Goal: Information Seeking & Learning: Learn about a topic

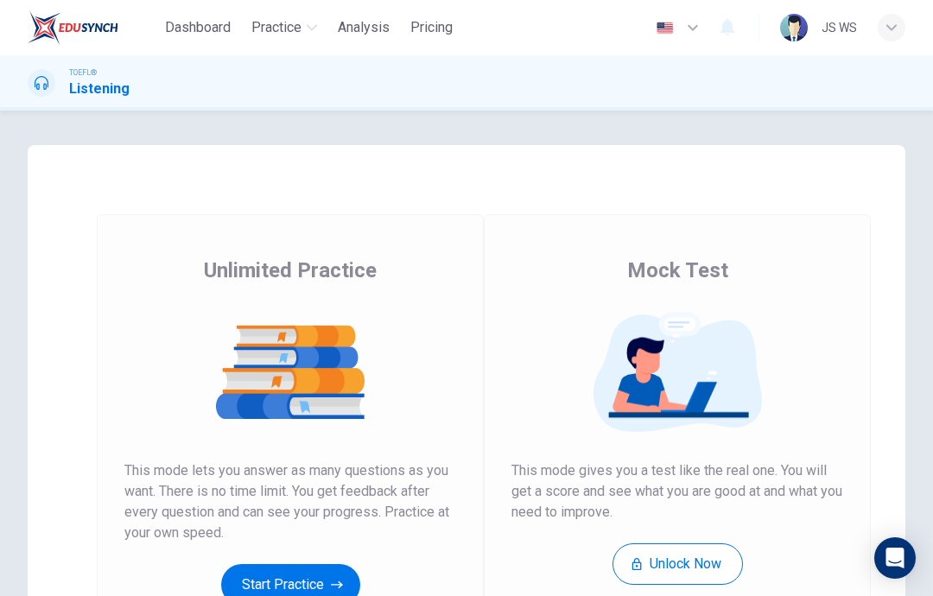
click at [305, 585] on button "Start Practice" at bounding box center [290, 584] width 139 height 41
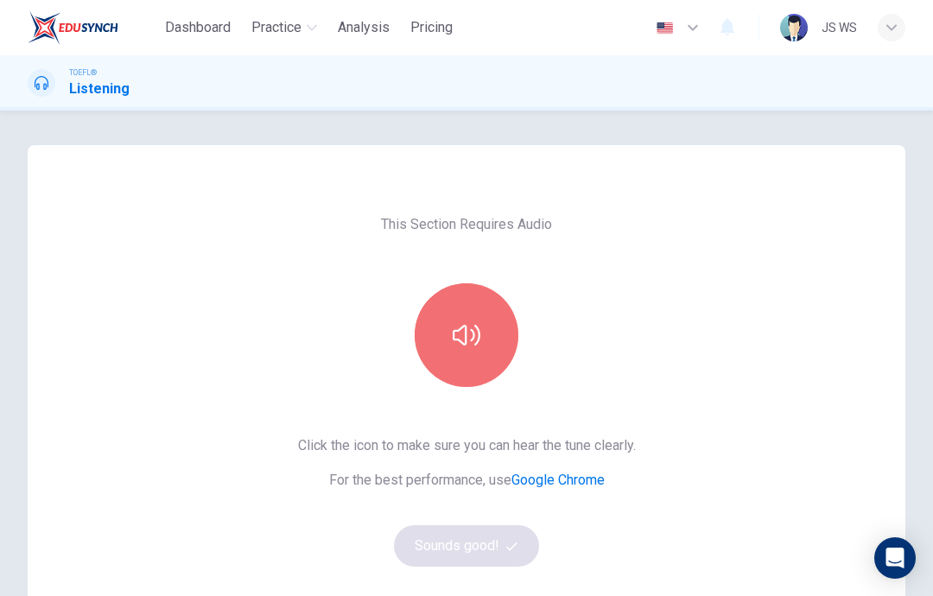
click at [461, 341] on icon "button" at bounding box center [467, 335] width 28 height 21
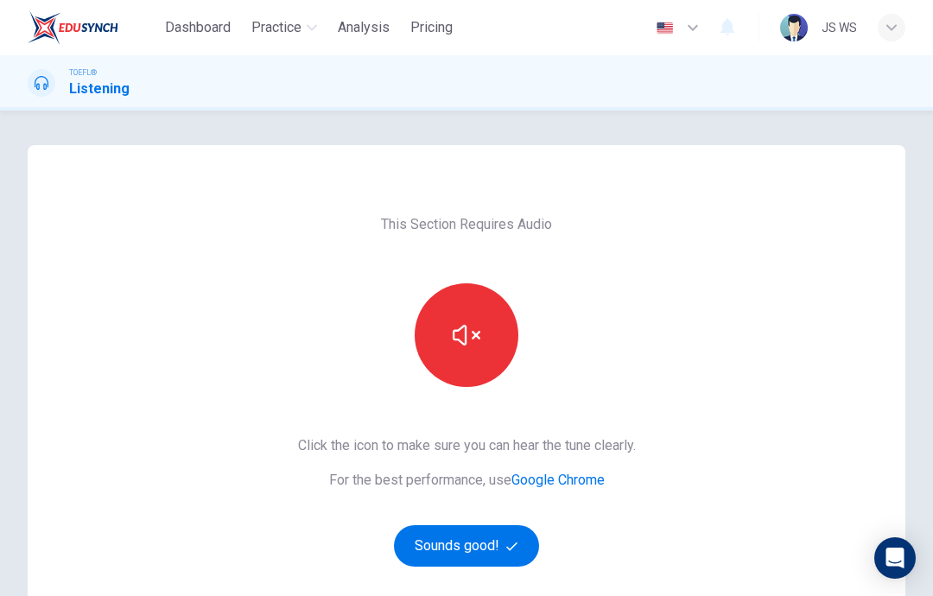
click at [495, 553] on button "Sounds good!" at bounding box center [466, 545] width 145 height 41
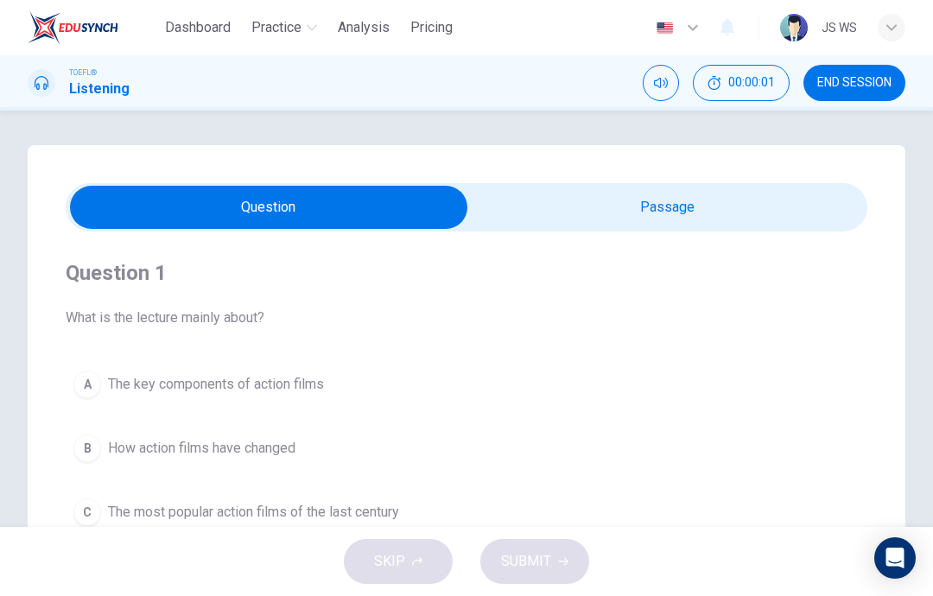
scroll to position [64, 0]
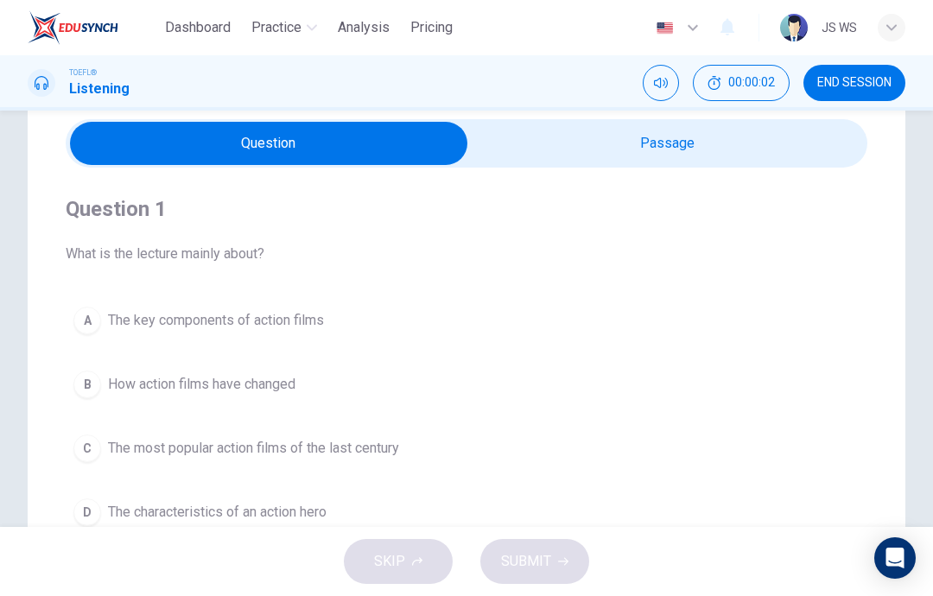
click at [668, 141] on input "checkbox" at bounding box center [268, 143] width 1202 height 43
checkbox input "true"
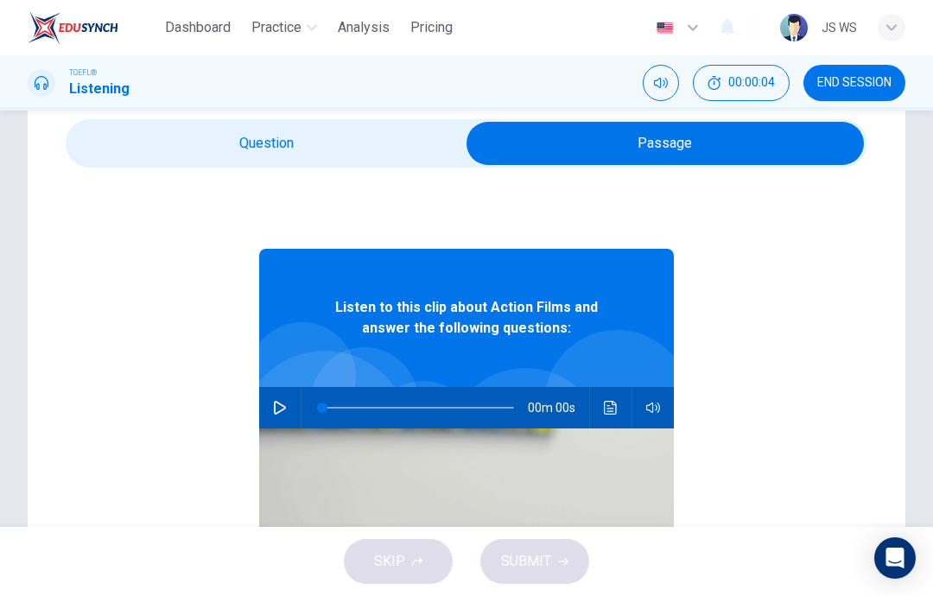
click at [281, 404] on icon "button" at bounding box center [280, 408] width 12 height 14
click at [282, 406] on icon "button" at bounding box center [280, 408] width 12 height 14
click at [605, 415] on button "Click to see the audio transcription" at bounding box center [611, 407] width 28 height 41
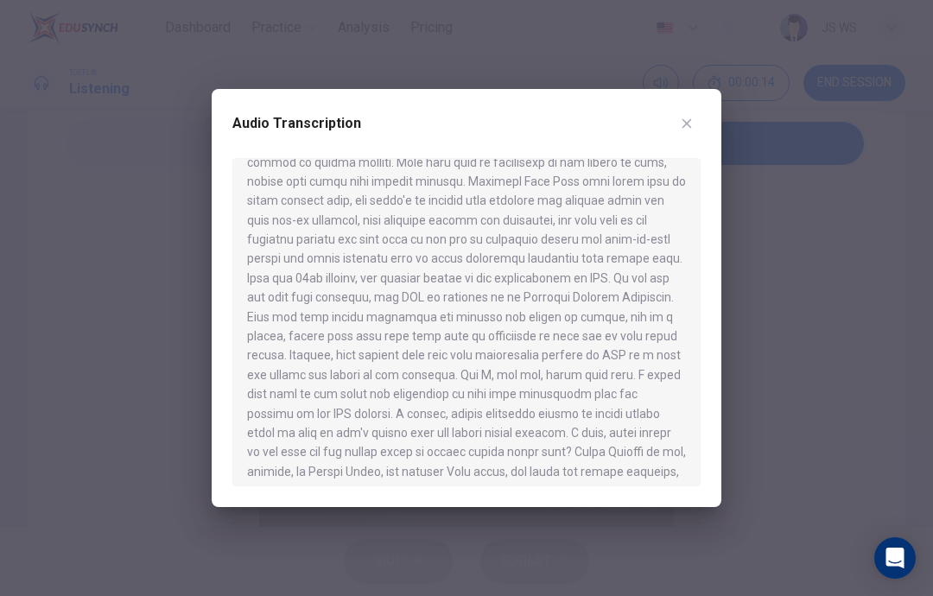
scroll to position [735, 0]
click at [682, 129] on icon "button" at bounding box center [687, 124] width 14 height 14
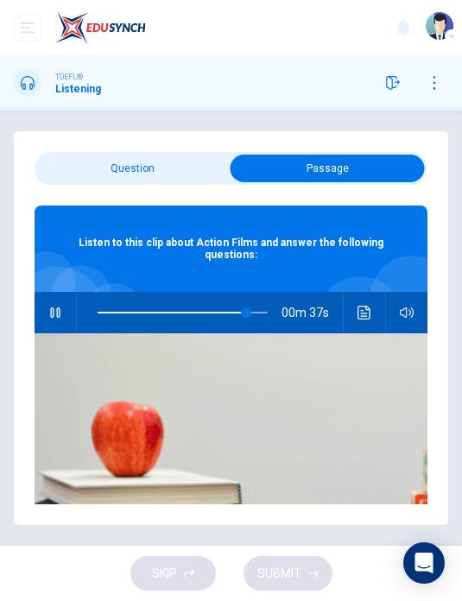
scroll to position [1, 0]
type input "99"
click at [188, 170] on input "checkbox" at bounding box center [328, 169] width 590 height 28
checkbox input "false"
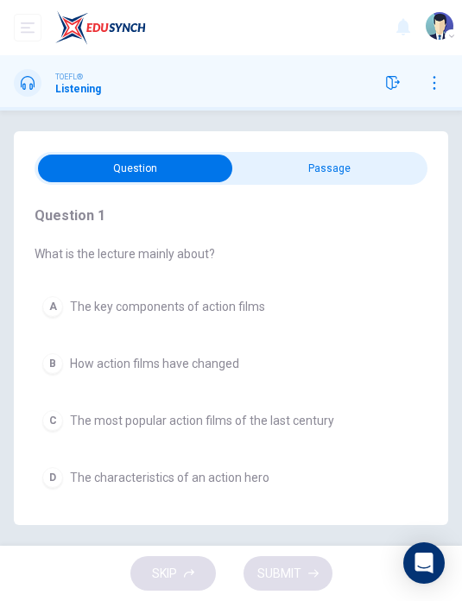
click at [315, 415] on span "The most popular action films of the last century" at bounding box center [202, 421] width 264 height 14
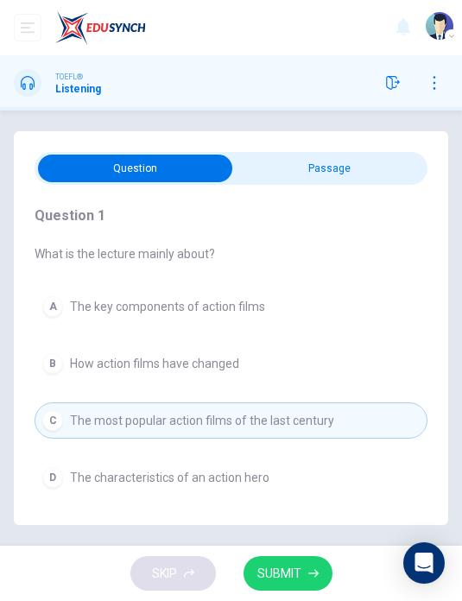
click at [300, 585] on button "SUBMIT" at bounding box center [288, 573] width 89 height 35
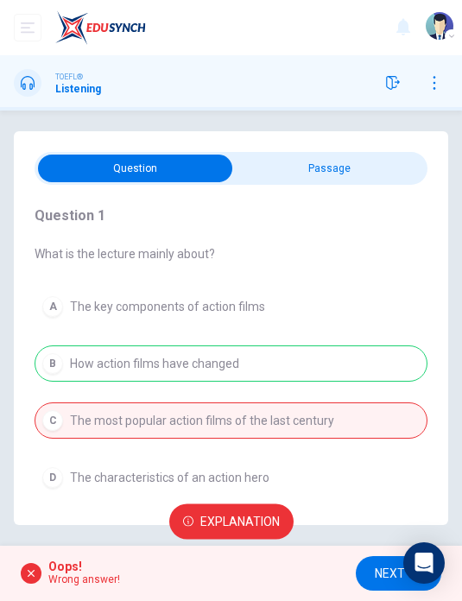
click at [384, 571] on span "NEXT" at bounding box center [390, 574] width 30 height 22
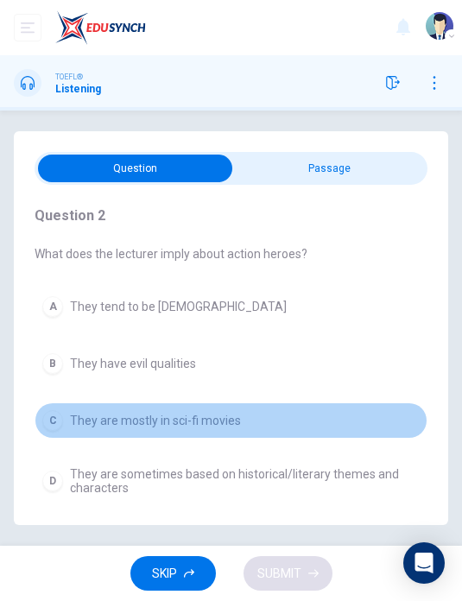
click at [286, 432] on button "C They are mostly in sci-fi movies" at bounding box center [231, 420] width 393 height 36
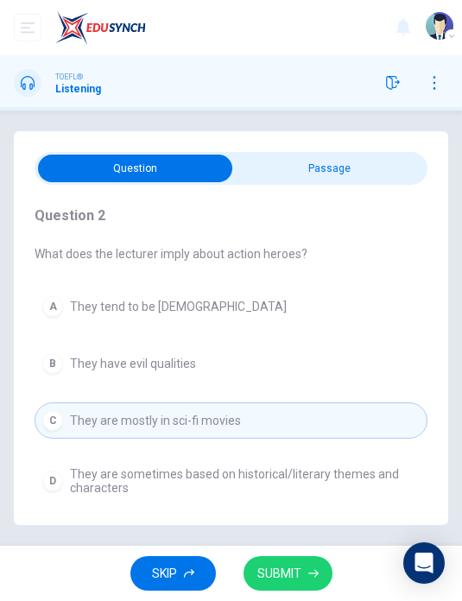
click at [328, 484] on span "They are sometimes based on historical/literary themes and characters" at bounding box center [245, 481] width 350 height 28
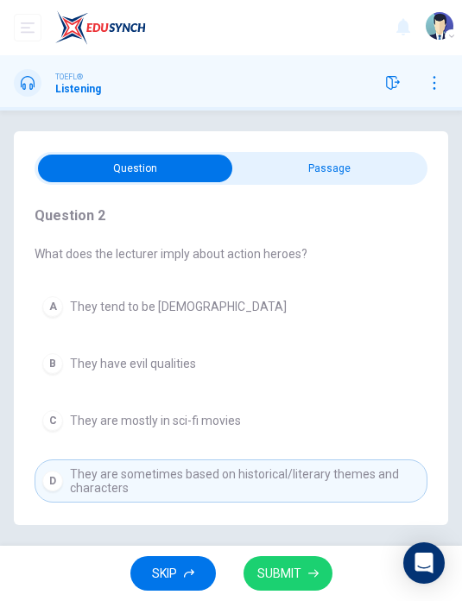
click at [295, 570] on span "SUBMIT" at bounding box center [279, 574] width 44 height 22
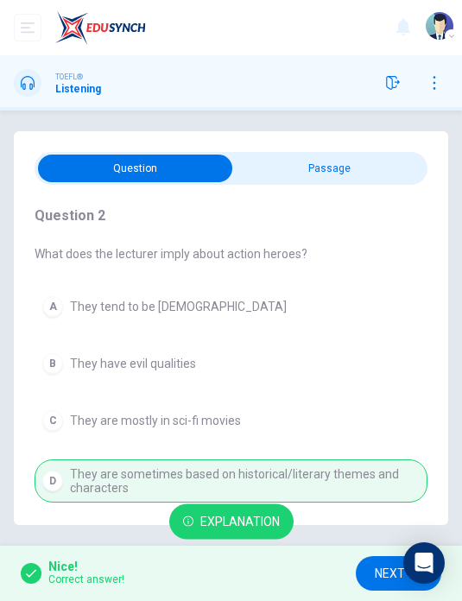
click at [377, 571] on span "NEXT" at bounding box center [390, 574] width 30 height 22
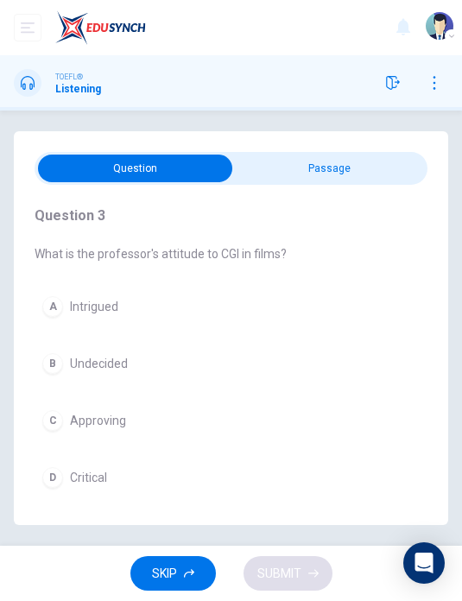
click at [254, 494] on button "D Critical" at bounding box center [231, 477] width 393 height 36
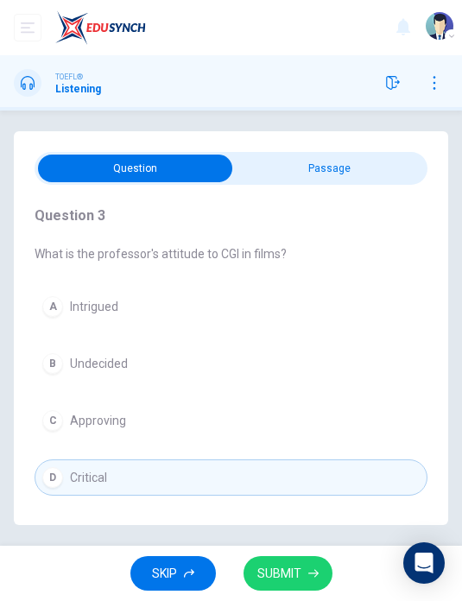
click at [295, 566] on span "SUBMIT" at bounding box center [279, 574] width 44 height 22
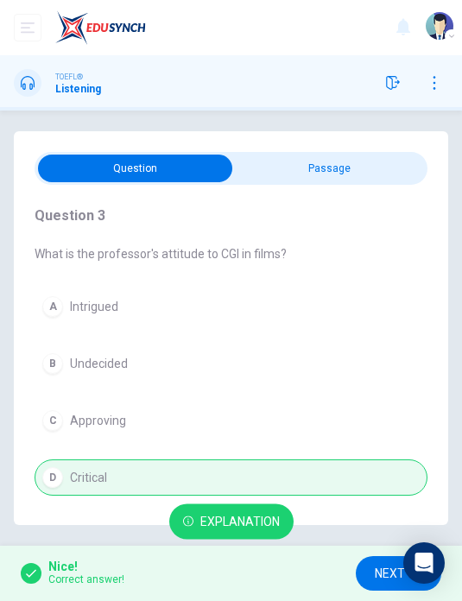
click at [376, 572] on span "NEXT" at bounding box center [390, 574] width 30 height 22
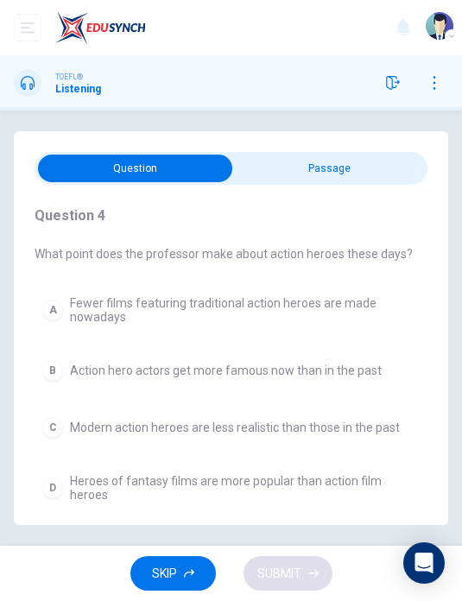
click at [319, 379] on button "B Action hero actors get more famous now than in the past" at bounding box center [231, 370] width 393 height 36
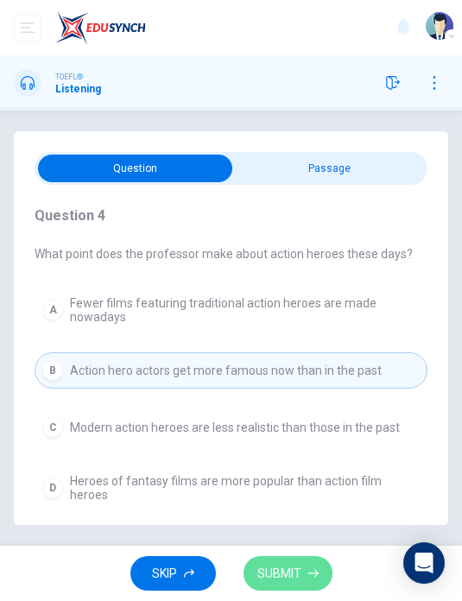
click at [301, 567] on button "SUBMIT" at bounding box center [288, 573] width 89 height 35
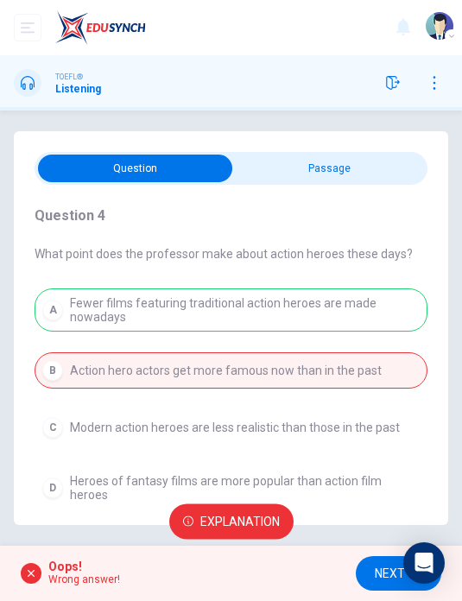
click at [386, 568] on span "NEXT" at bounding box center [390, 574] width 30 height 22
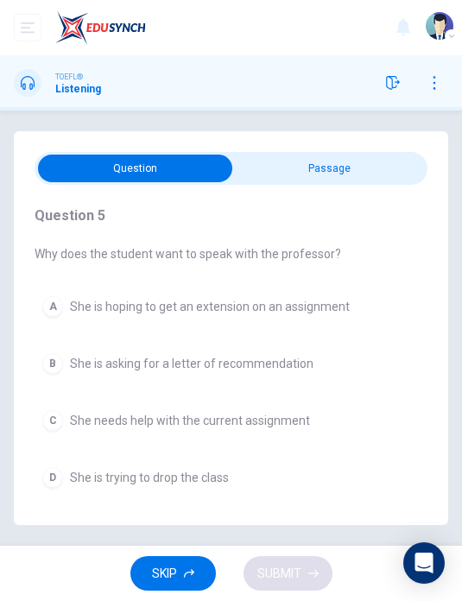
click at [375, 170] on input "checkbox" at bounding box center [136, 169] width 590 height 28
checkbox input "true"
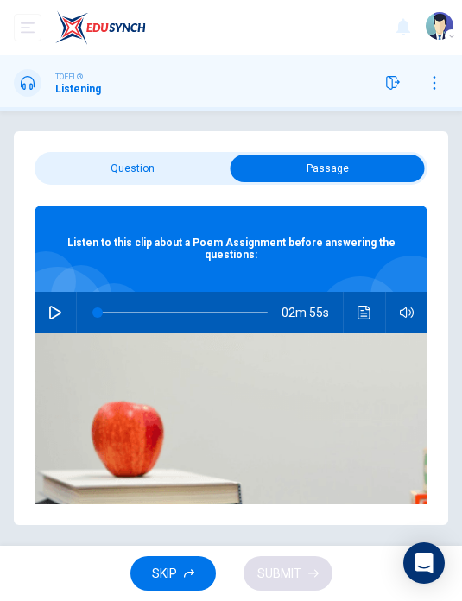
click at [58, 315] on icon "button" at bounding box center [55, 313] width 12 height 14
click at [60, 315] on icon "button" at bounding box center [55, 313] width 14 height 14
type input "90"
click at [154, 167] on input "checkbox" at bounding box center [328, 169] width 590 height 28
checkbox input "false"
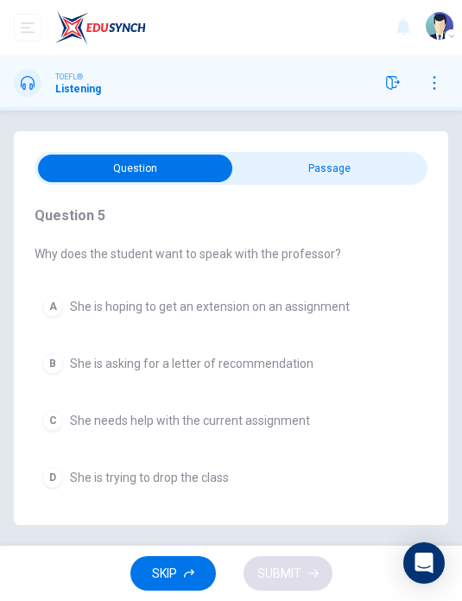
click at [293, 347] on button "B She is asking for a letter of recommendation" at bounding box center [231, 363] width 393 height 36
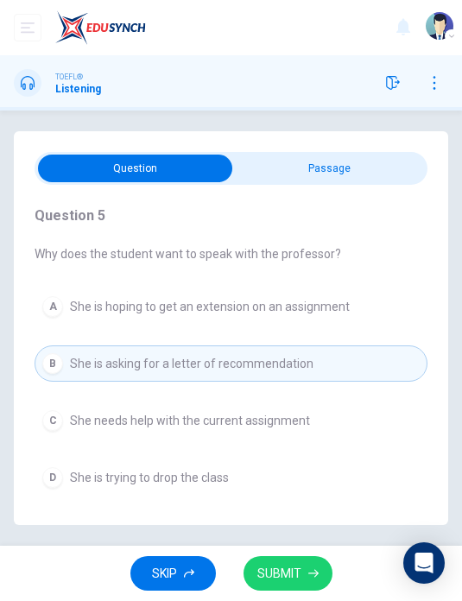
click at [289, 578] on span "SUBMIT" at bounding box center [279, 574] width 44 height 22
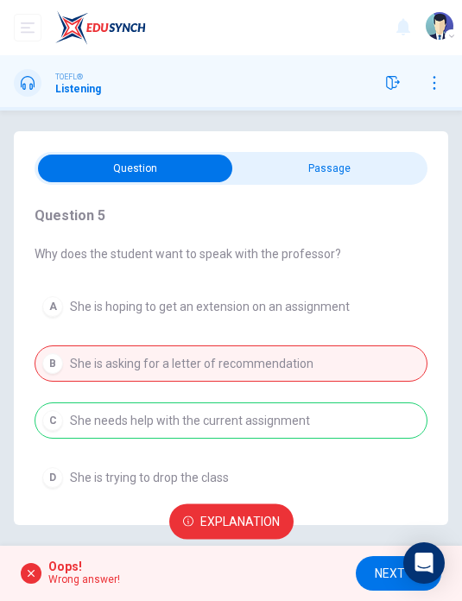
click at [381, 574] on span "NEXT" at bounding box center [390, 574] width 30 height 22
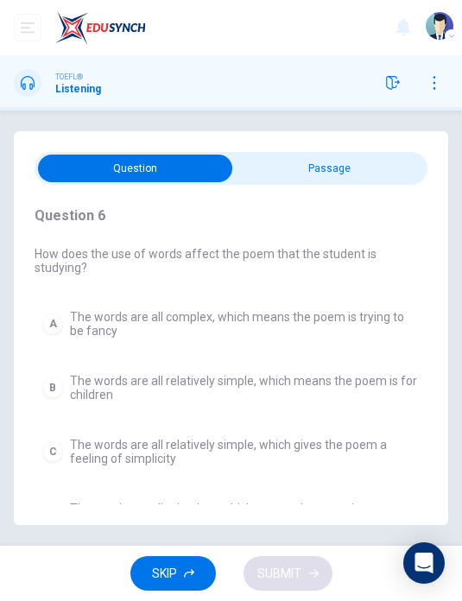
click at [257, 439] on span "The words are all relatively simple, which gives the poem a feeling of simplici…" at bounding box center [245, 452] width 350 height 28
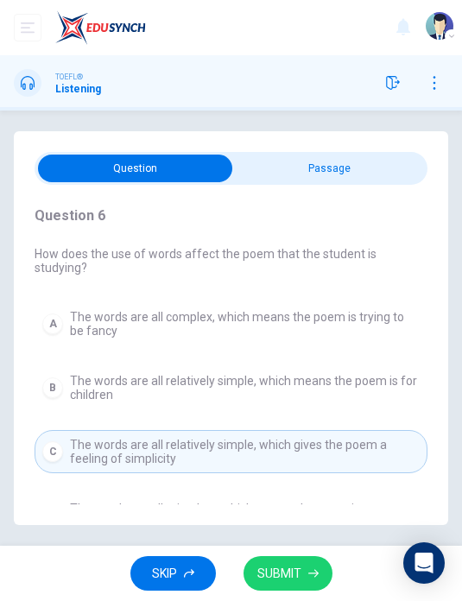
click at [306, 572] on button "SUBMIT" at bounding box center [288, 573] width 89 height 35
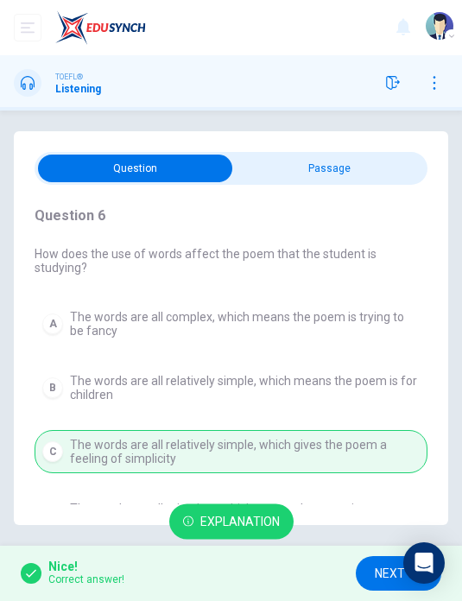
click at [384, 573] on span "NEXT" at bounding box center [390, 574] width 30 height 22
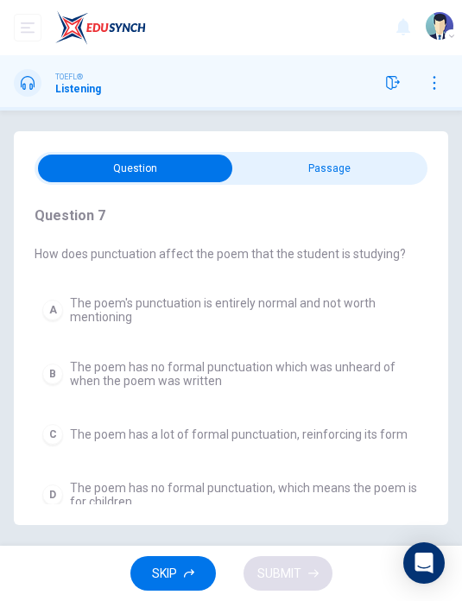
click at [259, 374] on span "The poem has no formal punctuation which was unheard of when the poem was writt…" at bounding box center [245, 374] width 350 height 28
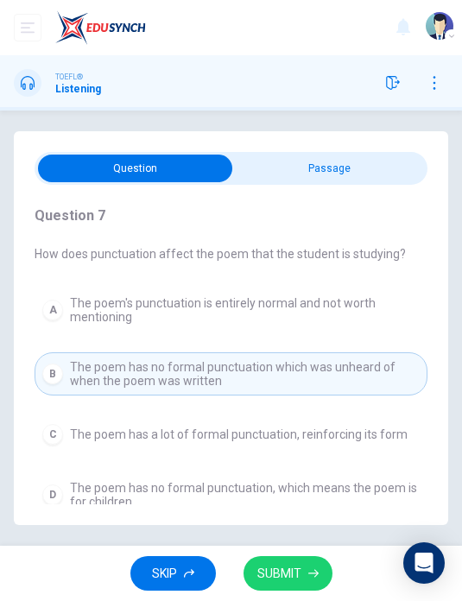
click at [302, 577] on button "SUBMIT" at bounding box center [288, 573] width 89 height 35
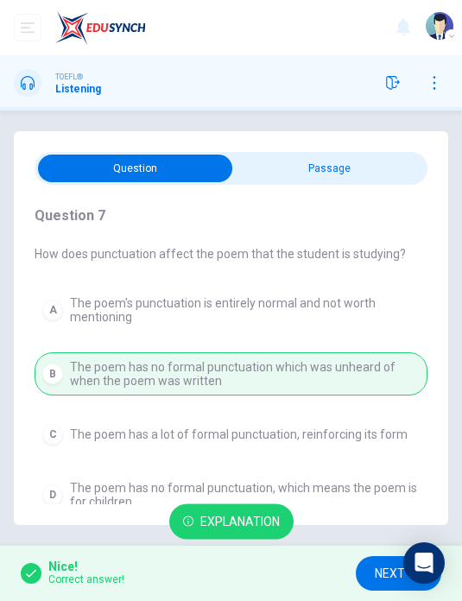
click at [380, 573] on span "NEXT" at bounding box center [390, 574] width 30 height 22
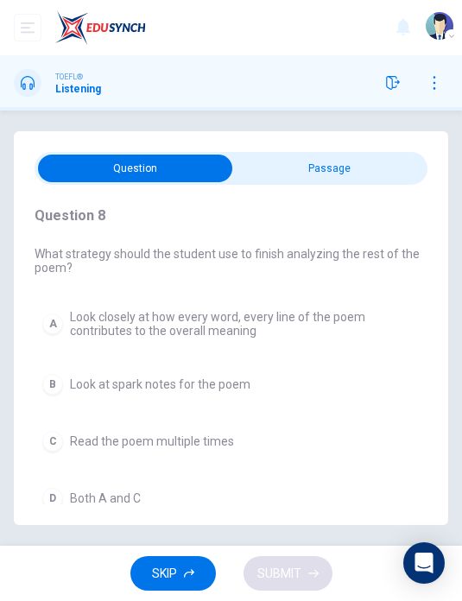
click at [219, 507] on button "D Both A and C" at bounding box center [231, 498] width 393 height 36
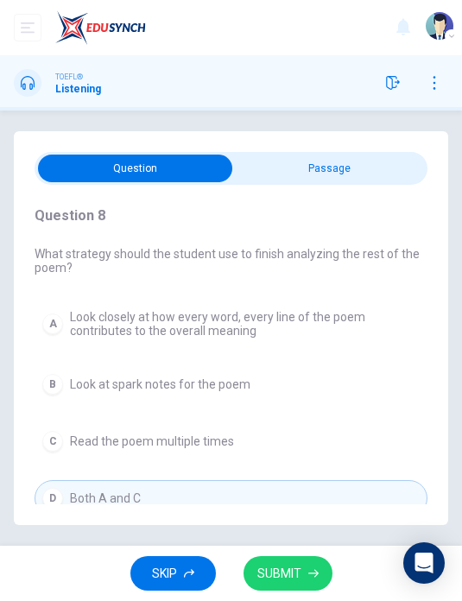
click at [310, 575] on icon "button" at bounding box center [313, 573] width 10 height 10
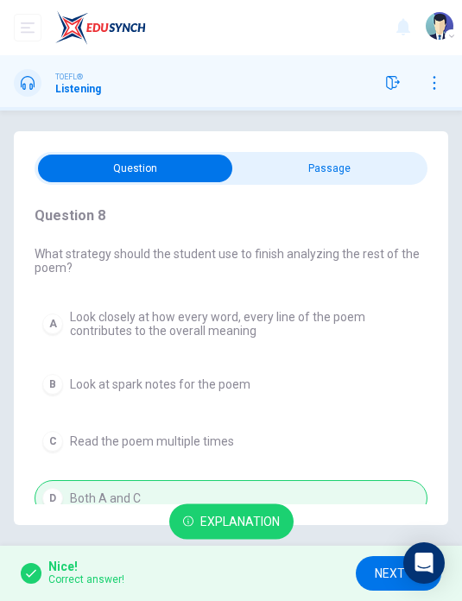
click at [383, 573] on span "NEXT" at bounding box center [390, 574] width 30 height 22
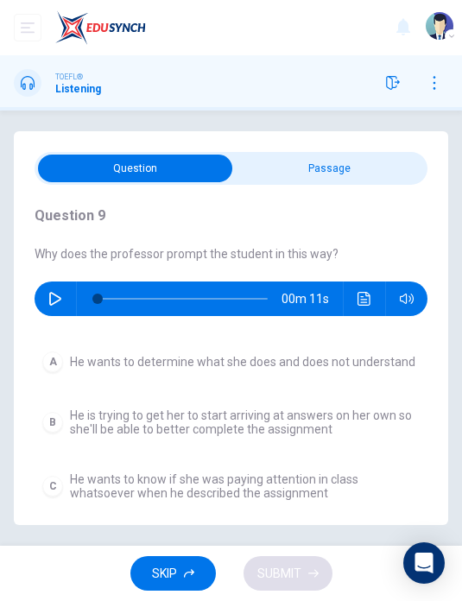
click at [66, 301] on button "button" at bounding box center [55, 299] width 28 height 35
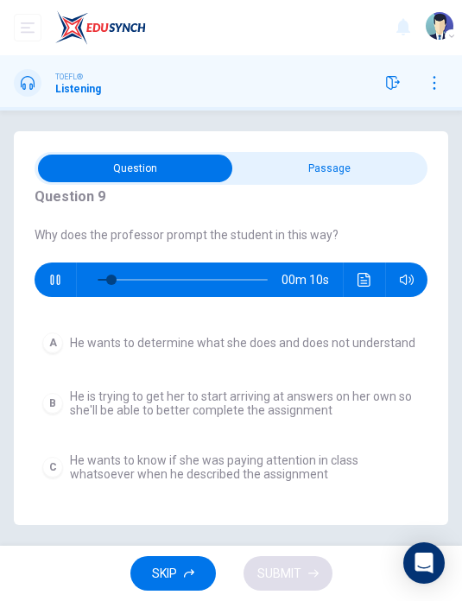
scroll to position [17, 0]
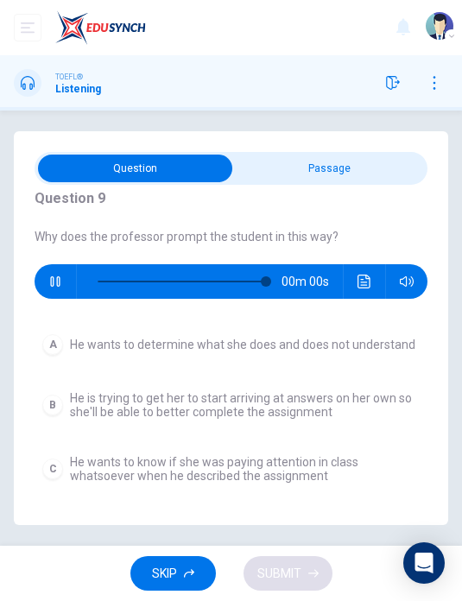
type input "0"
click at [239, 528] on span "All of the above are likely motivations" at bounding box center [171, 530] width 203 height 14
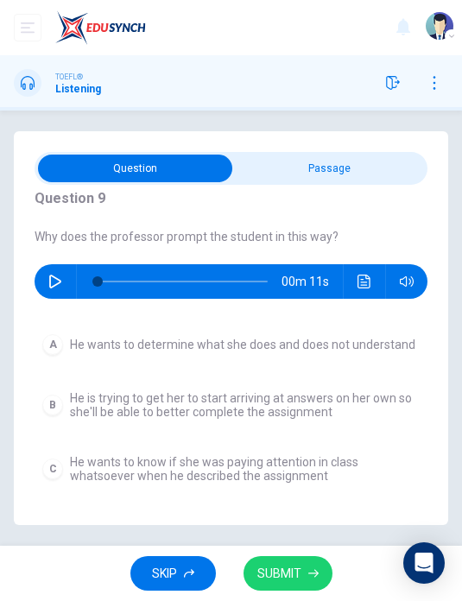
click at [297, 575] on span "SUBMIT" at bounding box center [279, 574] width 44 height 22
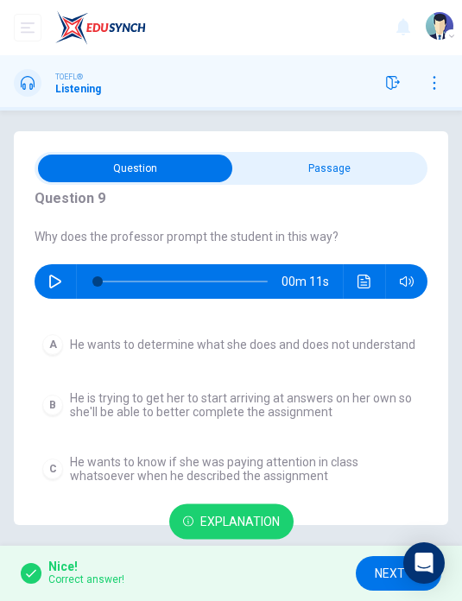
click at [382, 578] on span "NEXT" at bounding box center [390, 574] width 30 height 22
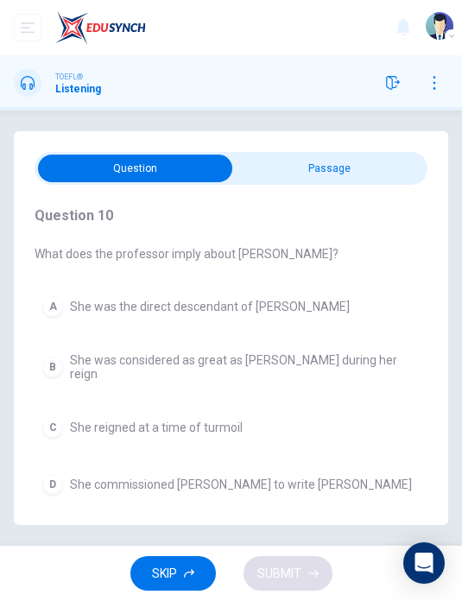
click at [349, 181] on input "checkbox" at bounding box center [136, 169] width 590 height 28
checkbox input "true"
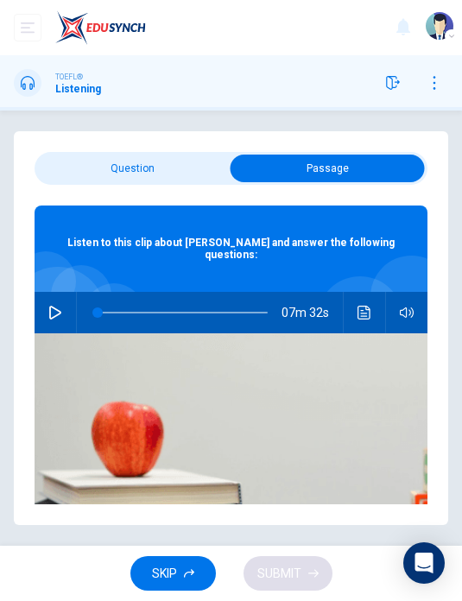
click at [59, 312] on icon "button" at bounding box center [55, 313] width 12 height 14
click at [376, 312] on button "Click to see the audio transcription" at bounding box center [365, 312] width 28 height 41
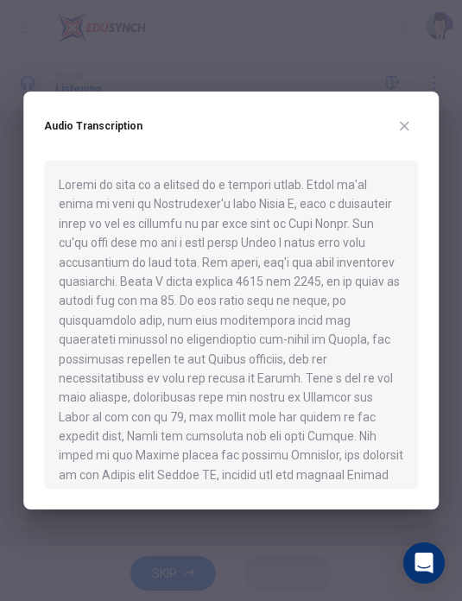
click at [411, 129] on icon "button" at bounding box center [404, 126] width 14 height 14
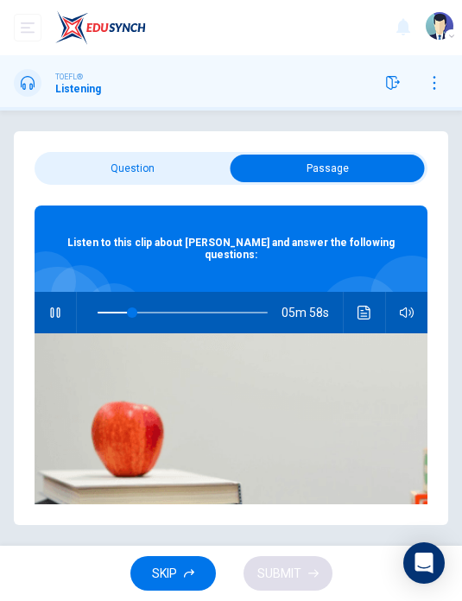
type input "21"
click at [168, 164] on input "checkbox" at bounding box center [328, 169] width 590 height 28
checkbox input "false"
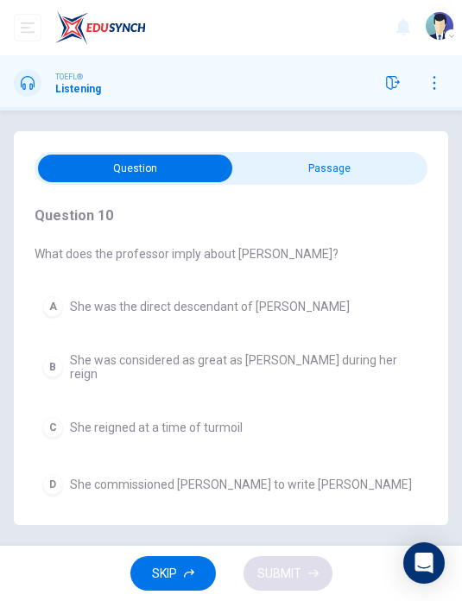
scroll to position [31, 0]
click at [354, 345] on button "B She was considered as great as [PERSON_NAME] during her reign" at bounding box center [231, 366] width 393 height 43
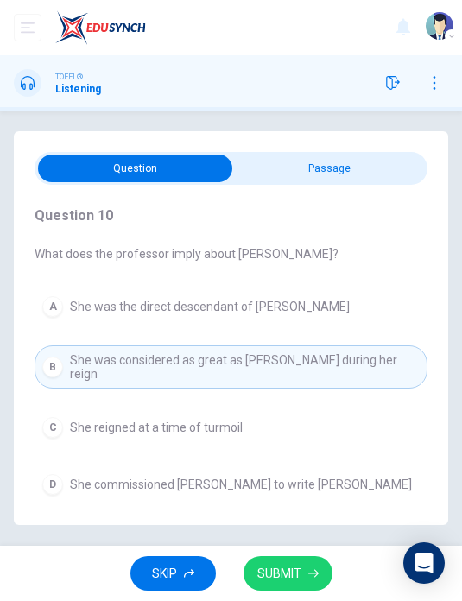
click at [309, 560] on button "SUBMIT" at bounding box center [288, 573] width 89 height 35
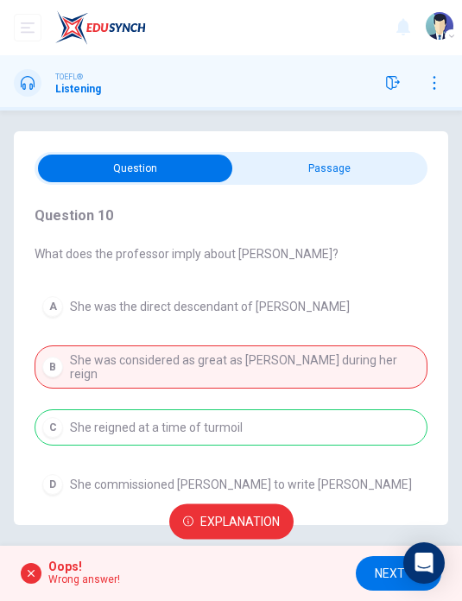
click at [376, 569] on span "NEXT" at bounding box center [390, 574] width 30 height 22
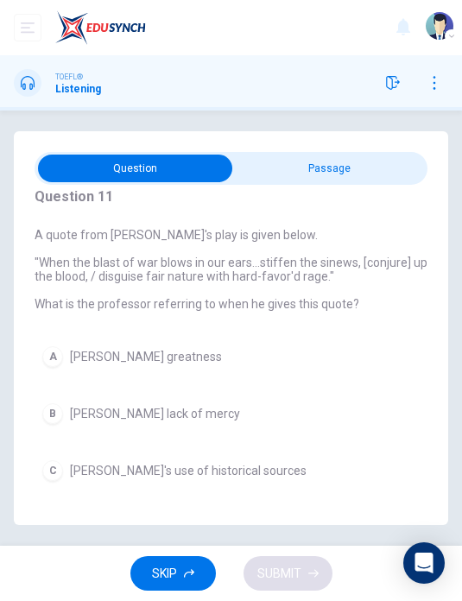
scroll to position [17, 0]
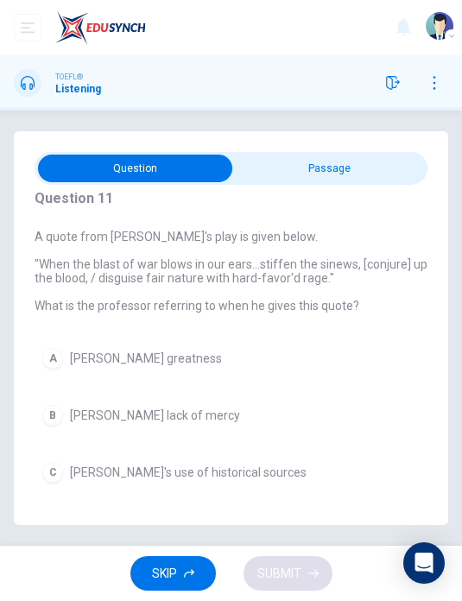
click at [256, 454] on button "C [PERSON_NAME]'s use of historical sources" at bounding box center [231, 472] width 393 height 36
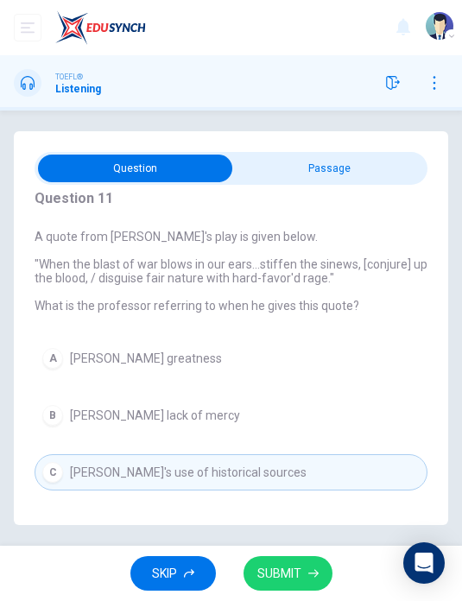
click at [239, 513] on button "D [PERSON_NAME]'s imagery" at bounding box center [231, 529] width 393 height 36
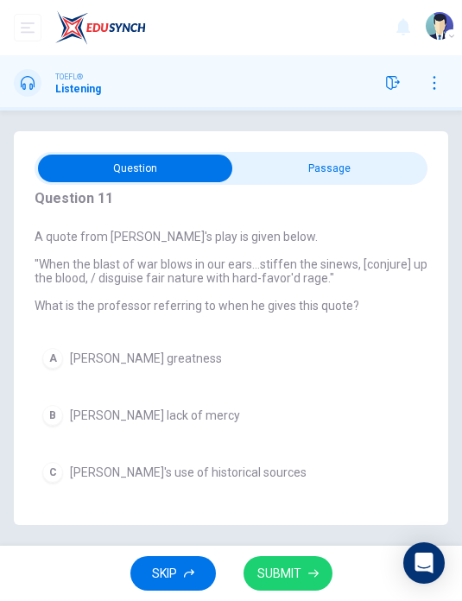
click at [303, 574] on button "SUBMIT" at bounding box center [288, 573] width 89 height 35
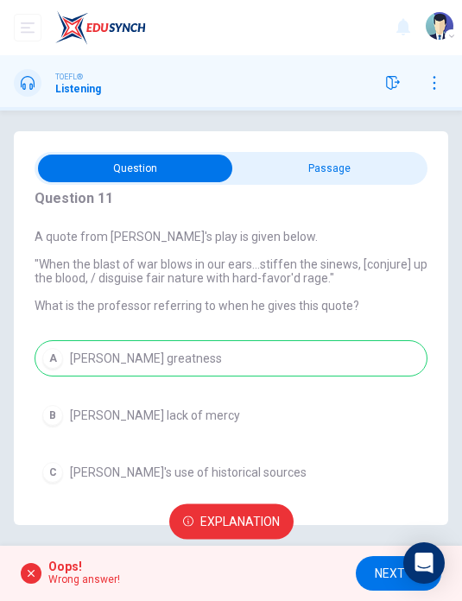
click at [382, 577] on span "NEXT" at bounding box center [390, 574] width 30 height 22
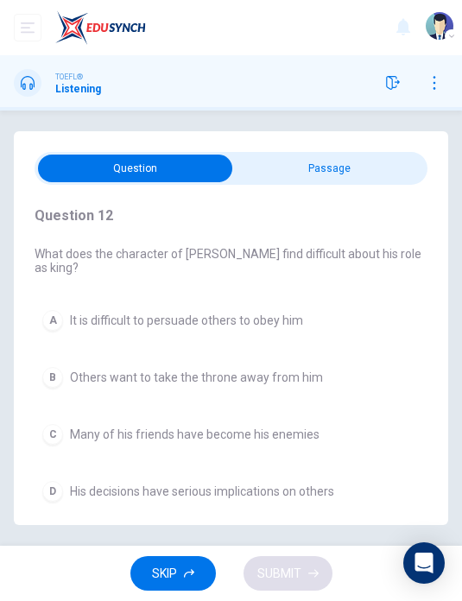
click at [299, 428] on span "Many of his friends have become his enemies" at bounding box center [195, 435] width 250 height 14
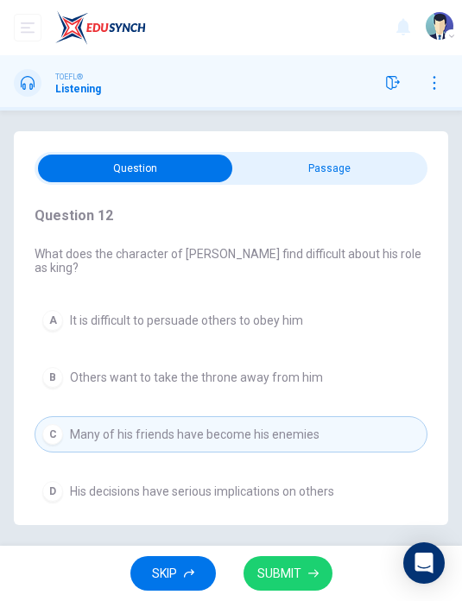
click at [307, 485] on span "His decisions have serious implications on others" at bounding box center [202, 492] width 264 height 14
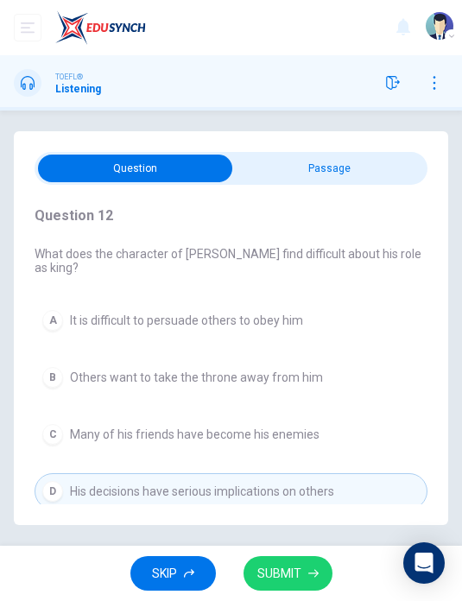
click at [297, 574] on span "SUBMIT" at bounding box center [279, 574] width 44 height 22
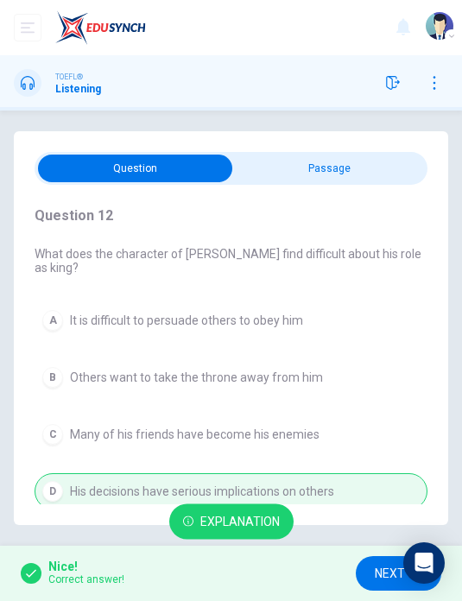
click at [357, 576] on button "NEXT" at bounding box center [399, 573] width 86 height 35
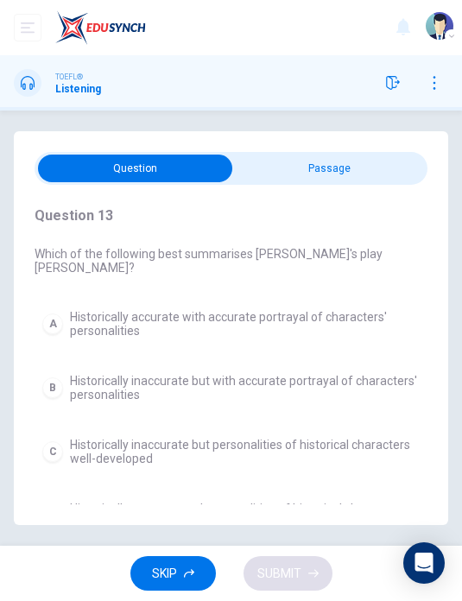
click at [347, 502] on span "Historically accurate and personalities of historical characters well-developed" at bounding box center [245, 516] width 350 height 28
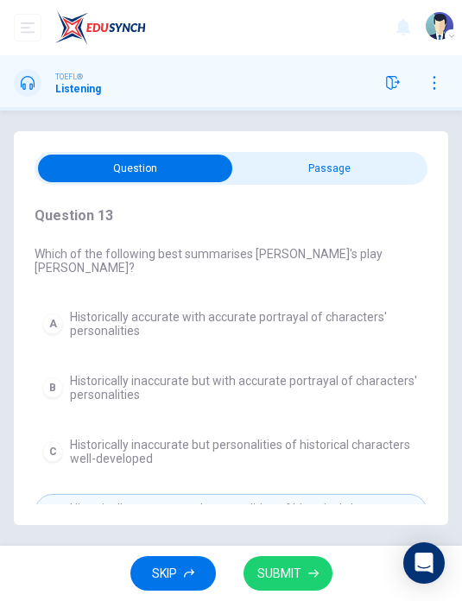
click at [314, 569] on icon "button" at bounding box center [313, 573] width 10 height 10
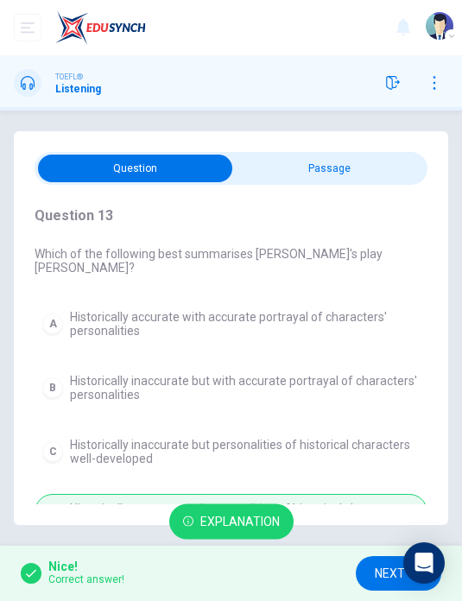
click at [377, 579] on span "NEXT" at bounding box center [390, 574] width 30 height 22
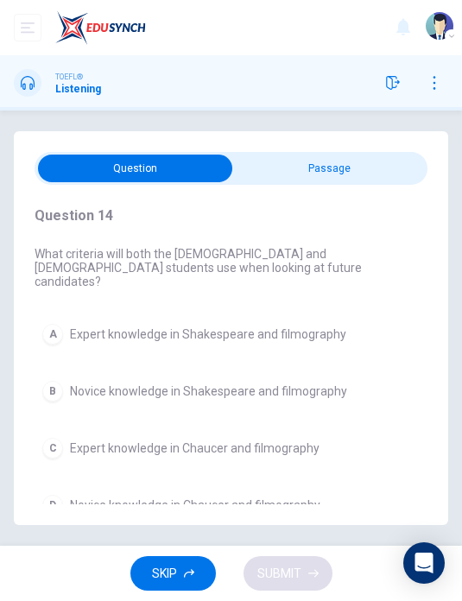
click at [375, 169] on input "checkbox" at bounding box center [136, 169] width 590 height 28
checkbox input "true"
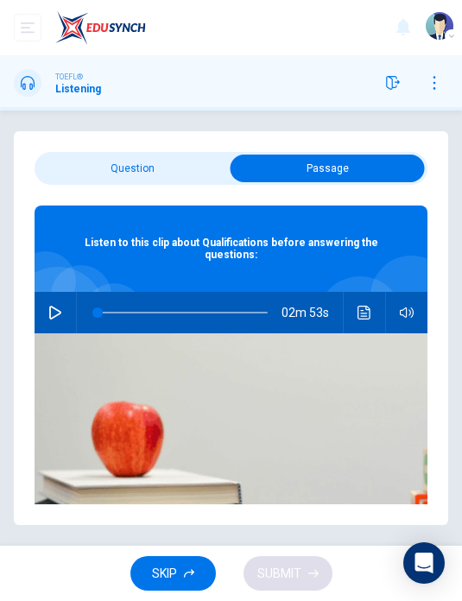
click at [51, 318] on icon "button" at bounding box center [55, 313] width 14 height 14
click at [370, 312] on icon "Click to see the audio transcription" at bounding box center [364, 313] width 13 height 14
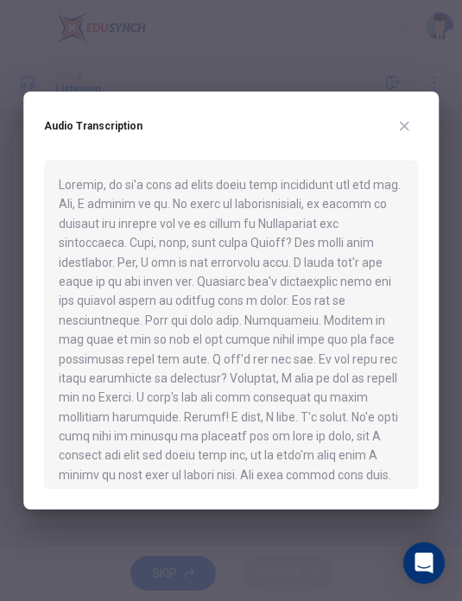
click at [415, 118] on button "button" at bounding box center [404, 126] width 28 height 28
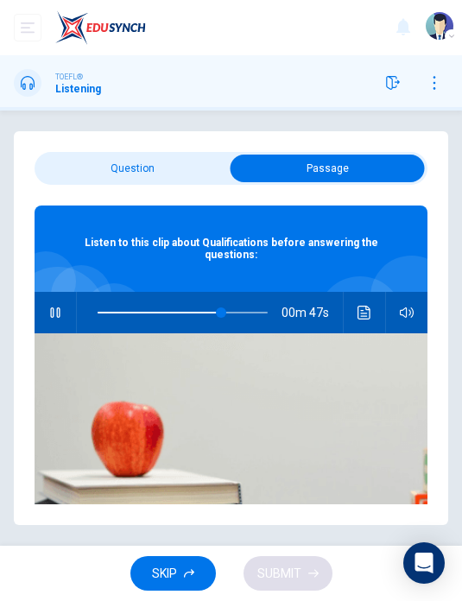
type input "73"
click at [150, 176] on input "checkbox" at bounding box center [328, 169] width 590 height 28
checkbox input "false"
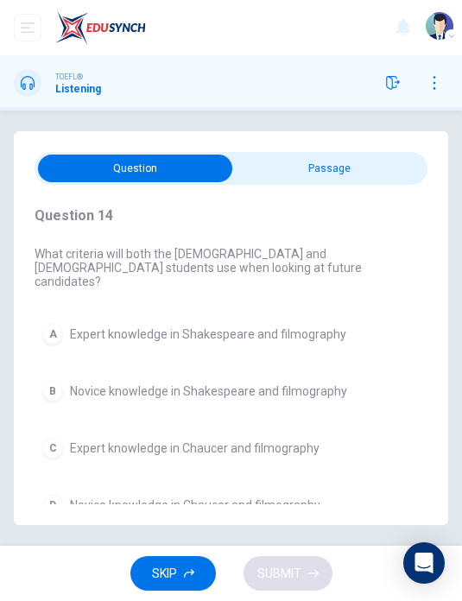
click at [276, 316] on button "A Expert knowledge in Shakespeare and filmography" at bounding box center [231, 334] width 393 height 36
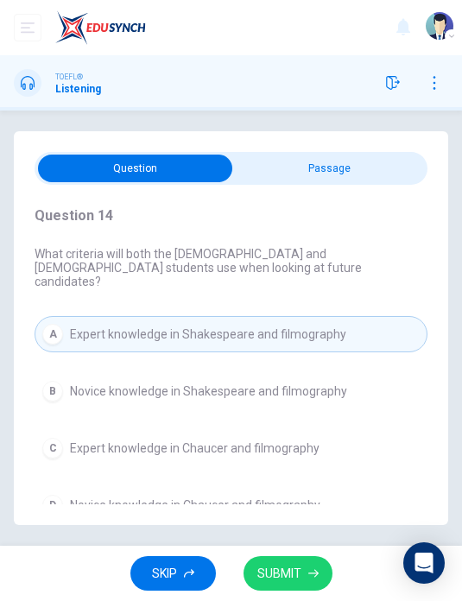
click at [299, 575] on span "SUBMIT" at bounding box center [279, 574] width 44 height 22
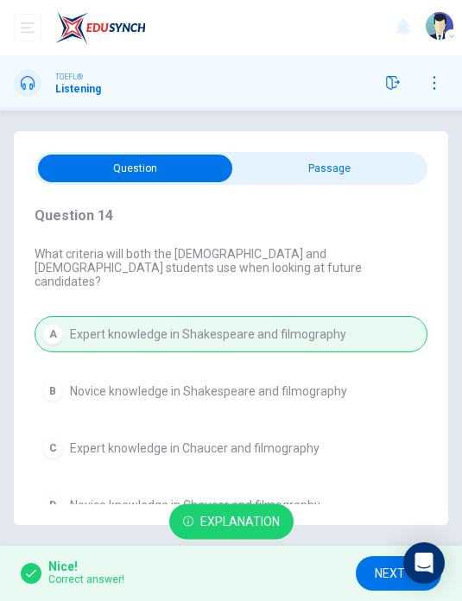
click at [370, 574] on button "NEXT" at bounding box center [399, 573] width 86 height 35
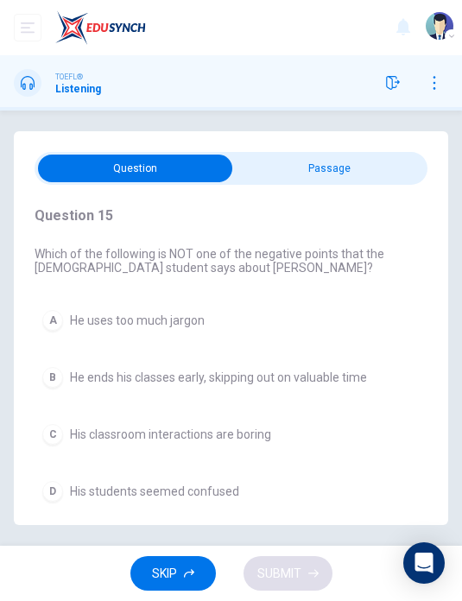
type input "97"
click at [352, 172] on input "checkbox" at bounding box center [136, 169] width 590 height 28
checkbox input "true"
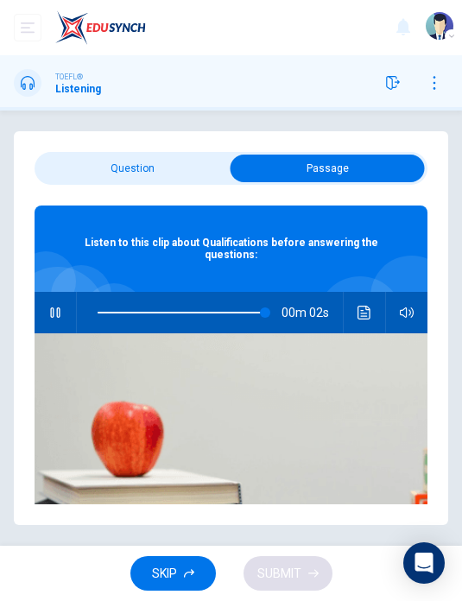
click at [64, 304] on button "button" at bounding box center [55, 312] width 28 height 41
click at [57, 317] on icon "button" at bounding box center [55, 313] width 14 height 14
click at [67, 298] on div "02m 53s" at bounding box center [231, 312] width 393 height 41
click at [67, 320] on button "button" at bounding box center [55, 312] width 28 height 41
click at [376, 316] on button "Click to see the audio transcription" at bounding box center [365, 312] width 28 height 41
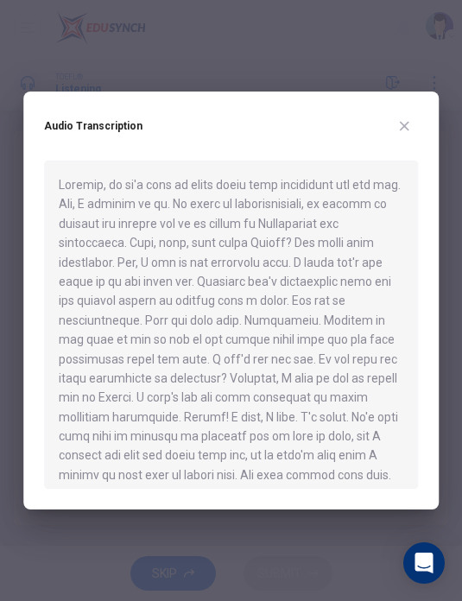
click at [411, 124] on icon "button" at bounding box center [404, 126] width 14 height 14
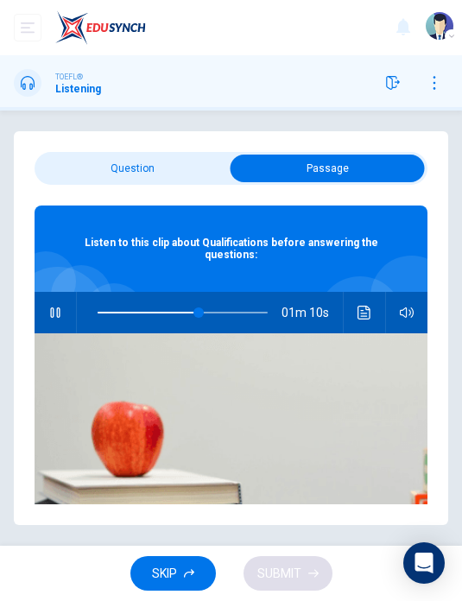
type input "60"
click at [176, 170] on input "checkbox" at bounding box center [328, 169] width 590 height 28
checkbox input "false"
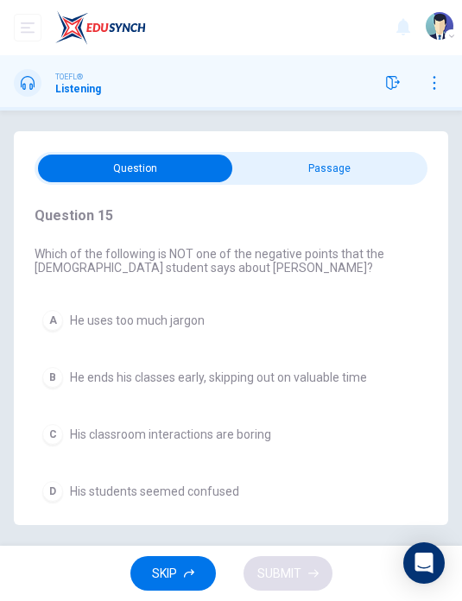
click at [212, 503] on button "D His students seemed confused" at bounding box center [231, 491] width 393 height 36
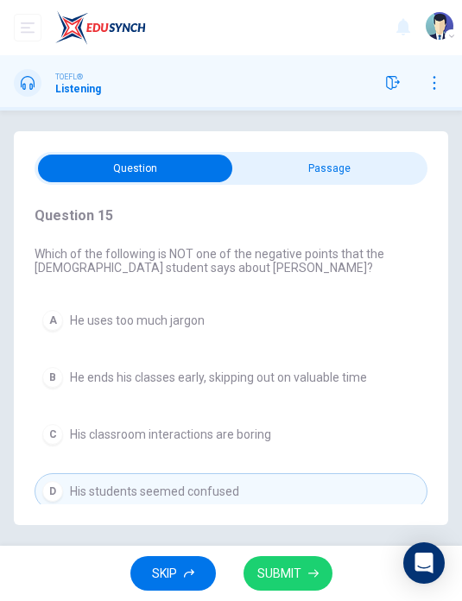
click at [309, 570] on icon "button" at bounding box center [313, 573] width 10 height 10
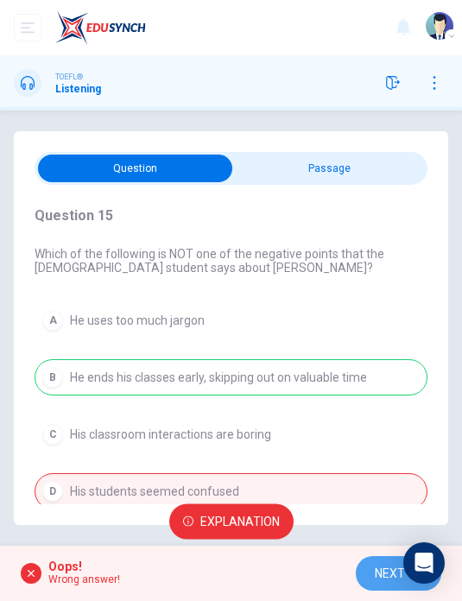
click at [381, 579] on span "NEXT" at bounding box center [390, 574] width 30 height 22
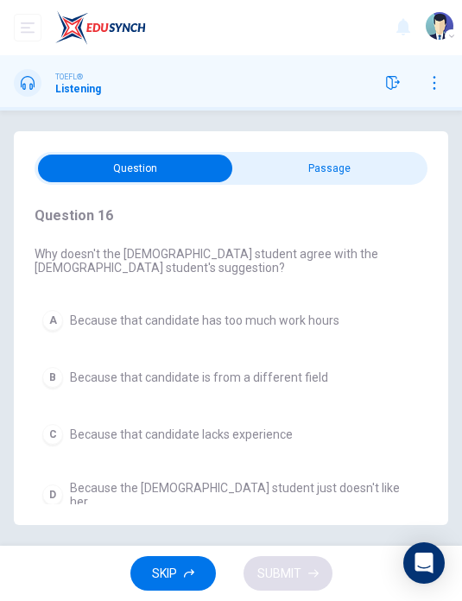
type input "89"
click at [320, 164] on input "checkbox" at bounding box center [136, 169] width 590 height 28
checkbox input "true"
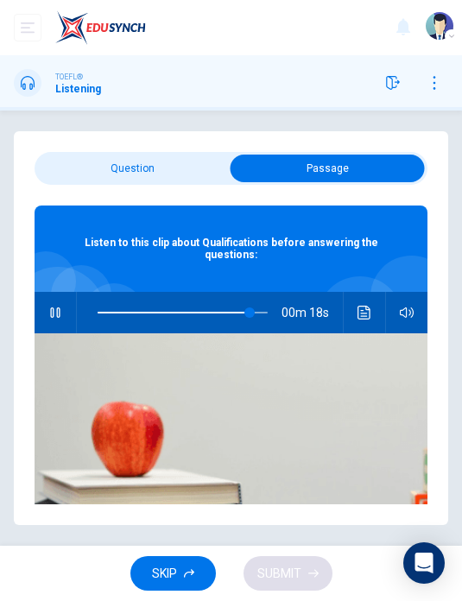
click at [358, 318] on icon "Click to see the audio transcription" at bounding box center [364, 313] width 13 height 14
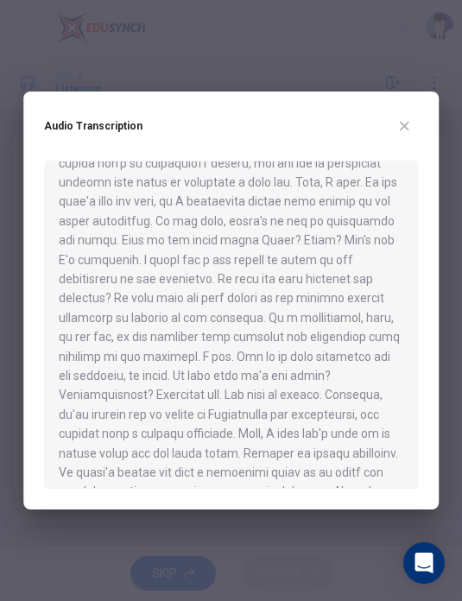
scroll to position [352, 0]
type input "0"
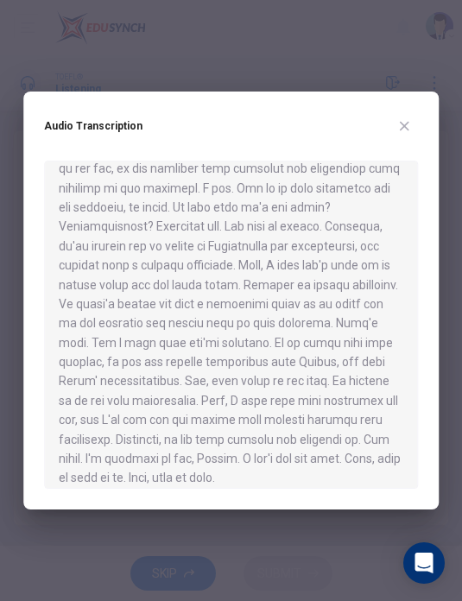
scroll to position [518, 0]
click at [346, 48] on div at bounding box center [231, 300] width 462 height 601
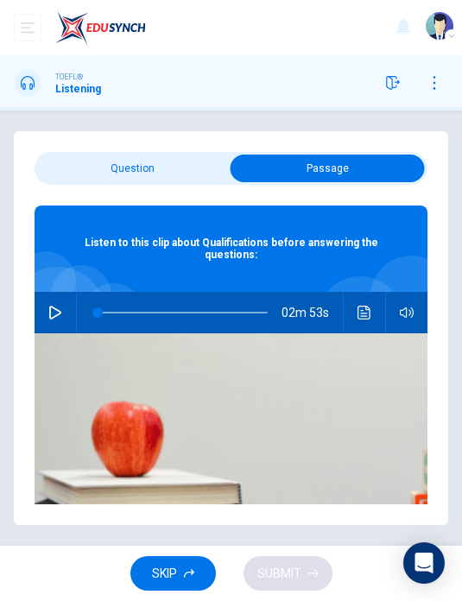
click at [412, 125] on div "Question 16 Why doesn't the [DEMOGRAPHIC_DATA] student agree with the [DEMOGRAP…" at bounding box center [231, 328] width 462 height 435
click at [160, 181] on input "checkbox" at bounding box center [328, 169] width 590 height 28
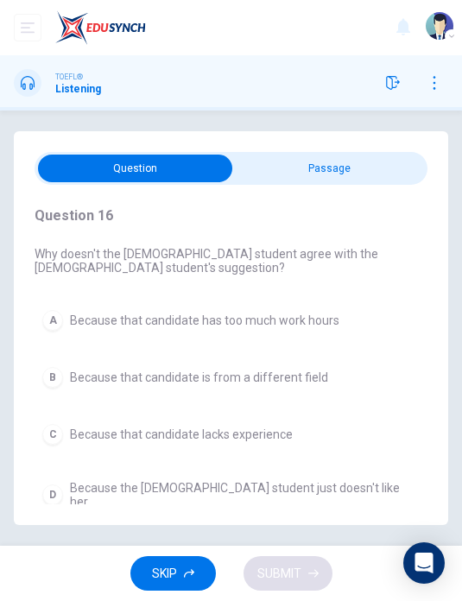
click at [318, 315] on span "Because that candidate has too much work hours" at bounding box center [204, 321] width 269 height 14
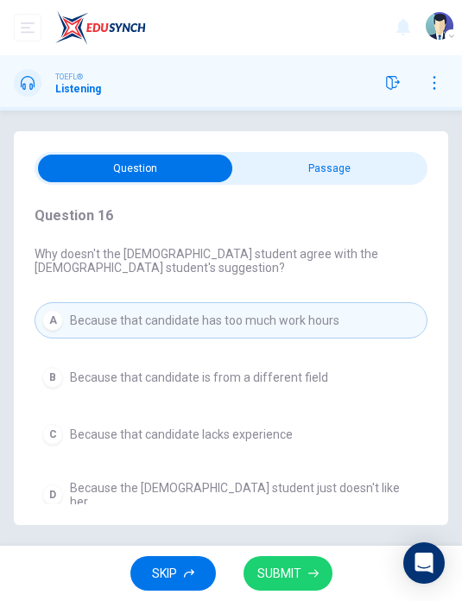
click at [320, 556] on button "SUBMIT" at bounding box center [288, 573] width 89 height 35
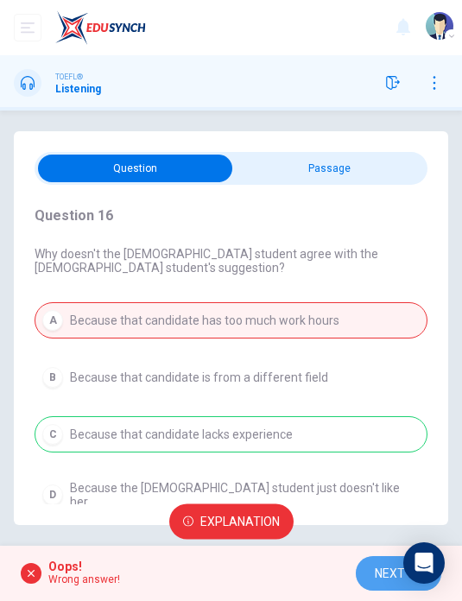
click at [382, 573] on span "NEXT" at bounding box center [390, 574] width 30 height 22
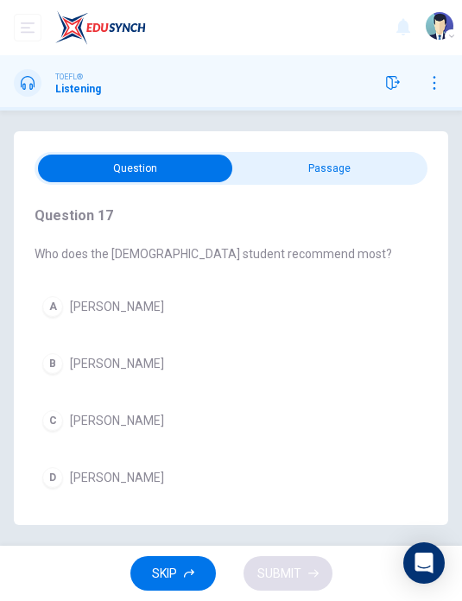
click at [184, 351] on button "B [PERSON_NAME]" at bounding box center [231, 363] width 393 height 36
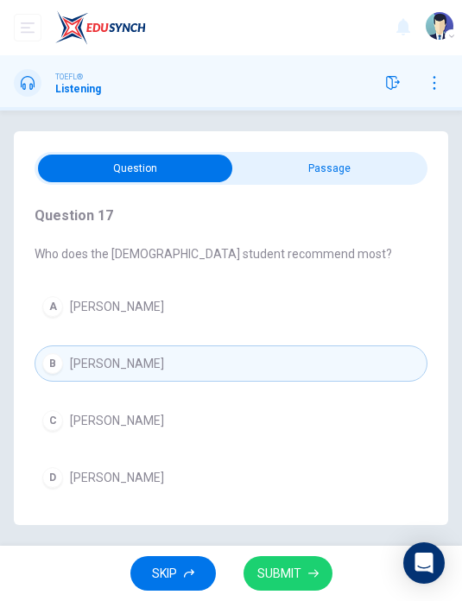
click at [302, 572] on button "SUBMIT" at bounding box center [288, 573] width 89 height 35
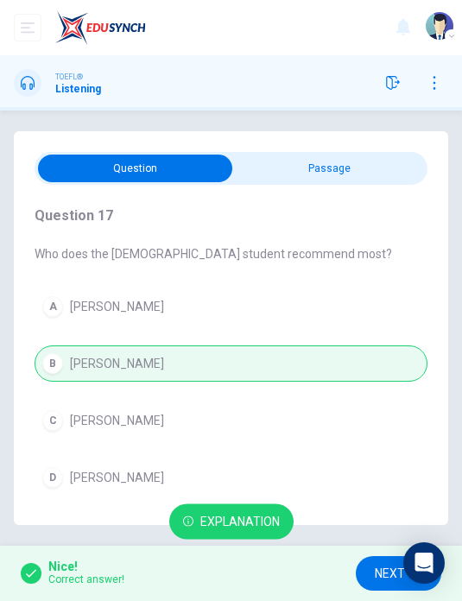
click at [379, 574] on span "NEXT" at bounding box center [390, 574] width 30 height 22
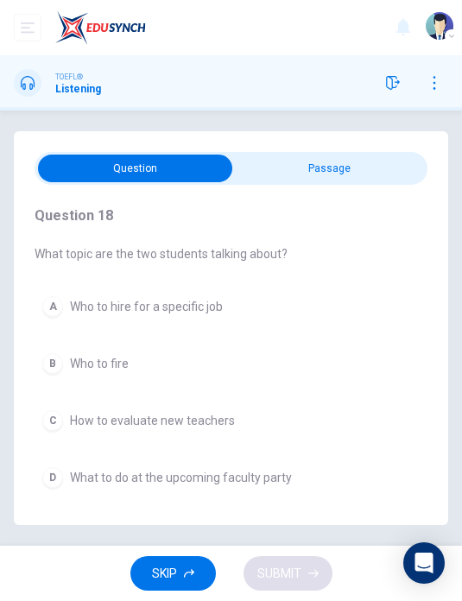
click at [378, 161] on input "checkbox" at bounding box center [136, 169] width 590 height 28
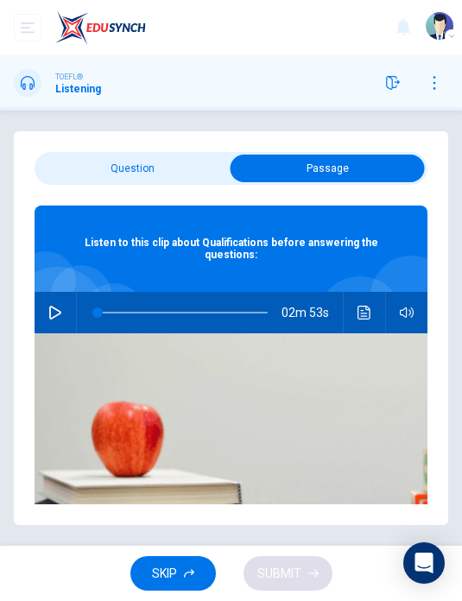
click at [172, 156] on input "checkbox" at bounding box center [328, 169] width 590 height 28
checkbox input "false"
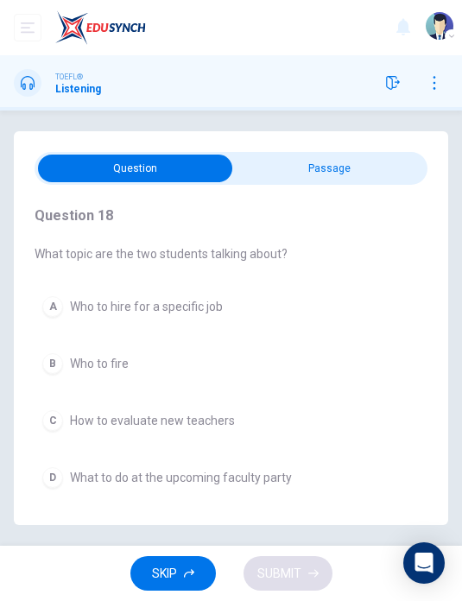
click at [205, 301] on span "Who to hire for a specific job" at bounding box center [146, 307] width 153 height 14
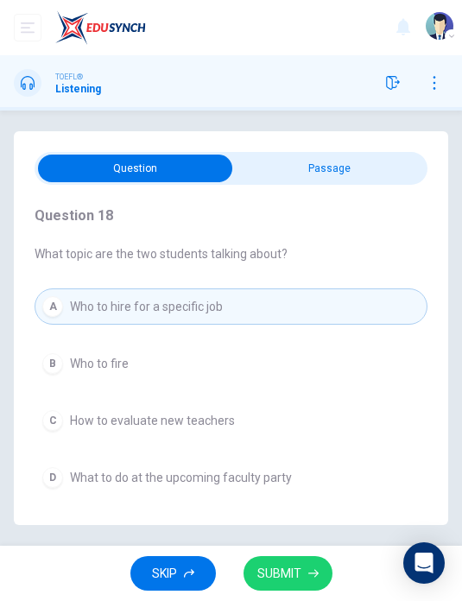
click at [312, 580] on button "SUBMIT" at bounding box center [288, 573] width 89 height 35
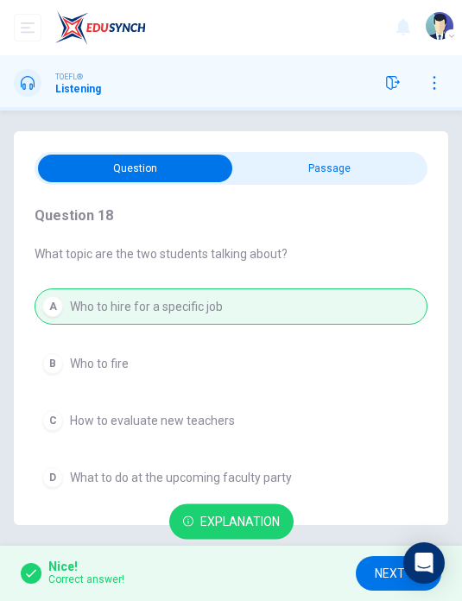
click at [369, 588] on button "NEXT" at bounding box center [399, 573] width 86 height 35
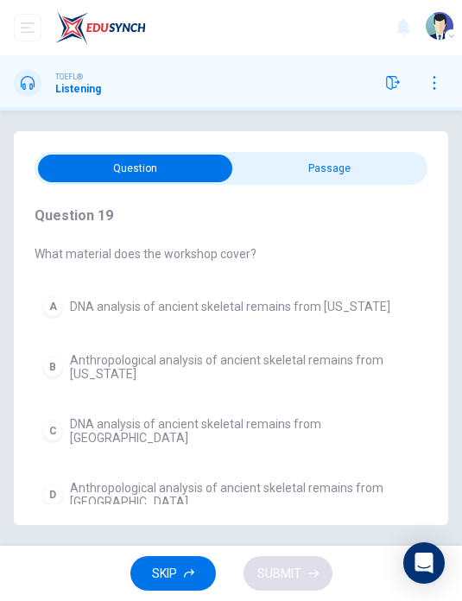
click at [387, 170] on input "checkbox" at bounding box center [136, 169] width 590 height 28
checkbox input "true"
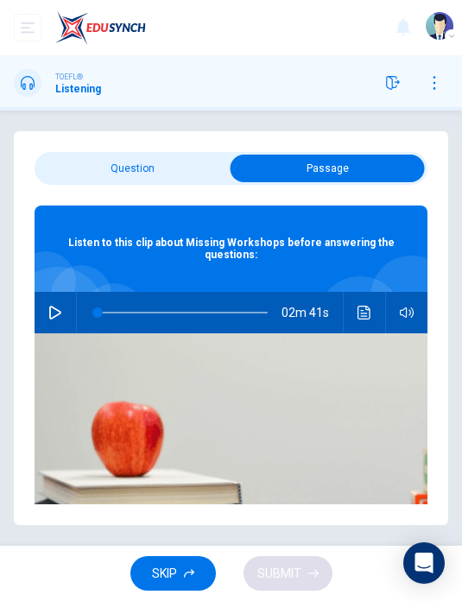
click at [66, 311] on button "button" at bounding box center [55, 312] width 28 height 41
type input "91"
click at [152, 168] on input "checkbox" at bounding box center [328, 169] width 590 height 28
checkbox input "false"
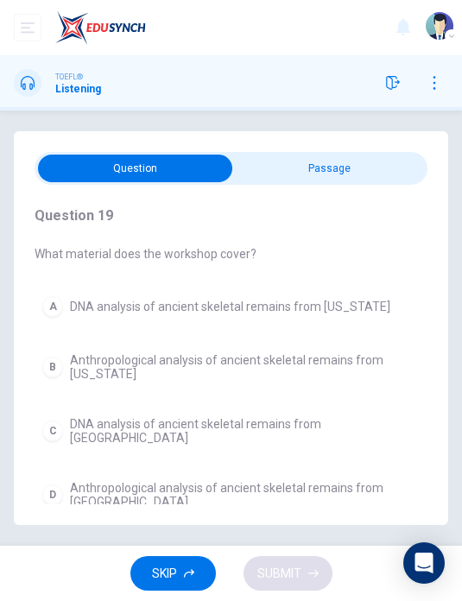
scroll to position [29, 0]
click at [348, 288] on button "A DNA analysis of ancient skeletal remains from [US_STATE]" at bounding box center [231, 306] width 393 height 36
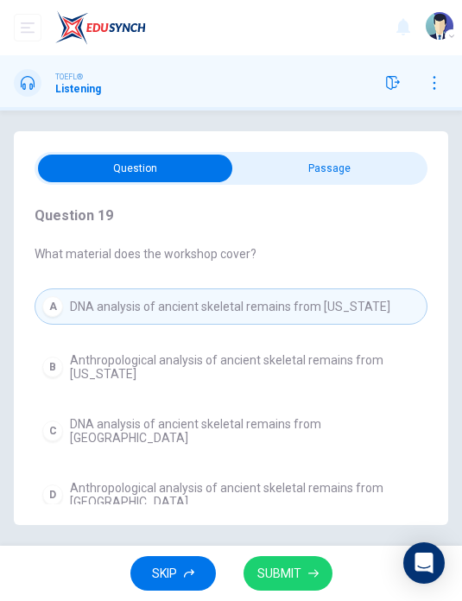
click at [281, 567] on span "SUBMIT" at bounding box center [279, 574] width 44 height 22
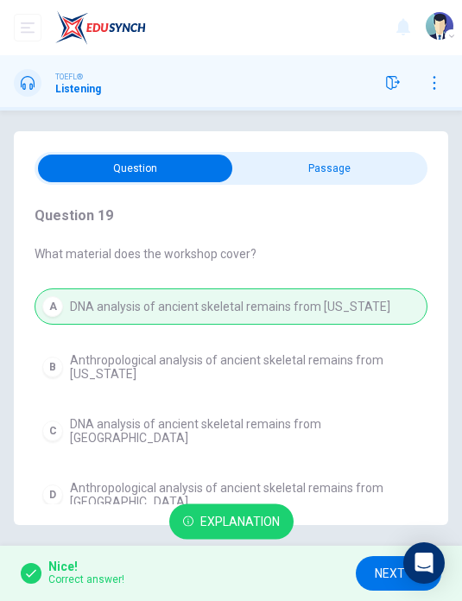
click at [378, 566] on span "NEXT" at bounding box center [390, 574] width 30 height 22
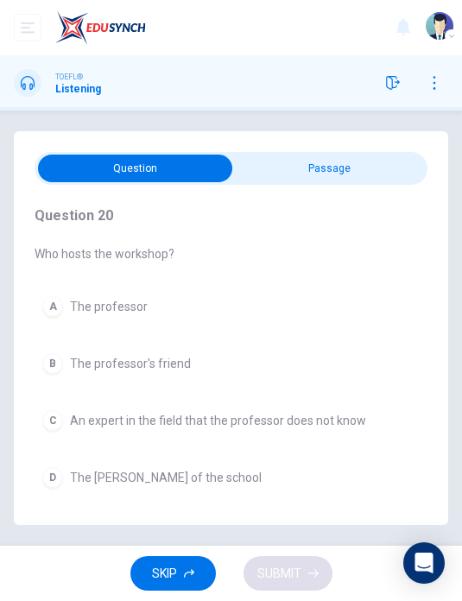
click at [313, 345] on button "B The professor's friend" at bounding box center [231, 363] width 393 height 36
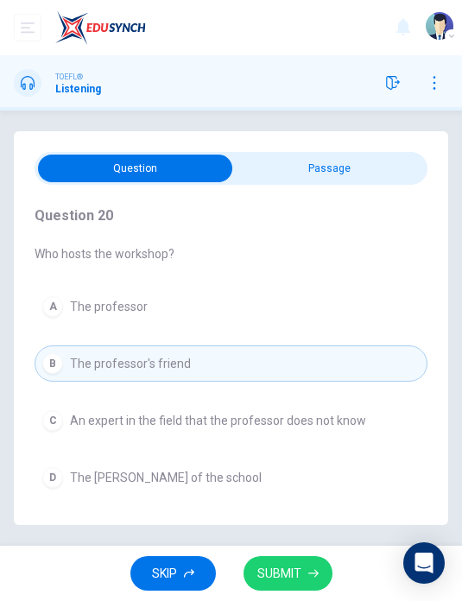
click at [303, 574] on button "SUBMIT" at bounding box center [288, 573] width 89 height 35
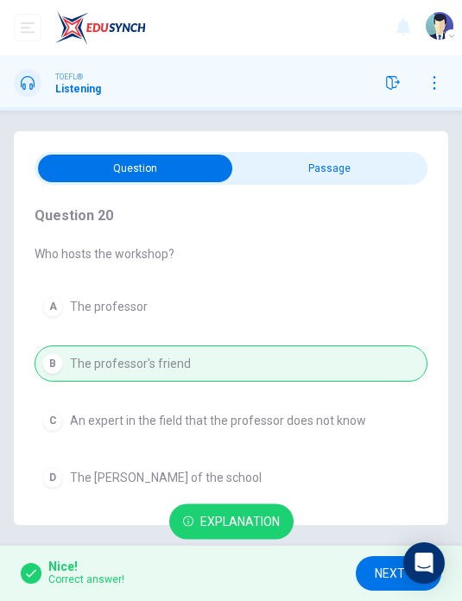
click at [375, 568] on span "NEXT" at bounding box center [390, 574] width 30 height 22
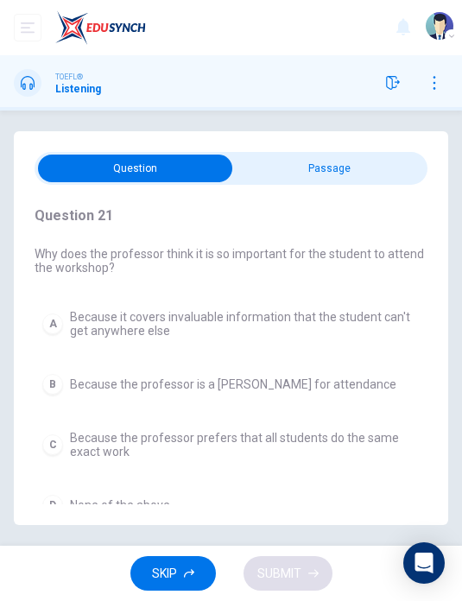
click at [361, 310] on span "Because it covers invaluable information that the student can't get anywhere el…" at bounding box center [245, 324] width 350 height 28
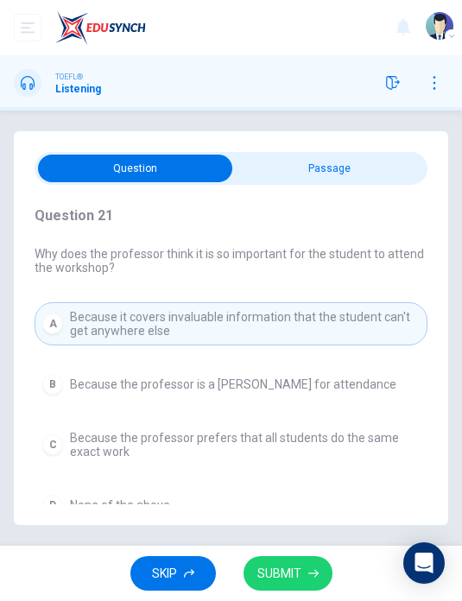
click at [309, 573] on icon "button" at bounding box center [313, 573] width 10 height 10
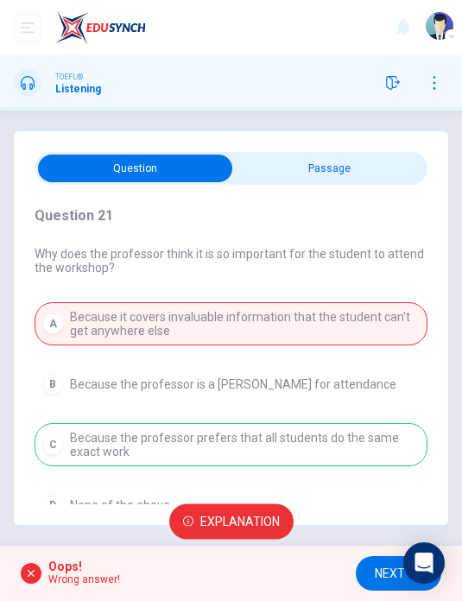
click at [375, 580] on span "NEXT" at bounding box center [390, 574] width 30 height 22
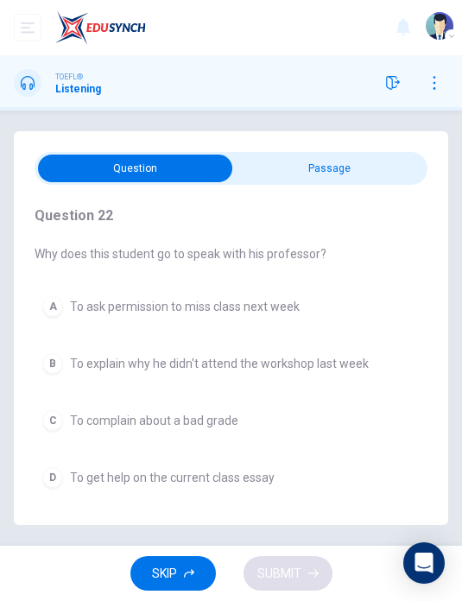
click at [358, 357] on span "To explain why he didn't attend the workshop last week" at bounding box center [219, 364] width 299 height 14
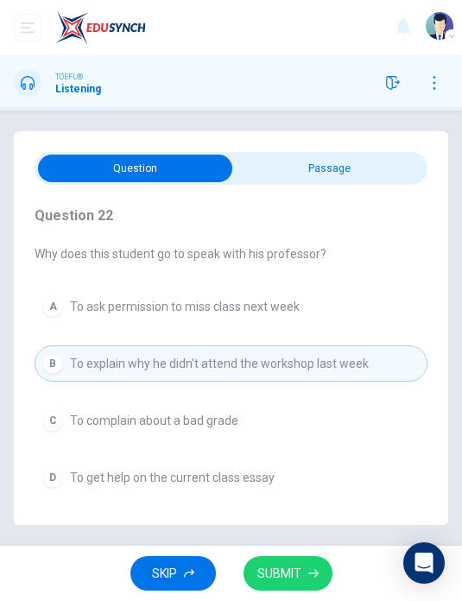
click at [303, 580] on button "SUBMIT" at bounding box center [288, 573] width 89 height 35
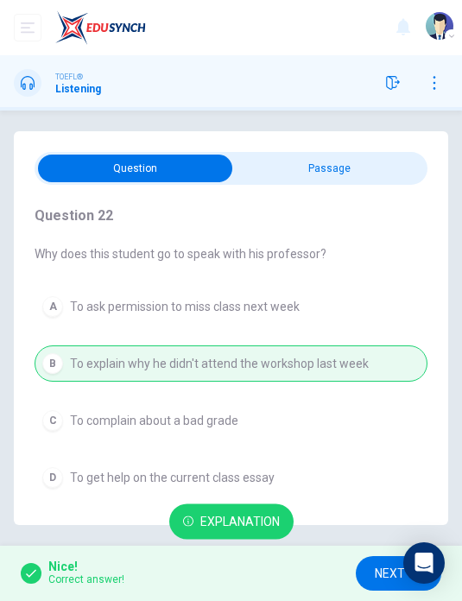
click at [379, 578] on span "NEXT" at bounding box center [390, 574] width 30 height 22
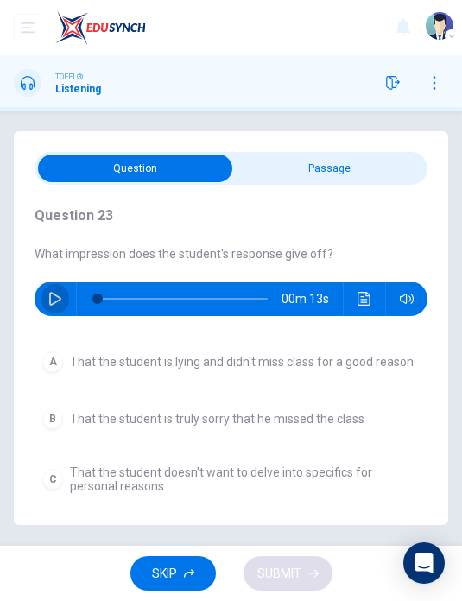
click at [67, 282] on button "button" at bounding box center [55, 299] width 28 height 35
click at [80, 533] on span "B and C" at bounding box center [90, 540] width 41 height 14
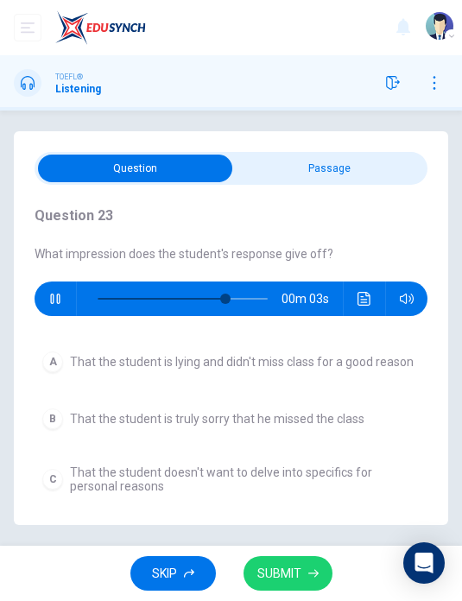
click at [295, 578] on span "SUBMIT" at bounding box center [279, 574] width 44 height 22
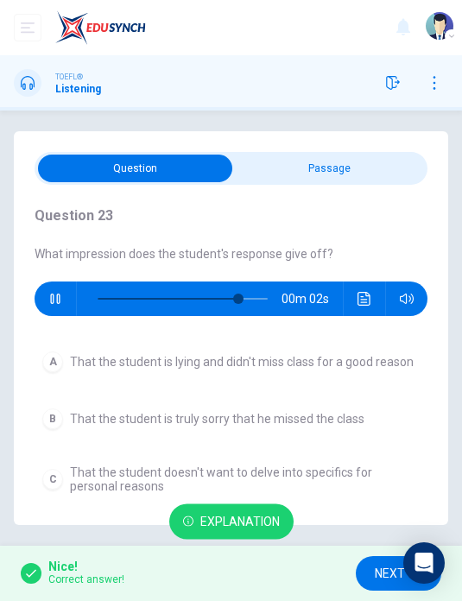
type input "90"
click at [377, 577] on span "NEXT" at bounding box center [390, 574] width 30 height 22
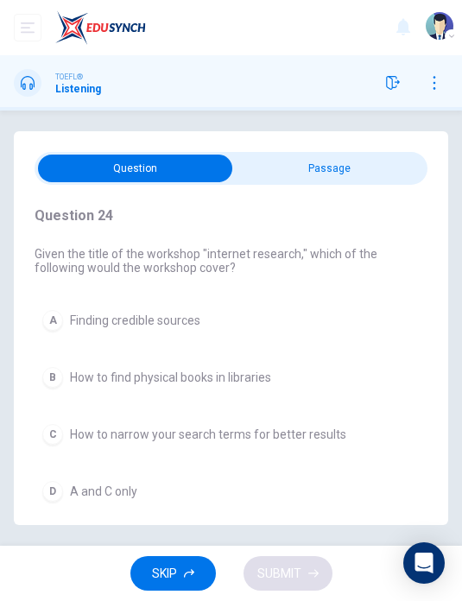
click at [357, 181] on input "checkbox" at bounding box center [136, 169] width 590 height 28
checkbox input "true"
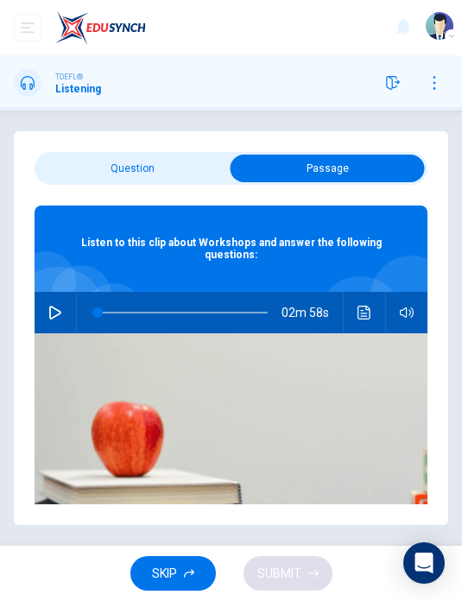
click at [58, 311] on icon "button" at bounding box center [55, 313] width 12 height 14
type input "93"
click at [143, 177] on input "checkbox" at bounding box center [328, 169] width 590 height 28
checkbox input "false"
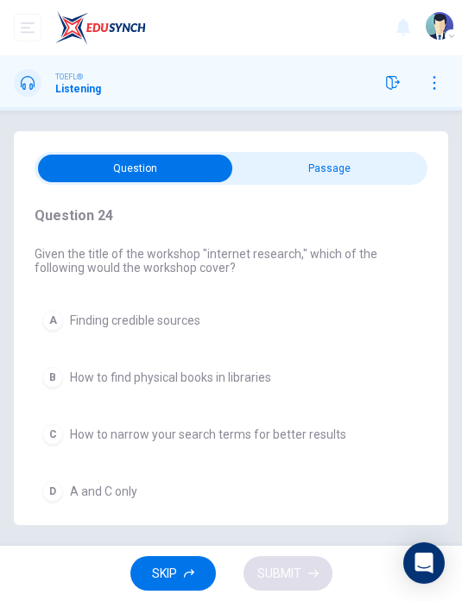
click at [128, 492] on span "A and C only" at bounding box center [103, 492] width 67 height 14
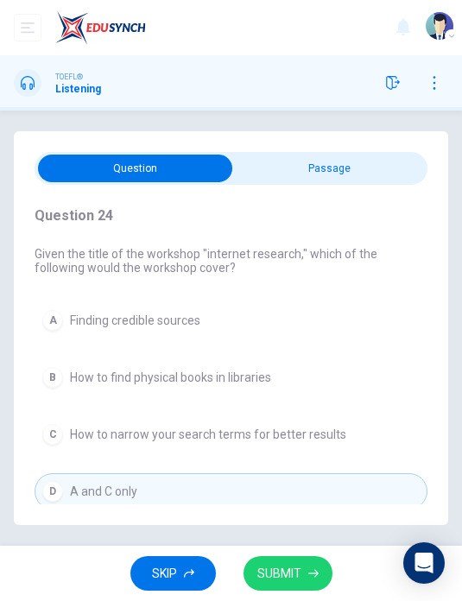
click at [311, 572] on icon "button" at bounding box center [313, 573] width 10 height 10
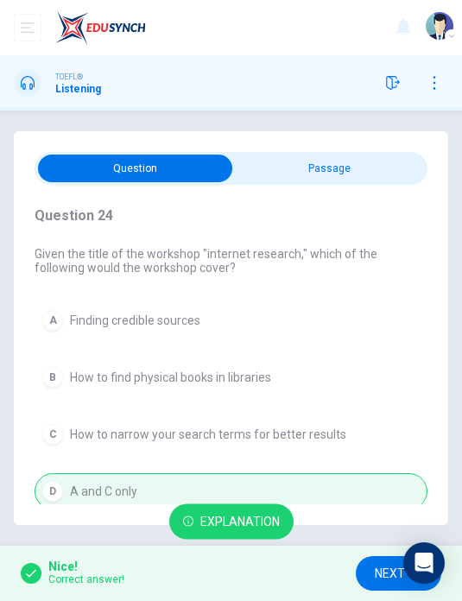
click at [378, 567] on span "NEXT" at bounding box center [390, 574] width 30 height 22
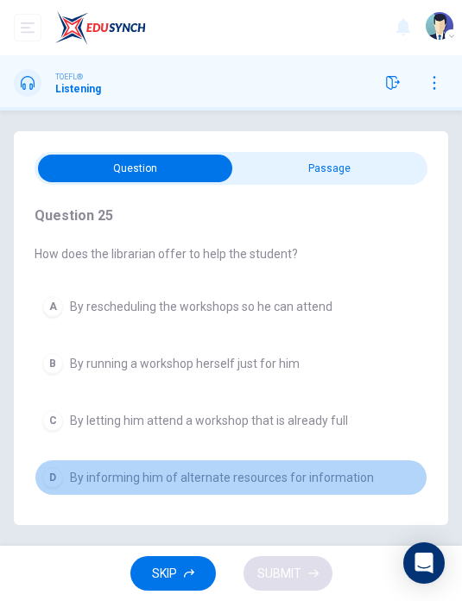
click at [344, 476] on span "By informing him of alternate resources for information" at bounding box center [222, 478] width 304 height 14
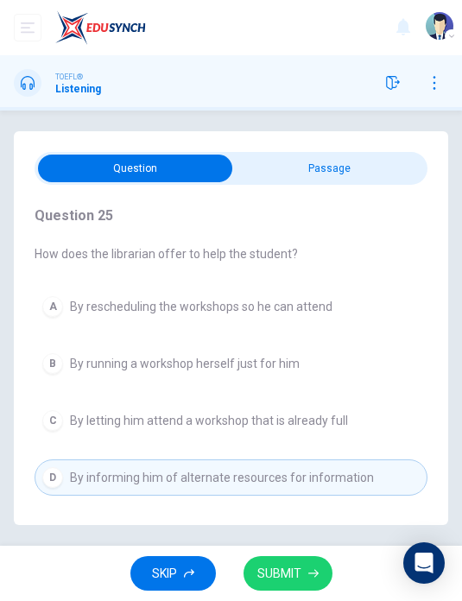
click at [314, 571] on icon "button" at bounding box center [313, 573] width 10 height 10
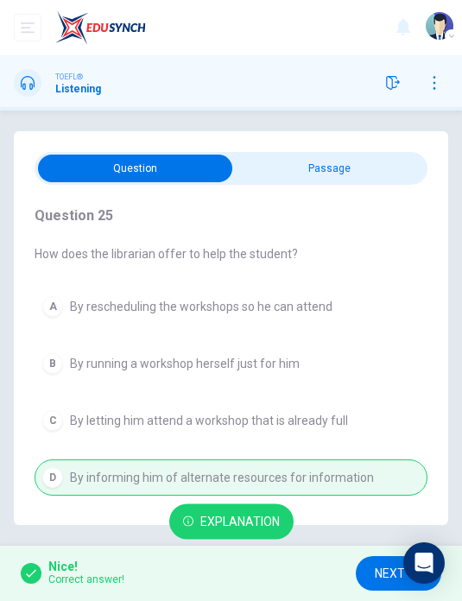
click at [378, 568] on span "NEXT" at bounding box center [390, 574] width 30 height 22
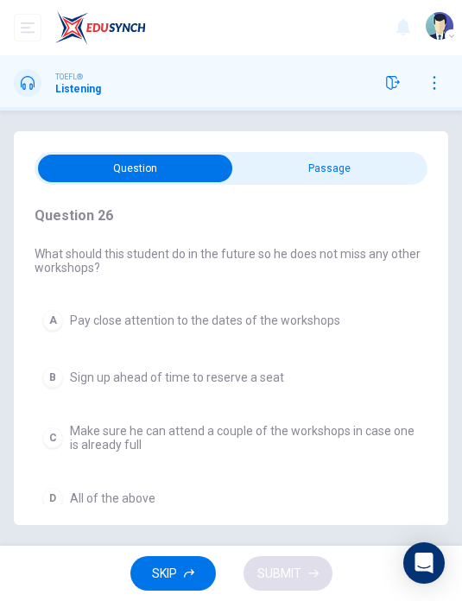
click at [171, 502] on button "D All of the above" at bounding box center [231, 498] width 393 height 36
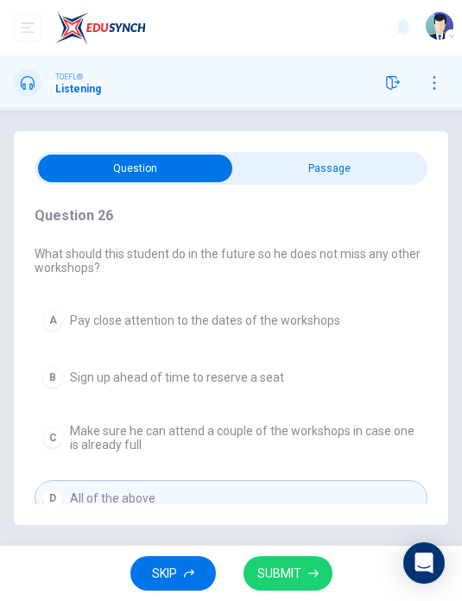
click at [312, 575] on icon "button" at bounding box center [313, 573] width 10 height 10
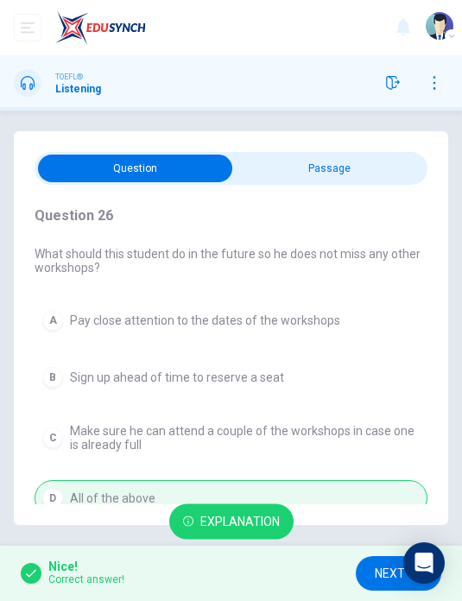
click at [378, 577] on span "NEXT" at bounding box center [390, 574] width 30 height 22
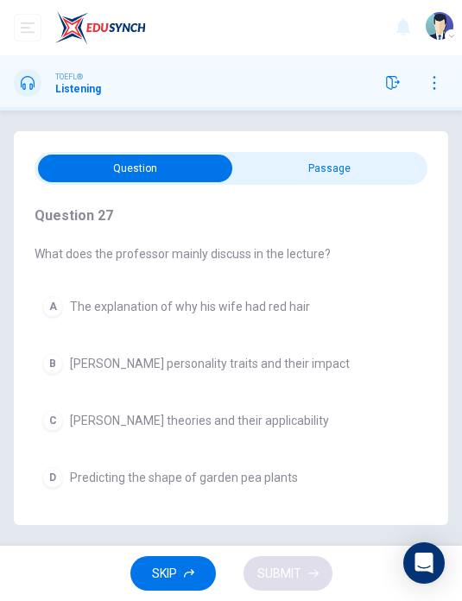
click at [353, 174] on input "checkbox" at bounding box center [136, 169] width 590 height 28
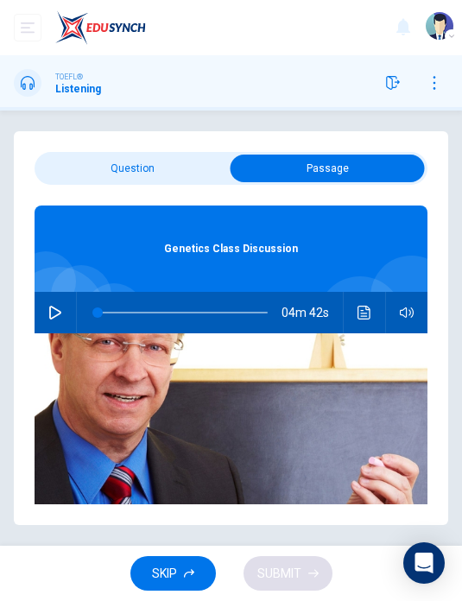
click at [182, 570] on button "SKIP" at bounding box center [173, 573] width 86 height 35
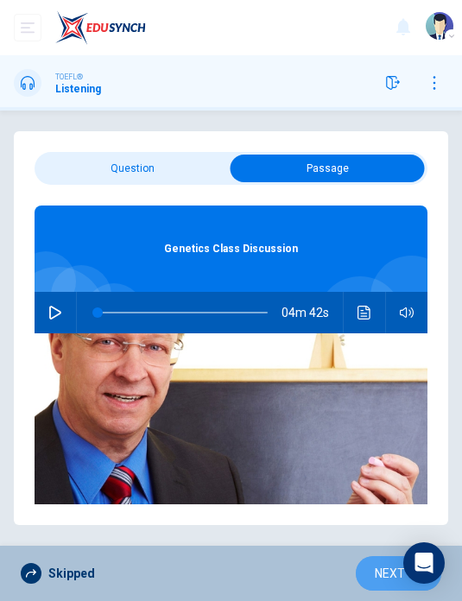
click at [387, 578] on span "NEXT" at bounding box center [390, 574] width 30 height 22
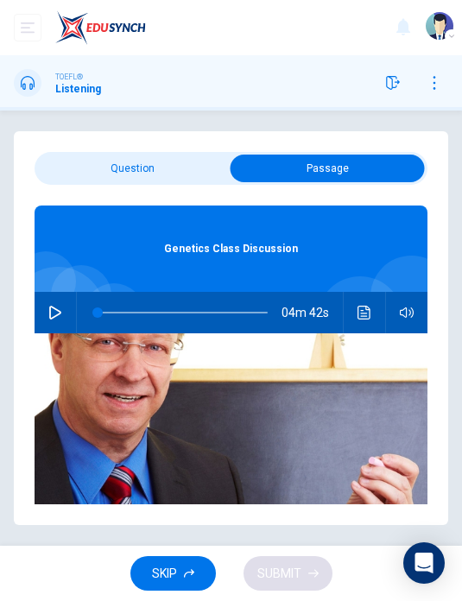
click at [175, 175] on input "checkbox" at bounding box center [328, 169] width 590 height 28
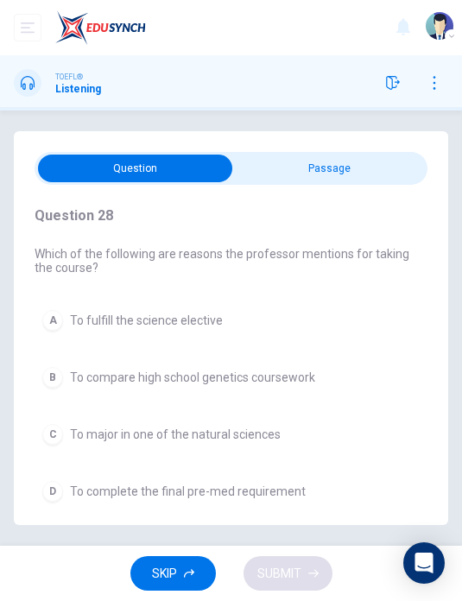
click at [396, 168] on input "checkbox" at bounding box center [136, 169] width 590 height 28
checkbox input "true"
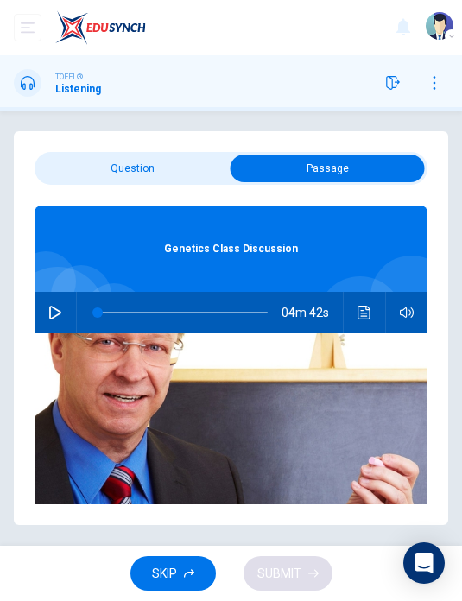
click at [62, 324] on button "button" at bounding box center [55, 312] width 28 height 41
click at [370, 317] on icon "Click to see the audio transcription" at bounding box center [364, 313] width 13 height 14
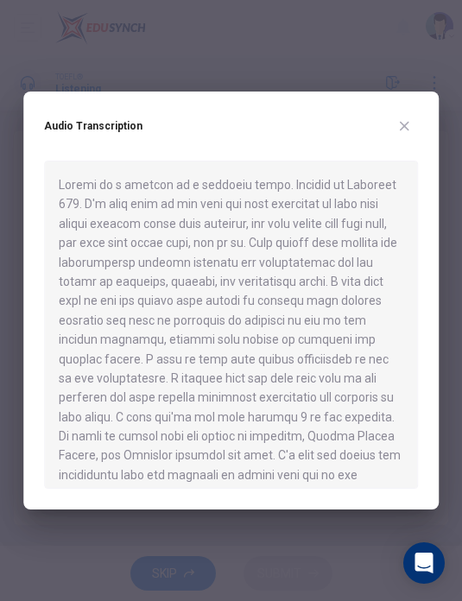
click at [415, 123] on button "button" at bounding box center [404, 126] width 28 height 28
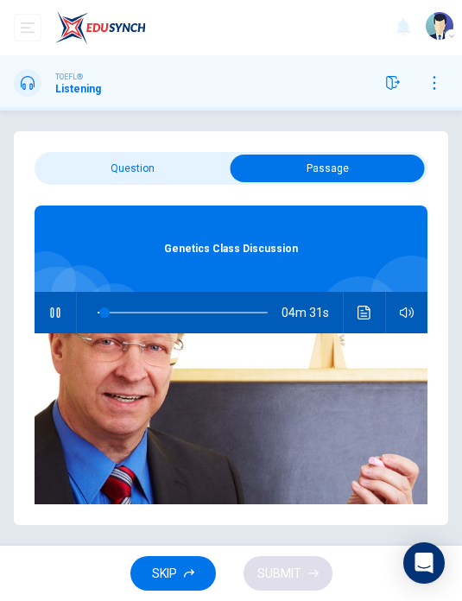
type input "4"
click at [124, 180] on input "checkbox" at bounding box center [328, 169] width 590 height 28
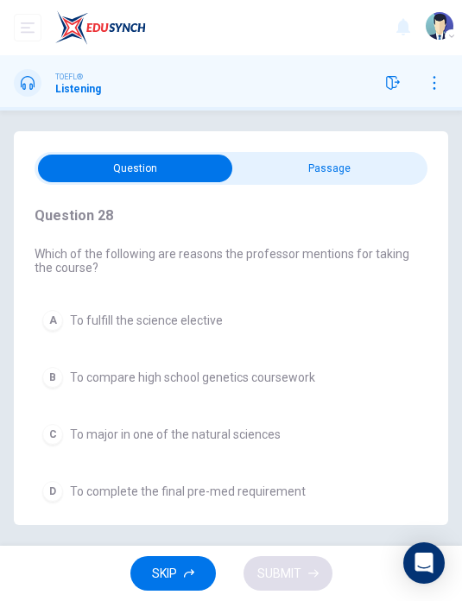
click at [306, 377] on span "To compare high school genetics coursework" at bounding box center [192, 378] width 245 height 14
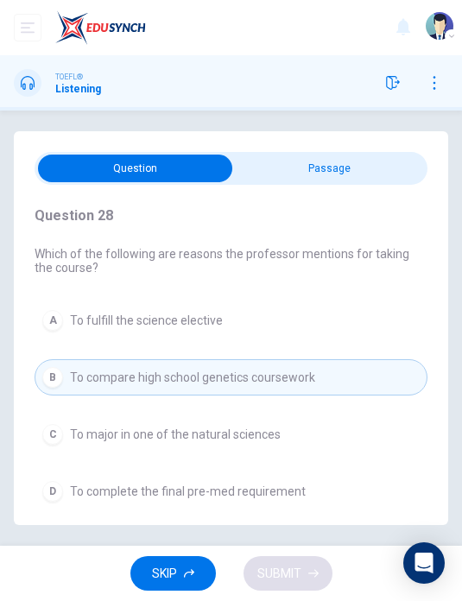
click at [295, 437] on button "C To major in one of the natural sciences" at bounding box center [231, 434] width 393 height 36
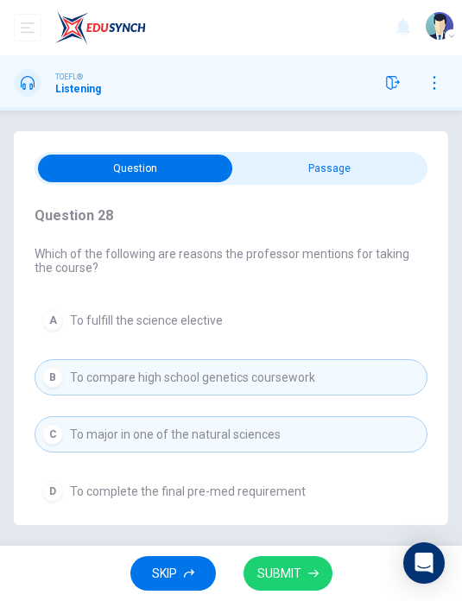
click at [297, 577] on span "SUBMIT" at bounding box center [279, 574] width 44 height 22
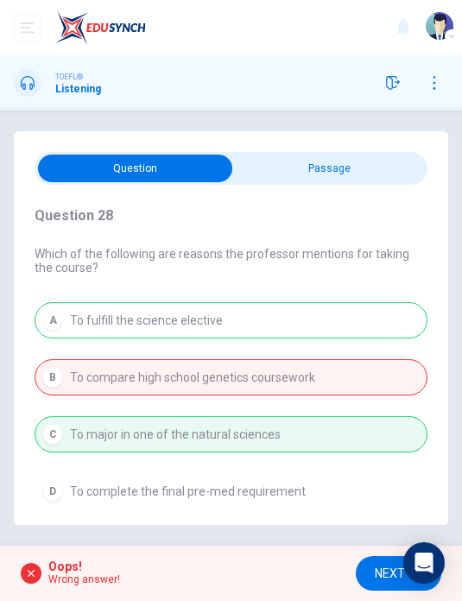
click at [381, 572] on span "NEXT" at bounding box center [390, 574] width 30 height 22
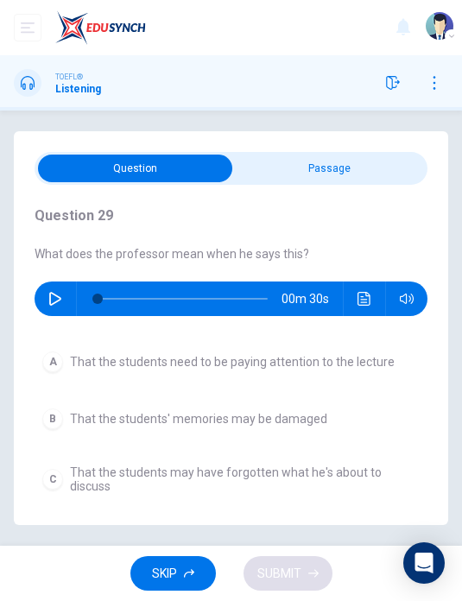
click at [328, 174] on input "checkbox" at bounding box center [136, 169] width 590 height 28
checkbox input "true"
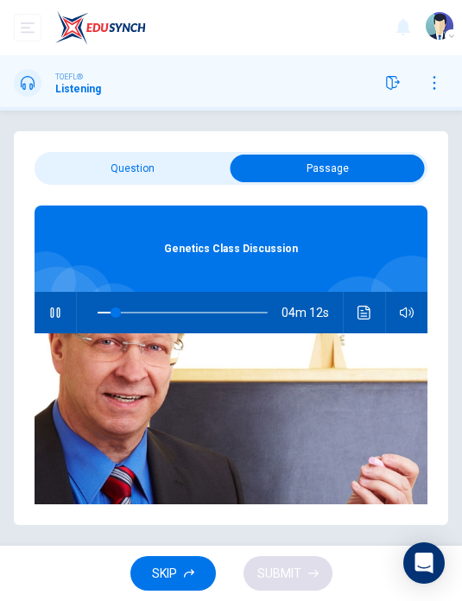
click at [67, 322] on button "button" at bounding box center [55, 312] width 28 height 41
type input "11"
click at [173, 164] on input "checkbox" at bounding box center [328, 169] width 590 height 28
checkbox input "false"
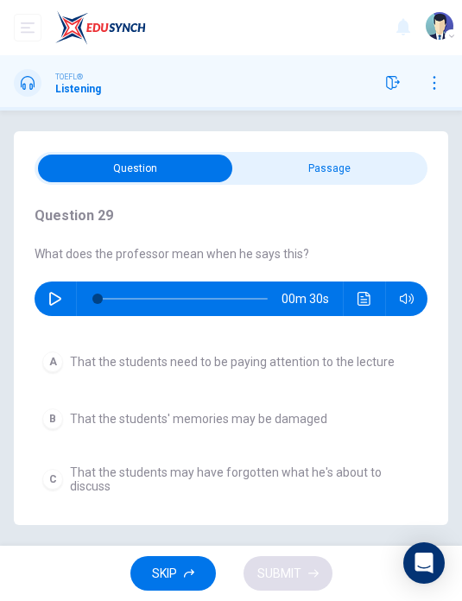
click at [55, 301] on icon "button" at bounding box center [55, 299] width 14 height 14
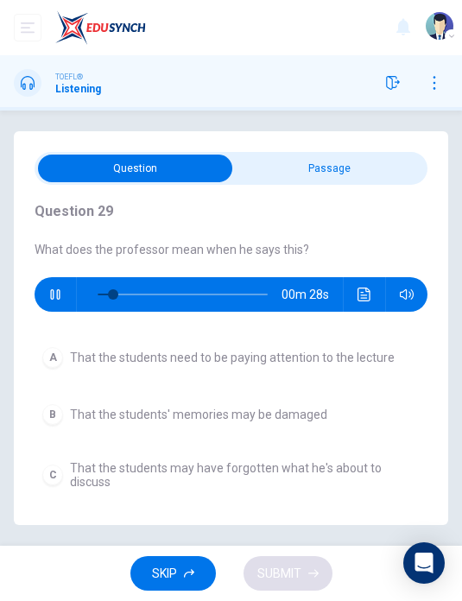
scroll to position [3, 0]
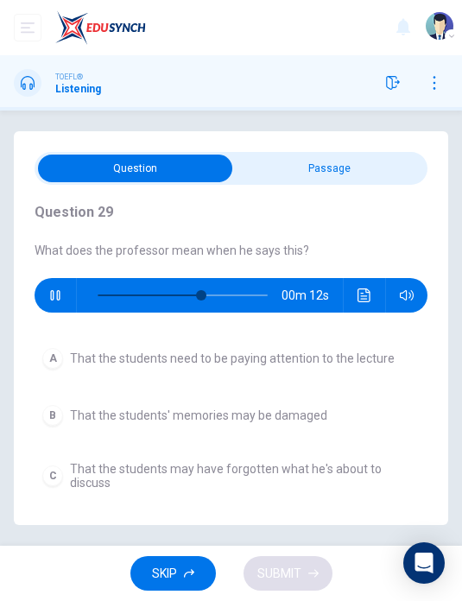
click at [352, 360] on span "That the students need to be paying attention to the lecture" at bounding box center [232, 359] width 325 height 14
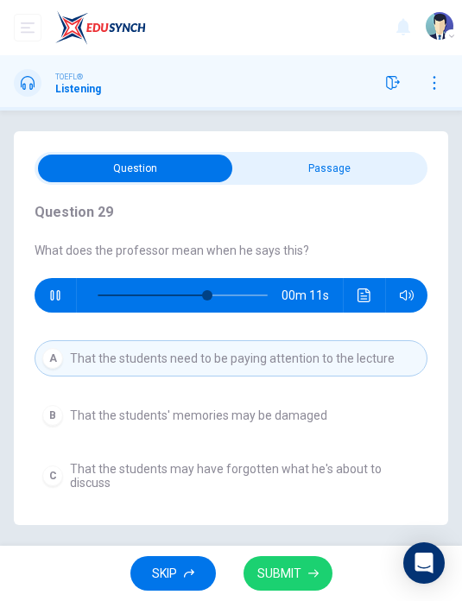
click at [309, 580] on button "SUBMIT" at bounding box center [288, 573] width 89 height 35
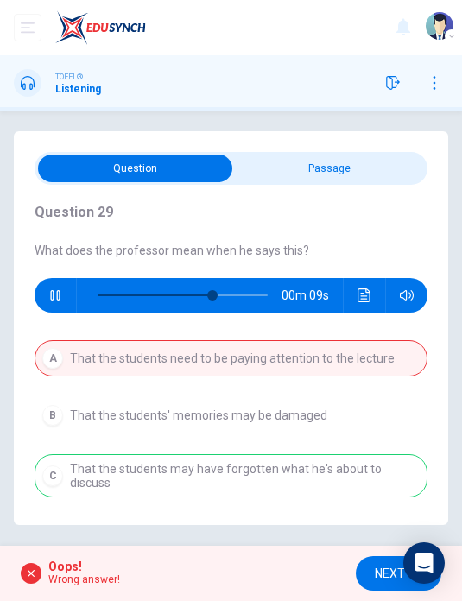
type input "71"
click at [381, 574] on span "NEXT" at bounding box center [390, 574] width 30 height 22
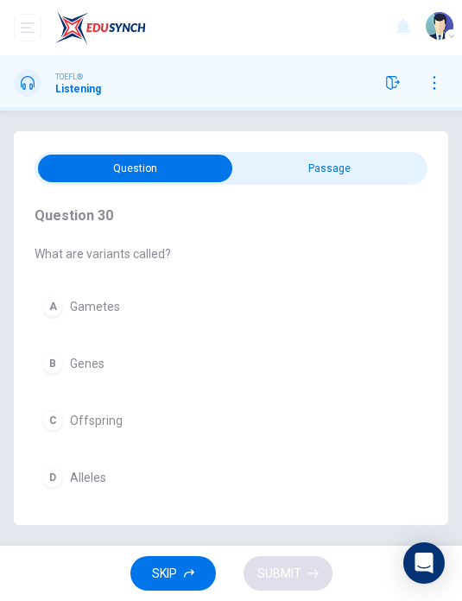
click at [348, 174] on input "checkbox" at bounding box center [136, 169] width 590 height 28
checkbox input "true"
type input "11"
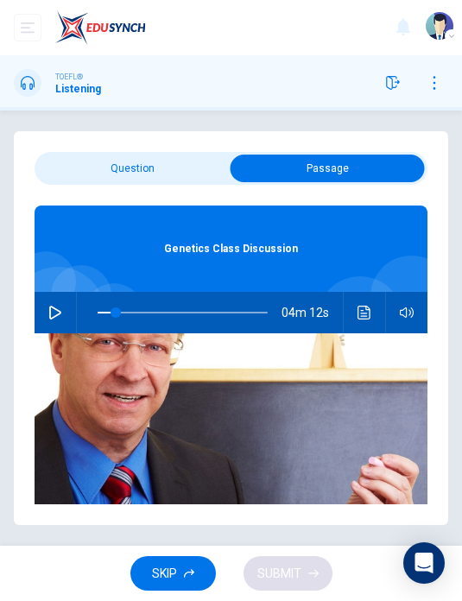
click at [165, 174] on input "checkbox" at bounding box center [328, 169] width 590 height 28
checkbox input "false"
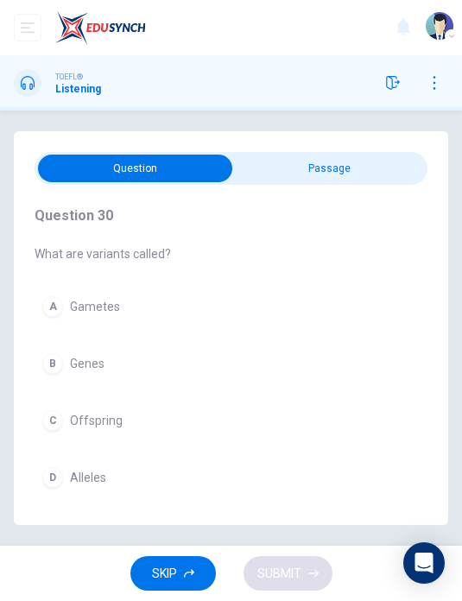
click at [157, 310] on button "A Gametes" at bounding box center [231, 306] width 393 height 36
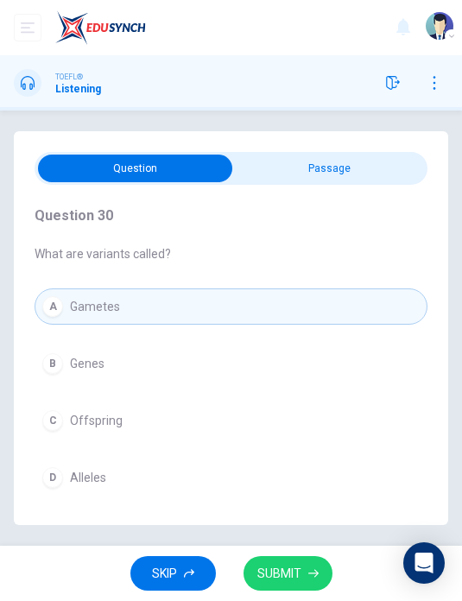
click at [200, 492] on button "D Alleles" at bounding box center [231, 477] width 393 height 36
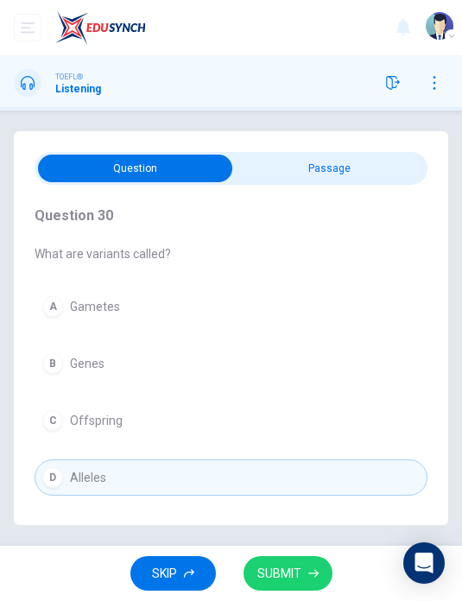
click at [301, 568] on span "SUBMIT" at bounding box center [279, 574] width 44 height 22
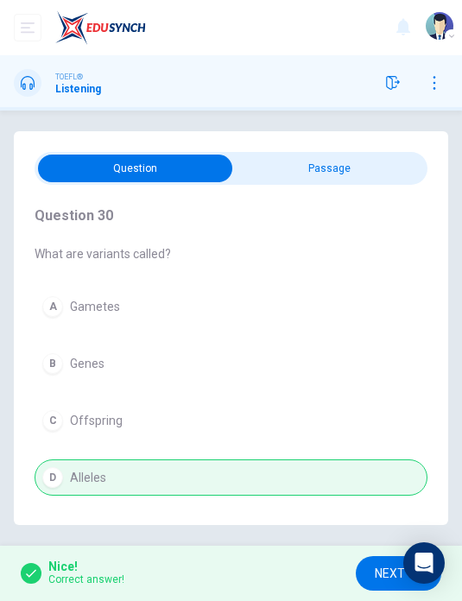
click at [377, 563] on span "NEXT" at bounding box center [390, 574] width 30 height 22
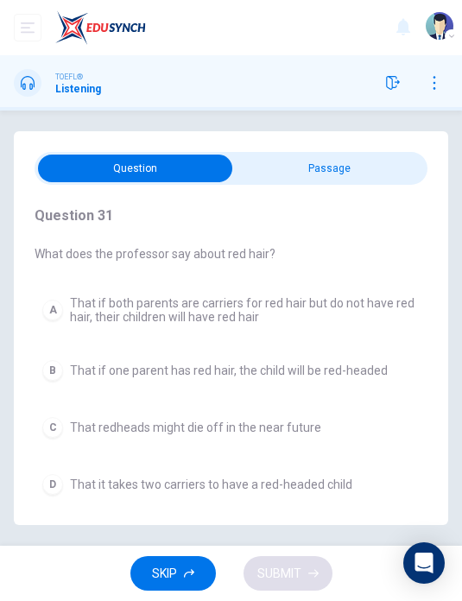
click at [318, 496] on button "D That it takes two carriers to have a red-headed child" at bounding box center [231, 484] width 393 height 36
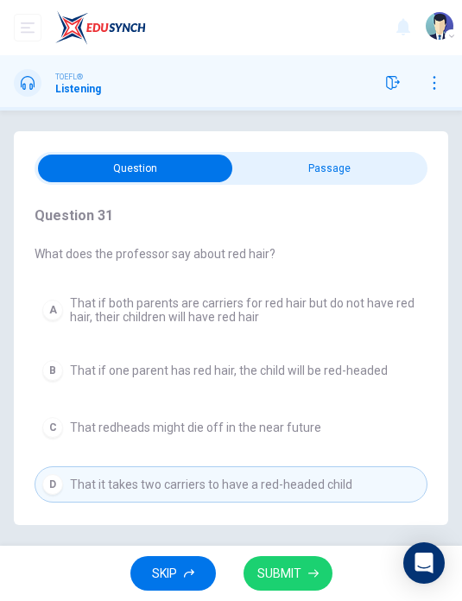
click at [313, 572] on icon "button" at bounding box center [313, 573] width 10 height 10
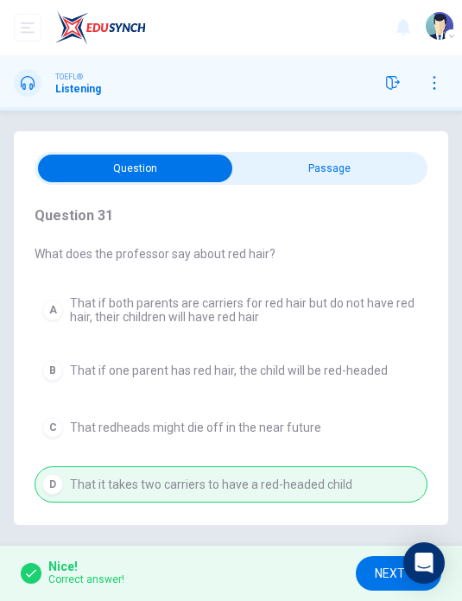
click at [382, 569] on span "NEXT" at bounding box center [390, 574] width 30 height 22
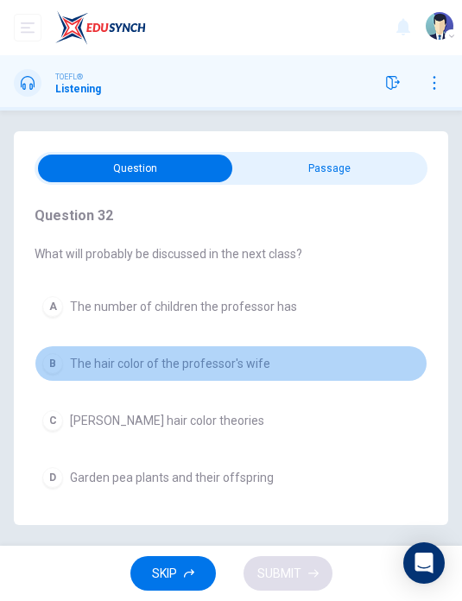
click at [317, 421] on button "C [PERSON_NAME] hair color theories" at bounding box center [231, 420] width 393 height 36
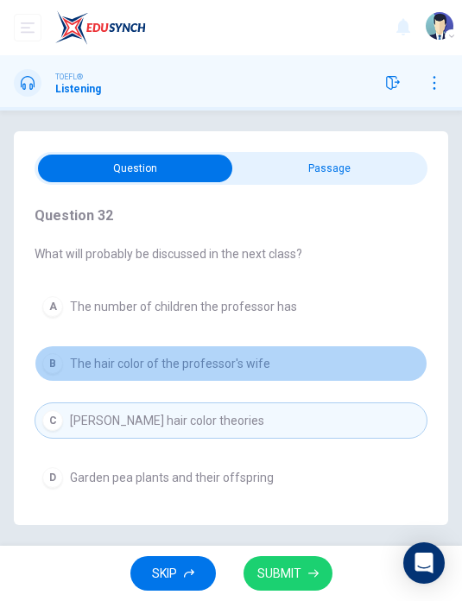
click at [308, 574] on icon "button" at bounding box center [313, 573] width 10 height 10
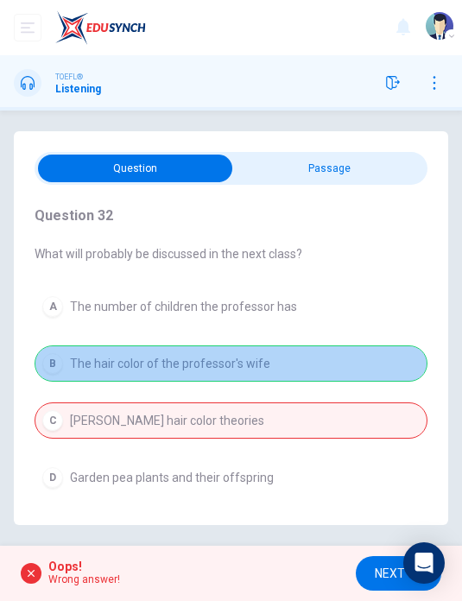
click at [387, 584] on button "NEXT" at bounding box center [399, 573] width 86 height 35
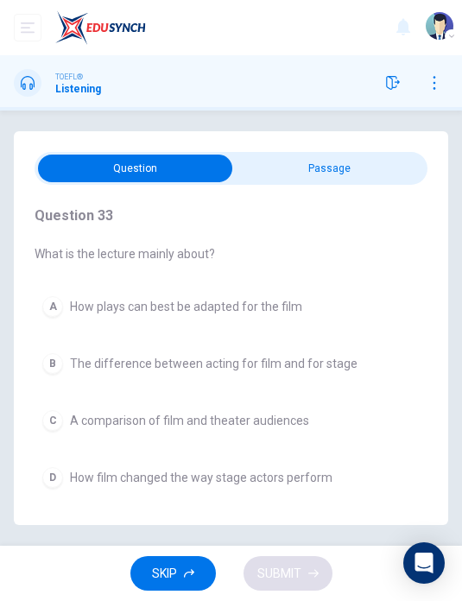
click at [382, 166] on input "checkbox" at bounding box center [136, 169] width 590 height 28
checkbox input "true"
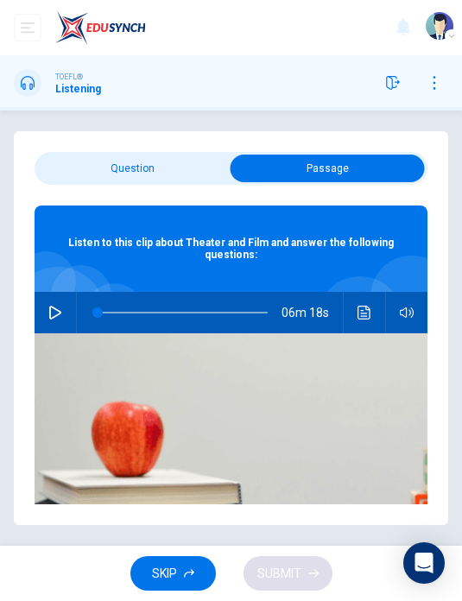
click at [62, 316] on button "button" at bounding box center [55, 312] width 28 height 41
type input "3"
click at [184, 169] on input "checkbox" at bounding box center [328, 169] width 590 height 28
checkbox input "false"
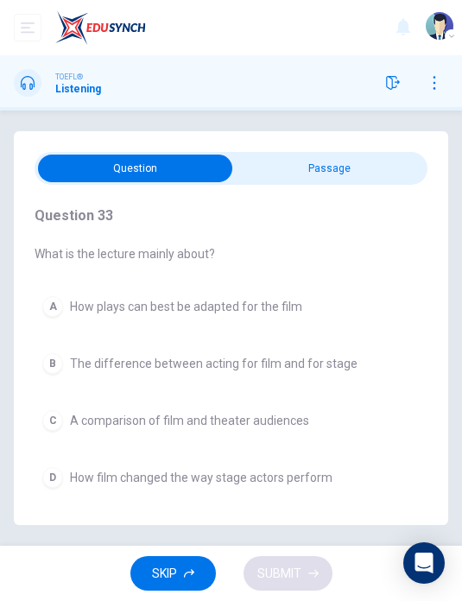
click at [305, 481] on span "How film changed the way stage actors perform" at bounding box center [201, 478] width 263 height 14
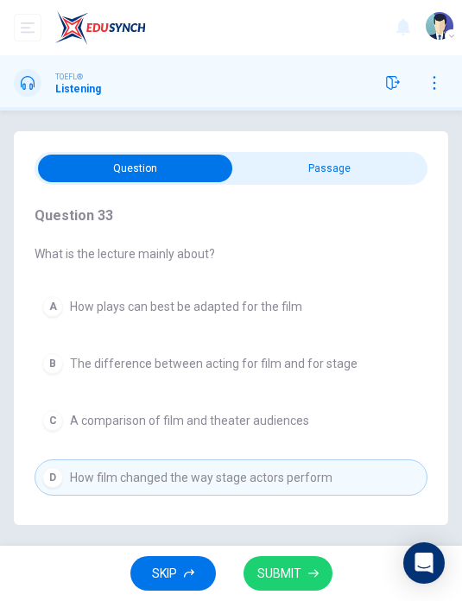
click at [301, 567] on span "SUBMIT" at bounding box center [279, 574] width 44 height 22
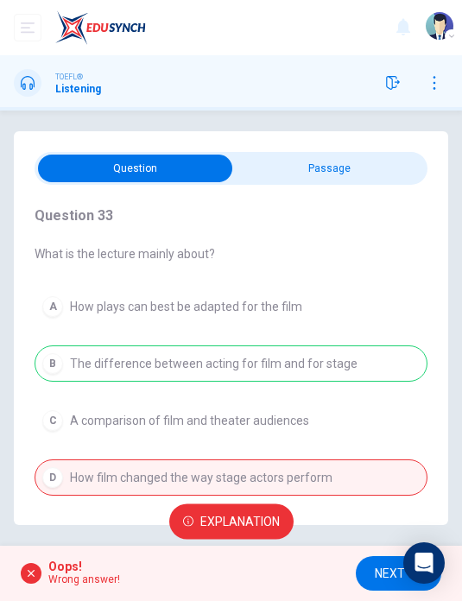
click at [374, 561] on button "NEXT" at bounding box center [399, 573] width 86 height 35
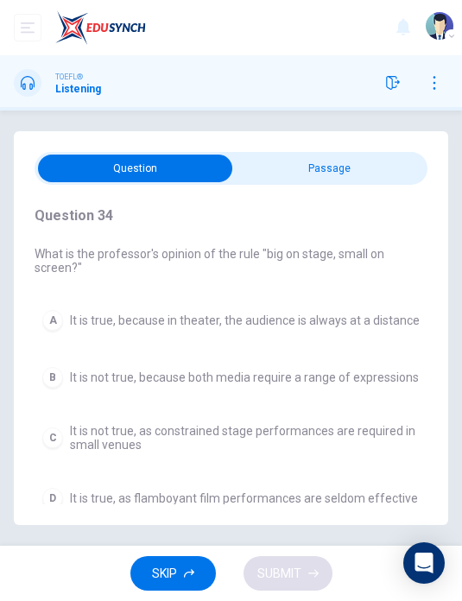
click at [377, 320] on span "It is true, because in theater, the audience is always at a distance" at bounding box center [245, 321] width 350 height 14
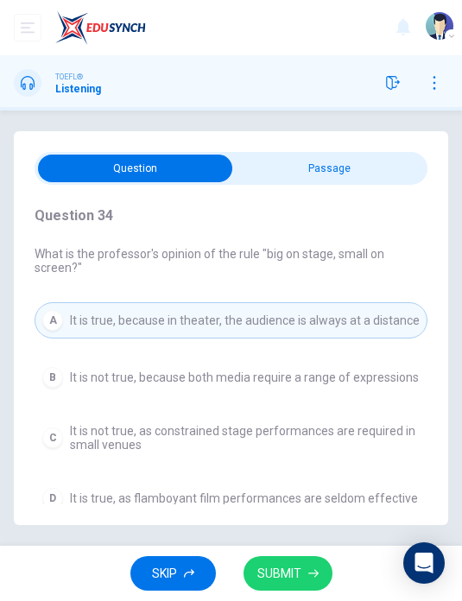
click at [319, 569] on button "SUBMIT" at bounding box center [288, 573] width 89 height 35
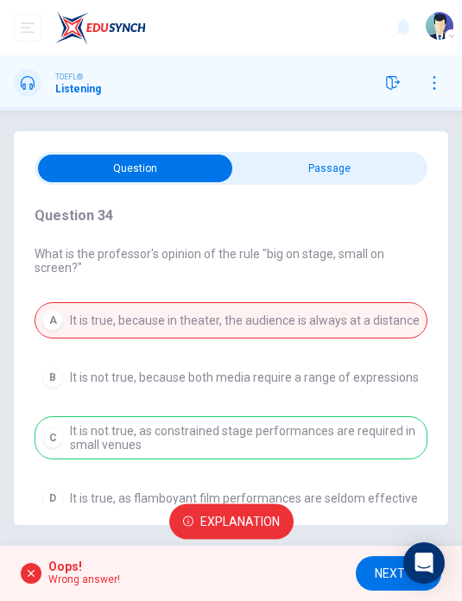
click at [376, 568] on span "NEXT" at bounding box center [390, 574] width 30 height 22
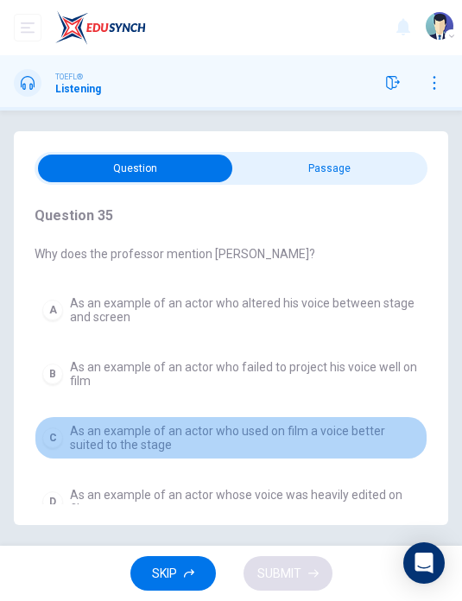
click at [381, 422] on button "C As an example of an actor who used on film a voice better suited to the stage" at bounding box center [231, 437] width 393 height 43
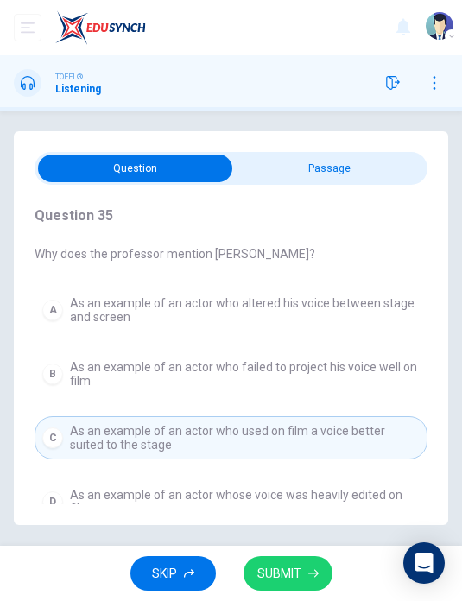
click at [312, 567] on button "SUBMIT" at bounding box center [288, 573] width 89 height 35
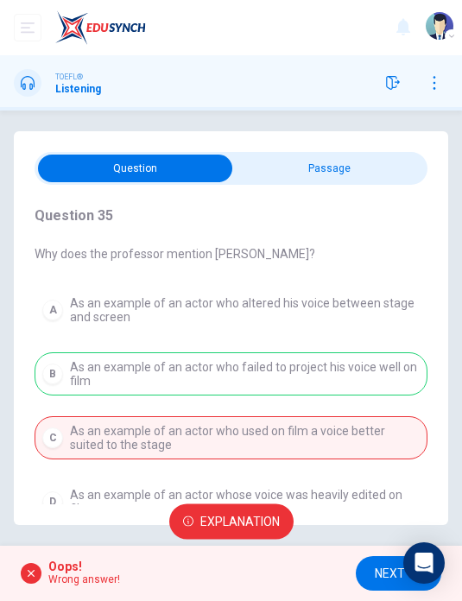
click at [381, 567] on span "NEXT" at bounding box center [390, 574] width 30 height 22
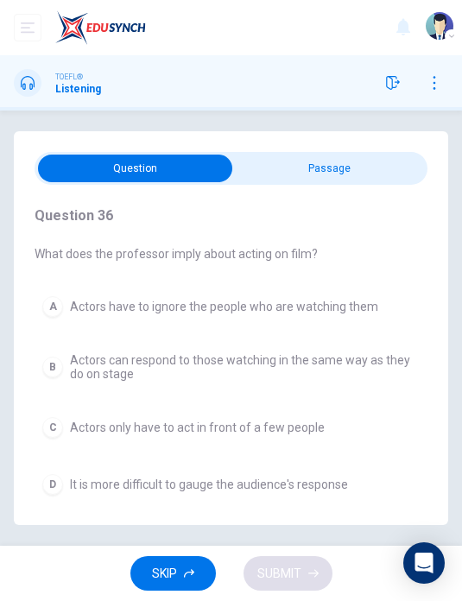
click at [347, 364] on span "Actors can respond to those watching in the same way as they do on stage" at bounding box center [245, 367] width 350 height 28
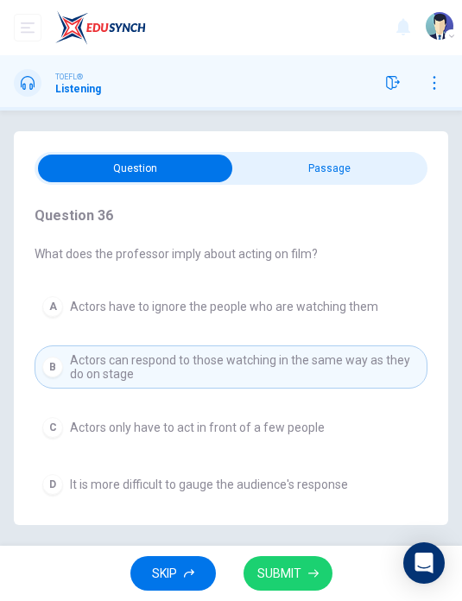
click at [303, 572] on button "SUBMIT" at bounding box center [288, 573] width 89 height 35
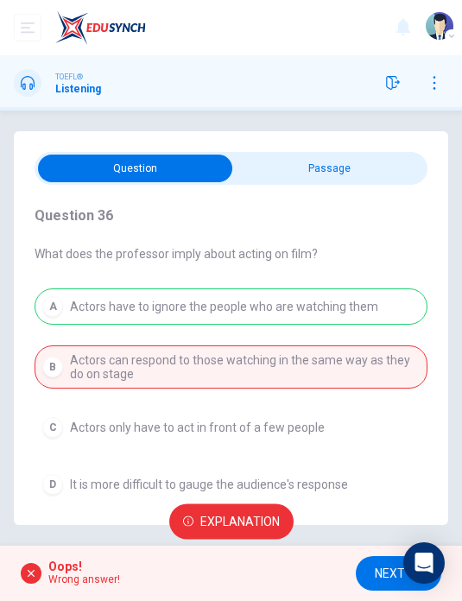
click at [377, 573] on span "NEXT" at bounding box center [390, 574] width 30 height 22
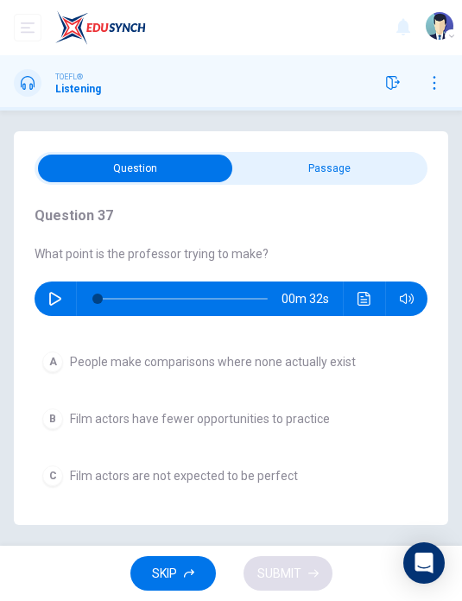
click at [283, 419] on span "Film actors have fewer opportunities to practice" at bounding box center [200, 419] width 260 height 14
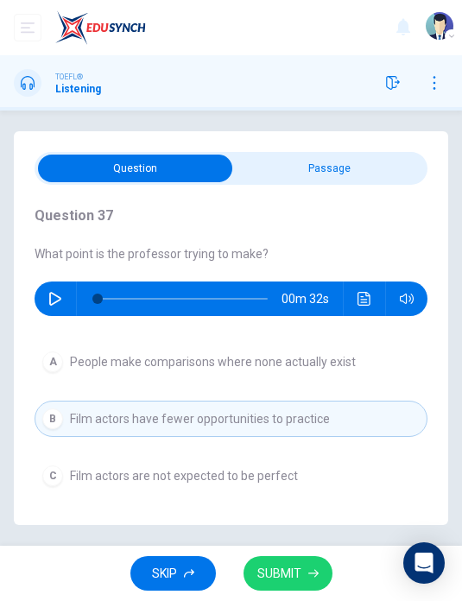
click at [306, 566] on button "SUBMIT" at bounding box center [288, 573] width 89 height 35
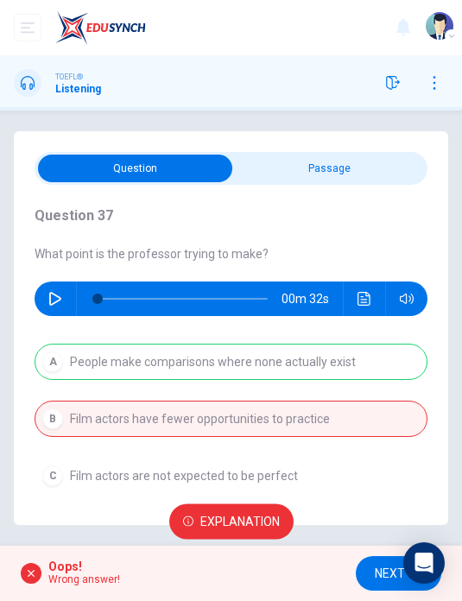
click at [372, 567] on button "NEXT" at bounding box center [399, 573] width 86 height 35
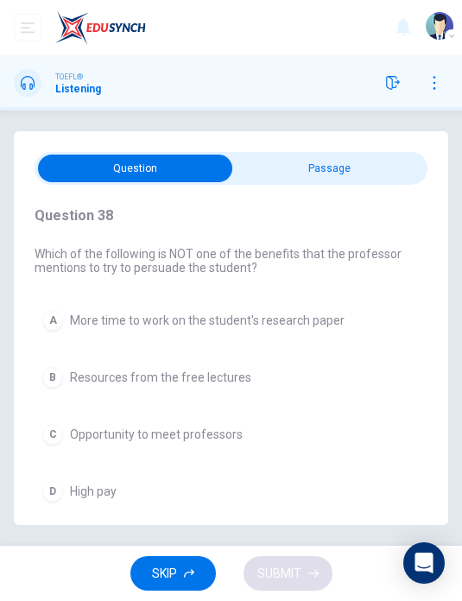
click at [372, 180] on input "checkbox" at bounding box center [136, 169] width 590 height 28
checkbox input "true"
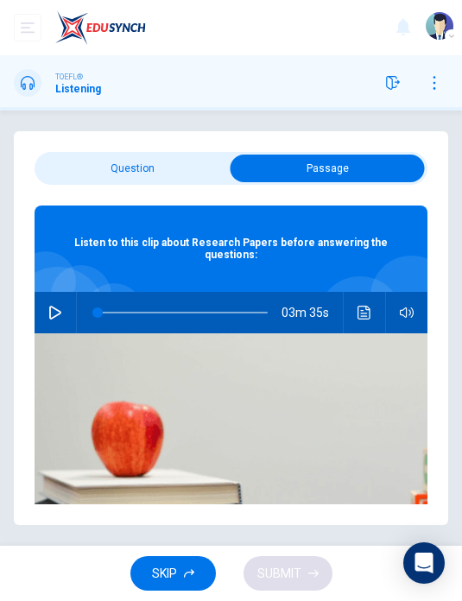
click at [67, 303] on button "button" at bounding box center [55, 312] width 28 height 41
type input "8"
click at [184, 164] on input "checkbox" at bounding box center [328, 169] width 590 height 28
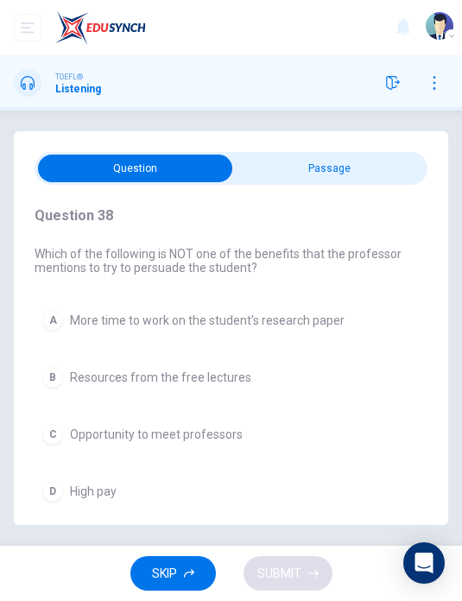
click at [119, 489] on button "D High pay" at bounding box center [231, 491] width 393 height 36
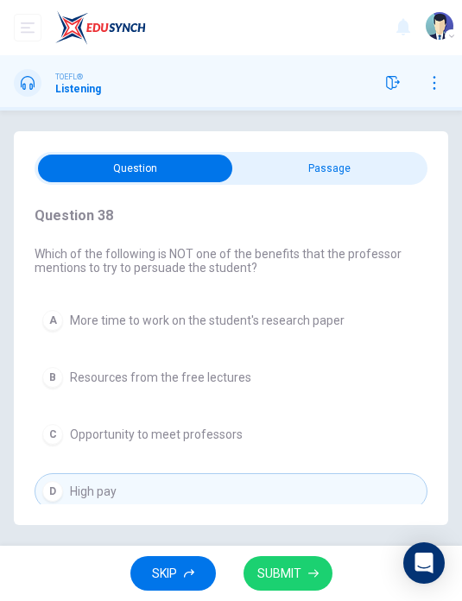
click at [311, 580] on button "SUBMIT" at bounding box center [288, 573] width 89 height 35
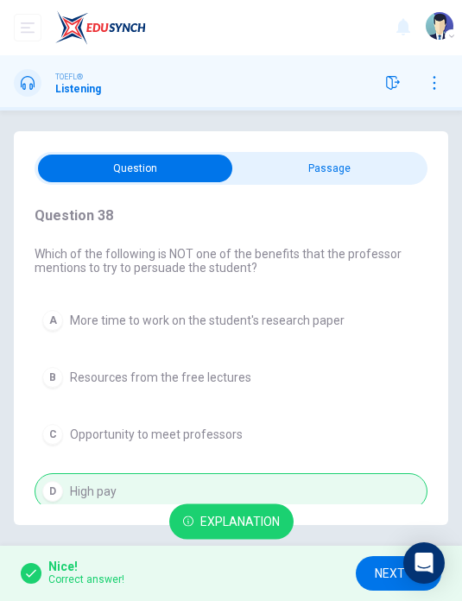
click at [375, 582] on span "NEXT" at bounding box center [390, 574] width 30 height 22
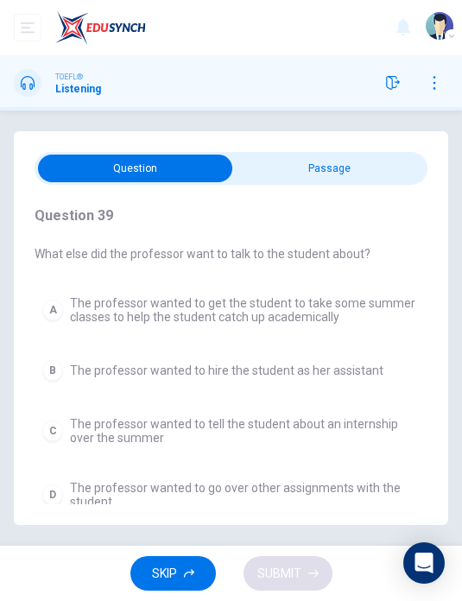
click at [346, 484] on span "The professor wanted to go over other assignments with the student" at bounding box center [245, 495] width 350 height 28
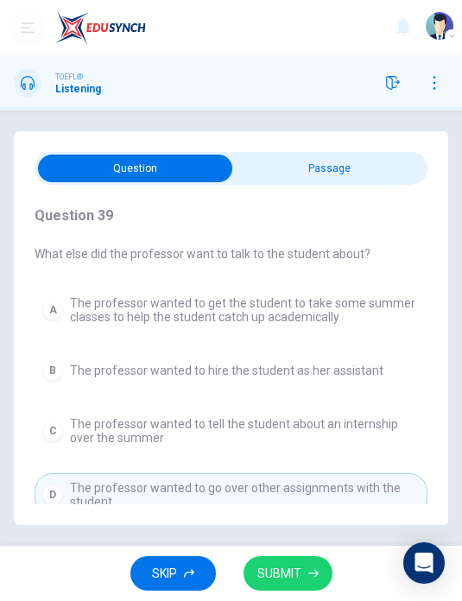
click at [314, 564] on button "SUBMIT" at bounding box center [288, 573] width 89 height 35
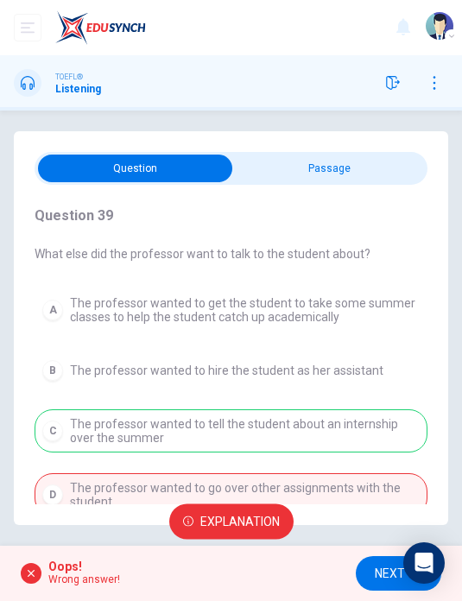
click at [383, 566] on span "NEXT" at bounding box center [390, 574] width 30 height 22
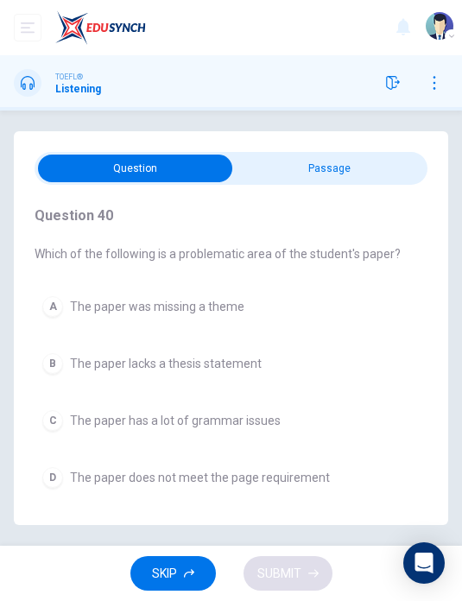
click at [314, 303] on button "A The paper was missing a theme" at bounding box center [231, 306] width 393 height 36
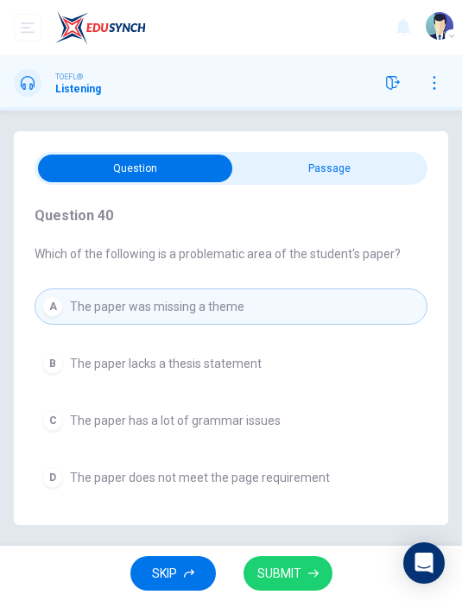
click at [320, 566] on button "SUBMIT" at bounding box center [288, 573] width 89 height 35
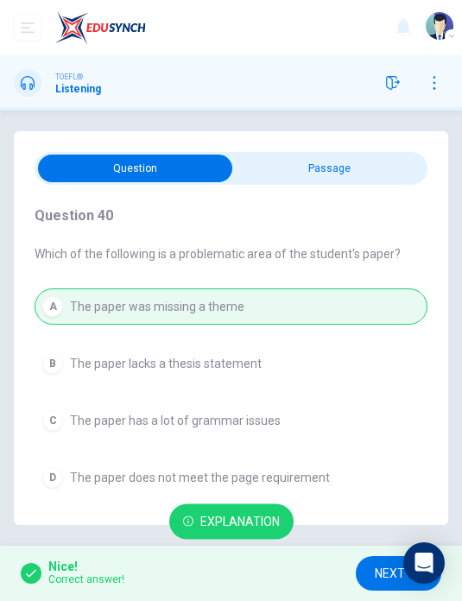
click at [386, 571] on span "NEXT" at bounding box center [390, 574] width 30 height 22
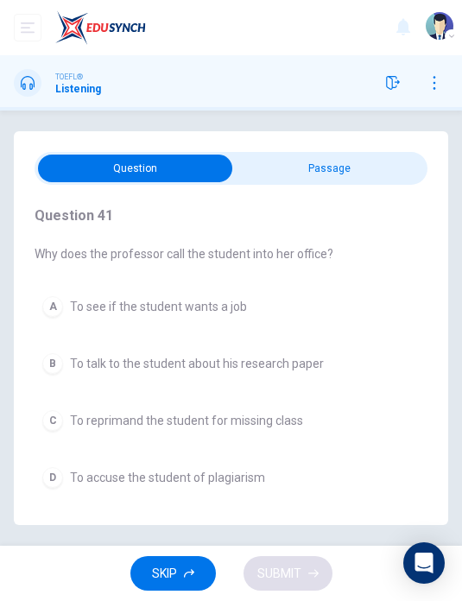
click at [339, 362] on button "B To talk to the student about his research paper" at bounding box center [231, 363] width 393 height 36
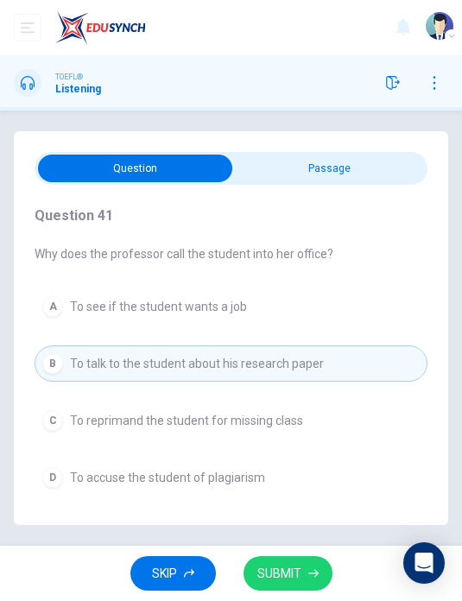
click at [314, 566] on button "SUBMIT" at bounding box center [288, 573] width 89 height 35
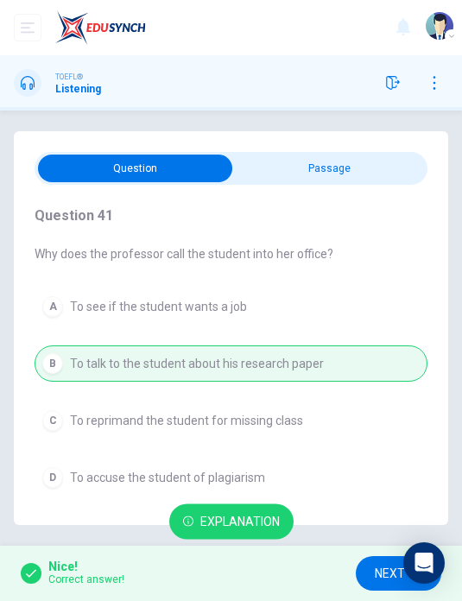
click at [377, 572] on span "NEXT" at bounding box center [390, 574] width 30 height 22
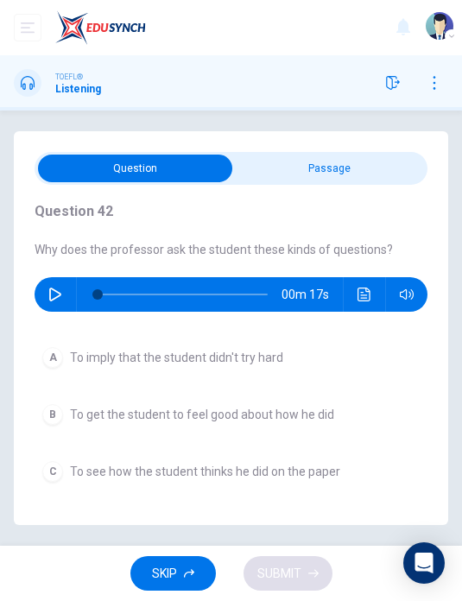
scroll to position [3, 0]
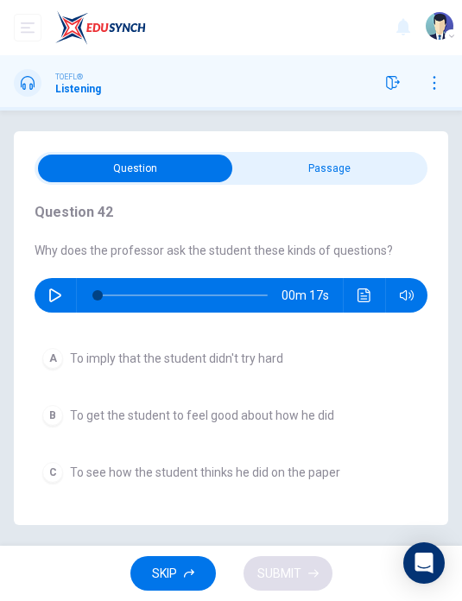
click at [357, 170] on input "checkbox" at bounding box center [136, 169] width 590 height 28
checkbox input "true"
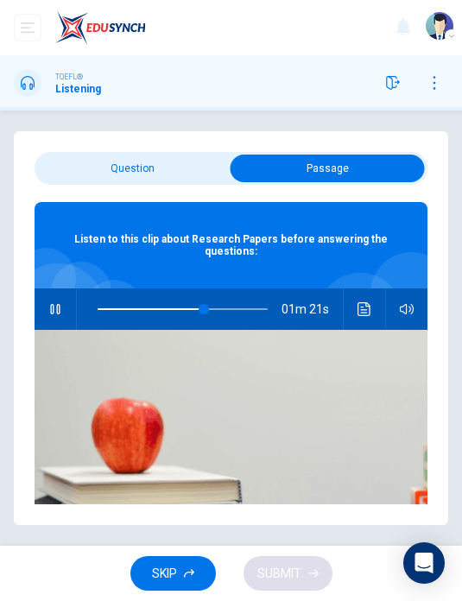
scroll to position [0, 0]
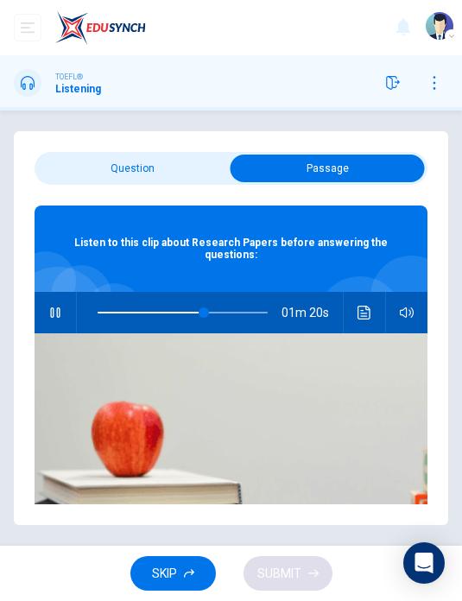
click at [62, 316] on button "button" at bounding box center [55, 312] width 28 height 41
type input "63"
click at [178, 162] on input "checkbox" at bounding box center [328, 169] width 590 height 28
checkbox input "false"
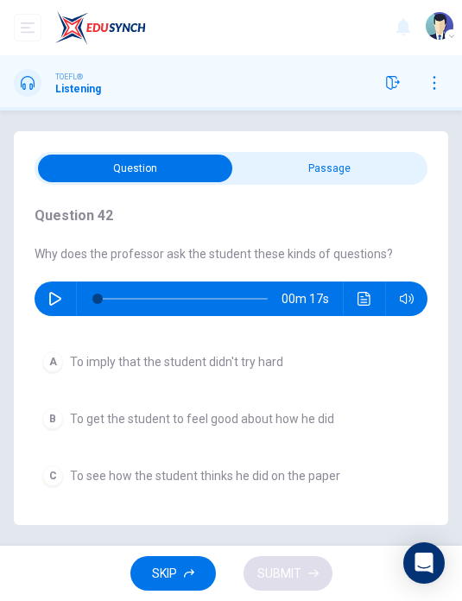
click at [57, 305] on icon "button" at bounding box center [55, 299] width 14 height 14
click at [56, 297] on icon "button" at bounding box center [55, 299] width 14 height 14
click at [322, 421] on span "To get the student to feel good about how he did" at bounding box center [202, 419] width 264 height 14
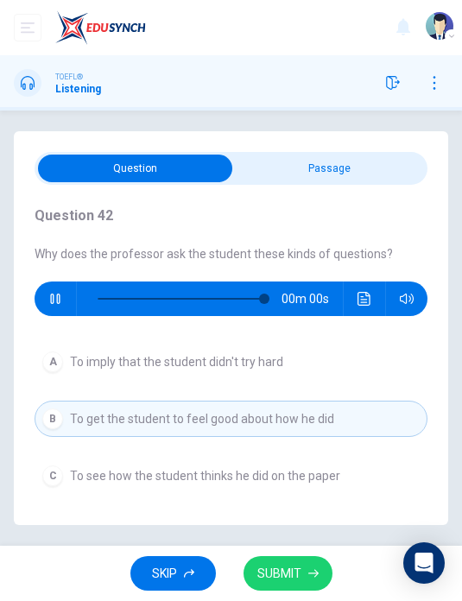
type input "0"
click at [326, 473] on span "To see how the student thinks he did on the paper" at bounding box center [205, 476] width 270 height 14
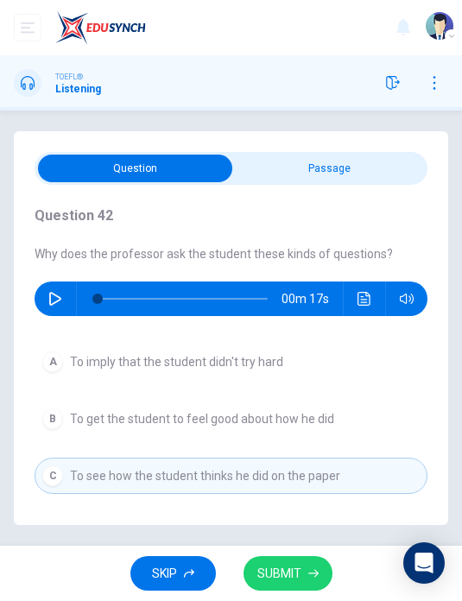
click at [301, 578] on button "SUBMIT" at bounding box center [288, 573] width 89 height 35
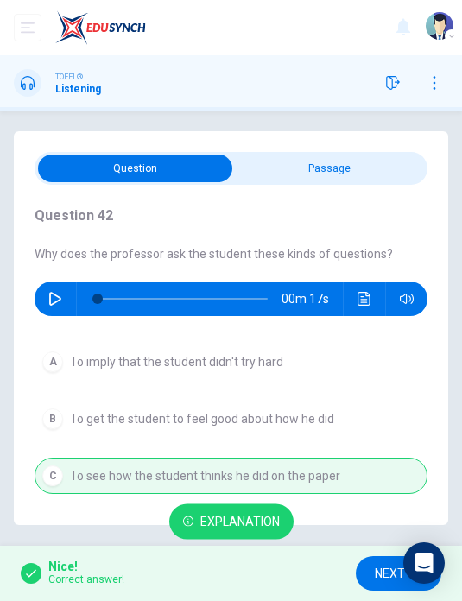
click at [383, 562] on button "NEXT" at bounding box center [399, 573] width 86 height 35
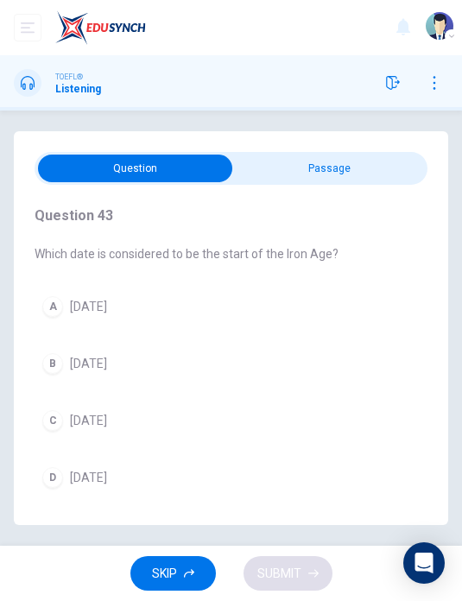
click at [371, 171] on input "checkbox" at bounding box center [136, 169] width 590 height 28
checkbox input "true"
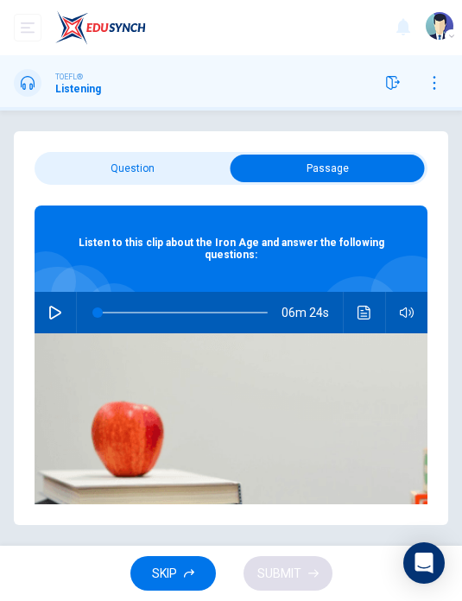
click at [53, 320] on button "button" at bounding box center [55, 312] width 28 height 41
type input "0"
click at [178, 178] on input "checkbox" at bounding box center [328, 169] width 590 height 28
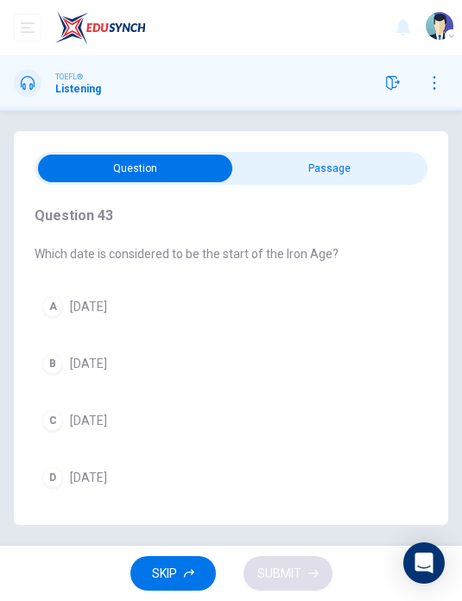
click at [355, 168] on input "checkbox" at bounding box center [136, 169] width 590 height 28
checkbox input "true"
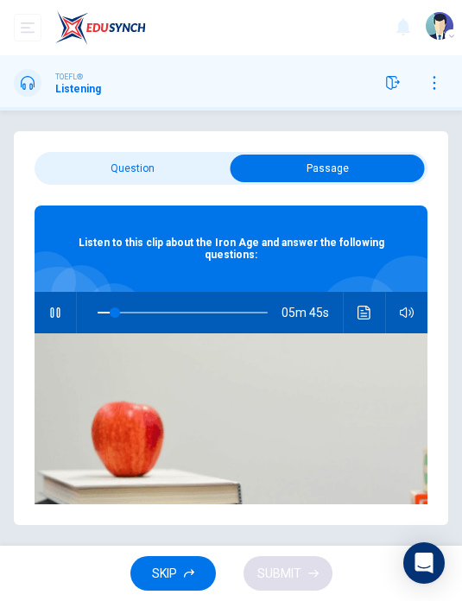
type input "10"
click at [136, 169] on input "checkbox" at bounding box center [328, 169] width 590 height 28
checkbox input "false"
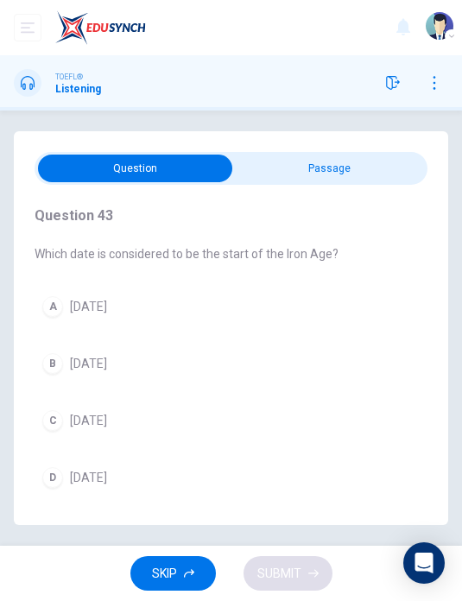
click at [208, 362] on button "B [DATE]" at bounding box center [231, 363] width 393 height 36
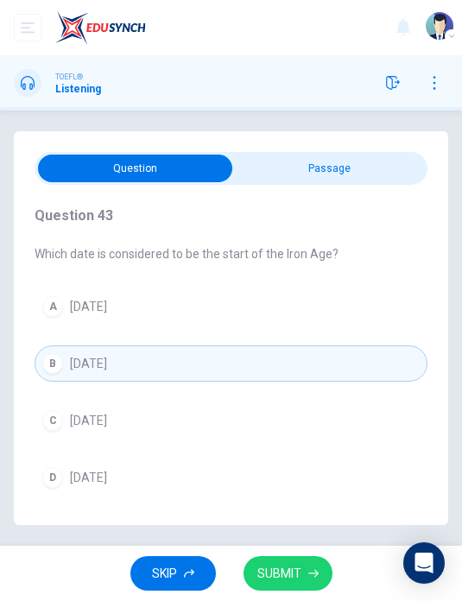
click at [297, 573] on span "SUBMIT" at bounding box center [279, 574] width 44 height 22
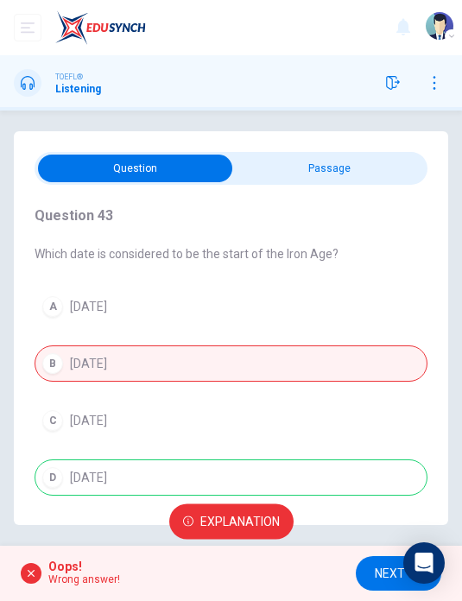
click at [386, 569] on span "NEXT" at bounding box center [390, 574] width 30 height 22
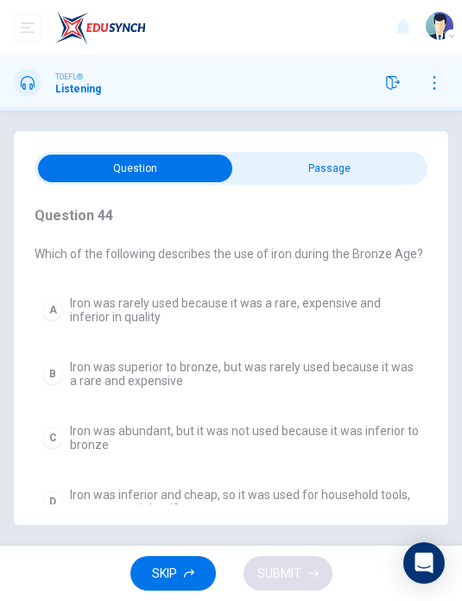
click at [361, 361] on span "Iron was superior to bronze, but was rarely used because it was a rare and expe…" at bounding box center [245, 374] width 350 height 28
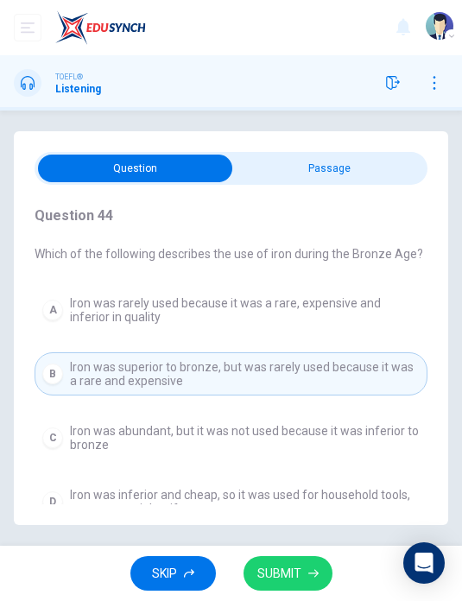
click at [309, 571] on icon "button" at bounding box center [313, 573] width 10 height 10
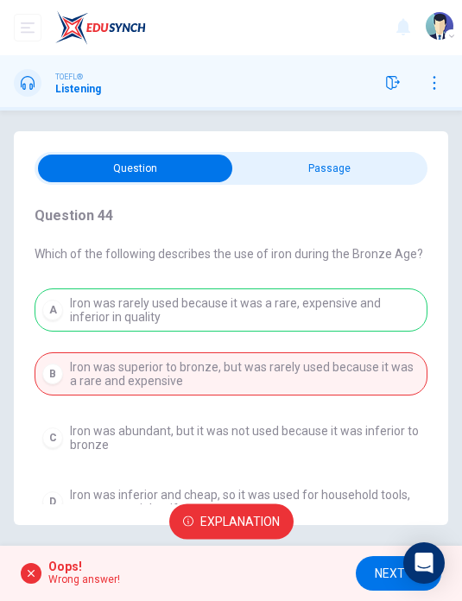
click at [381, 580] on span "NEXT" at bounding box center [390, 574] width 30 height 22
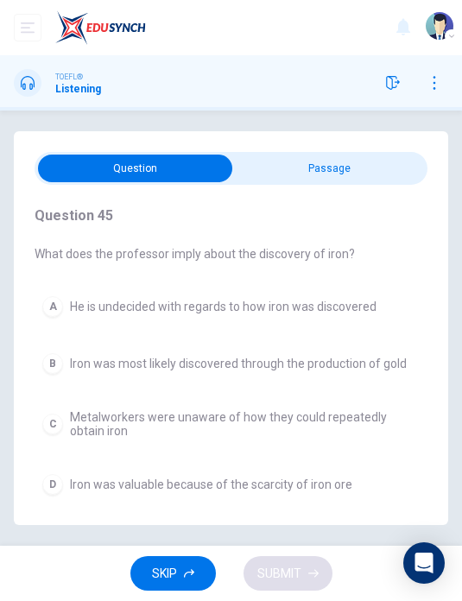
click at [383, 362] on span "Iron was most likely discovered through the production of gold" at bounding box center [238, 364] width 337 height 14
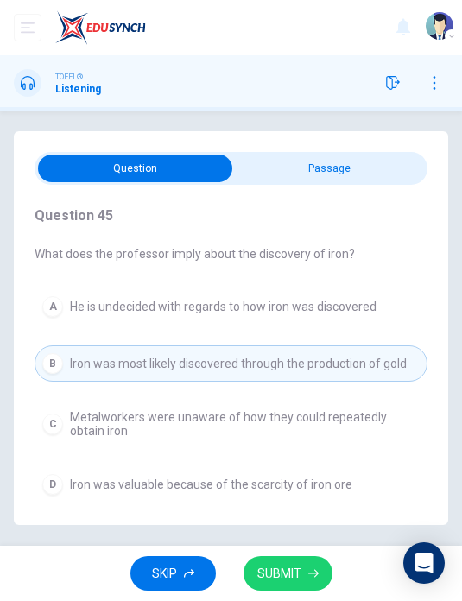
click at [311, 570] on icon "button" at bounding box center [313, 573] width 10 height 10
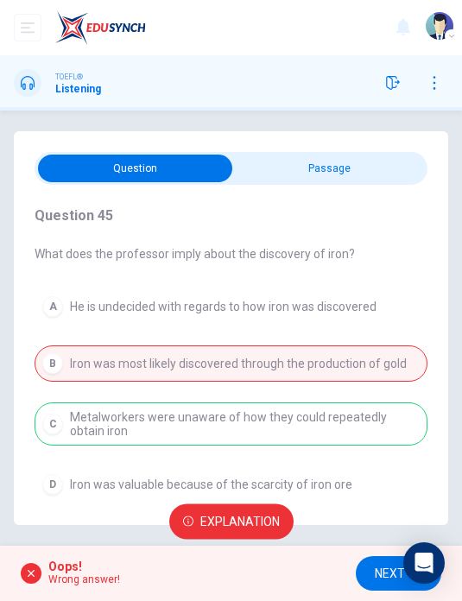
click at [378, 578] on span "NEXT" at bounding box center [390, 574] width 30 height 22
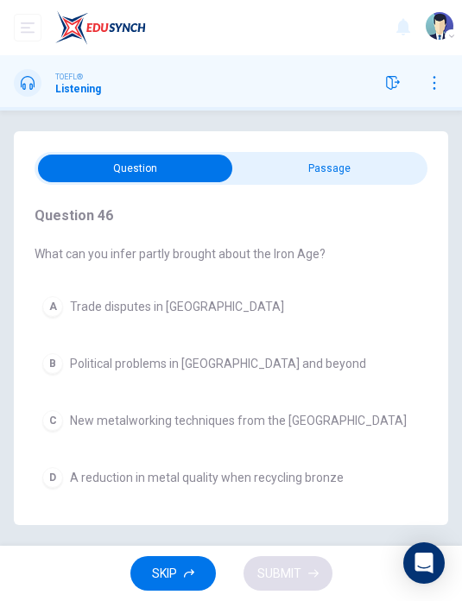
click at [343, 422] on button "C New metalworking techniques from the [GEOGRAPHIC_DATA]" at bounding box center [231, 420] width 393 height 36
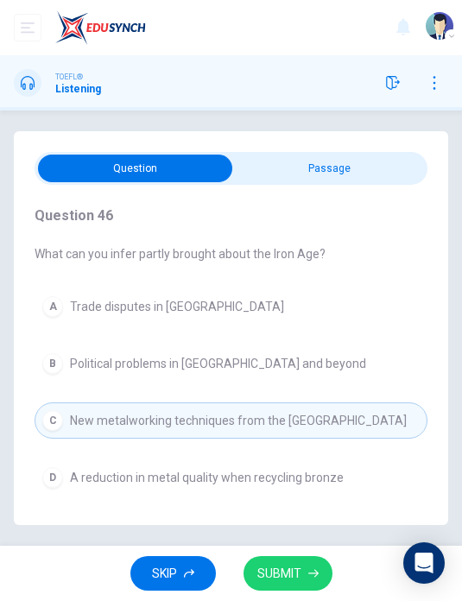
click at [309, 575] on icon "button" at bounding box center [313, 573] width 10 height 10
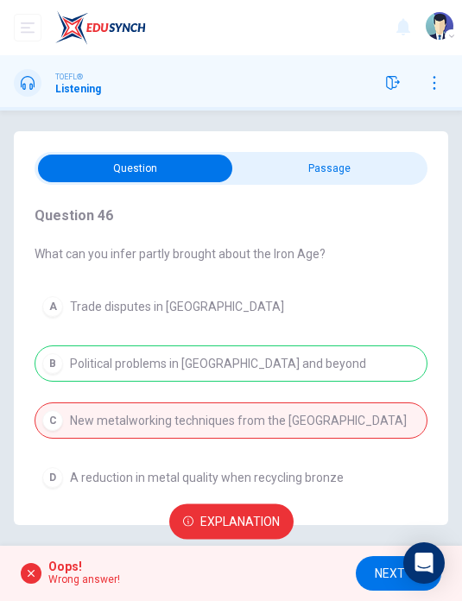
click at [383, 578] on span "NEXT" at bounding box center [390, 574] width 30 height 22
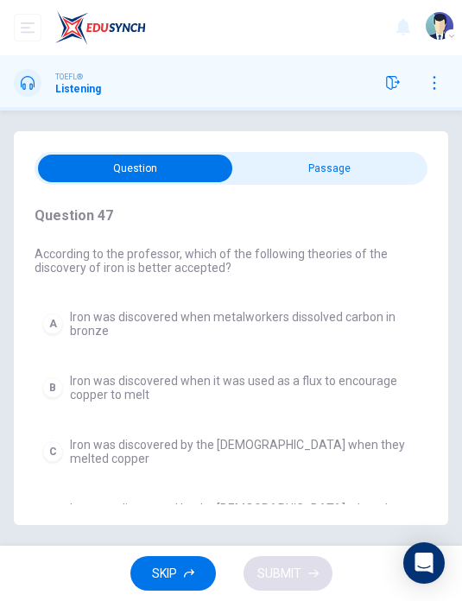
click at [345, 502] on span "Iron was discovered by the [DEMOGRAPHIC_DATA] when they melted gold" at bounding box center [245, 516] width 350 height 28
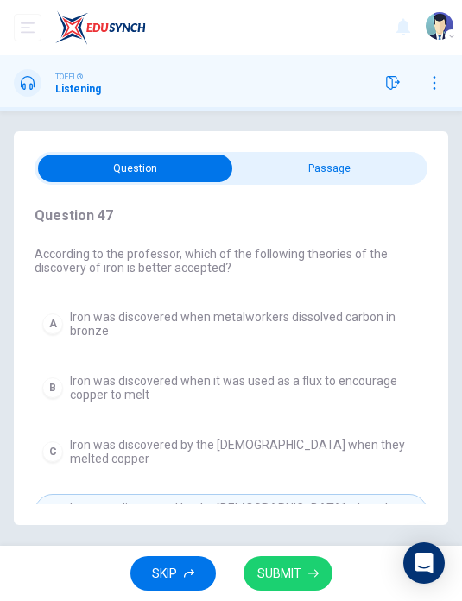
click at [320, 580] on button "SUBMIT" at bounding box center [288, 573] width 89 height 35
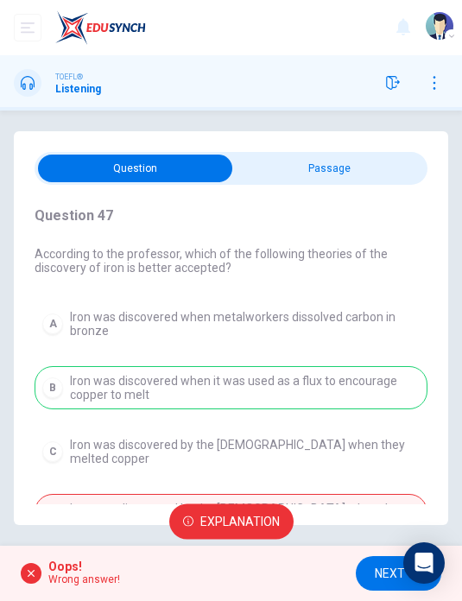
click at [378, 585] on button "NEXT" at bounding box center [399, 573] width 86 height 35
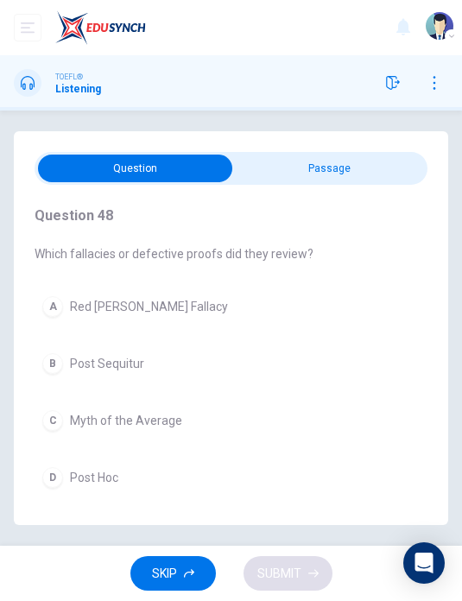
click at [371, 174] on input "checkbox" at bounding box center [136, 169] width 590 height 28
checkbox input "true"
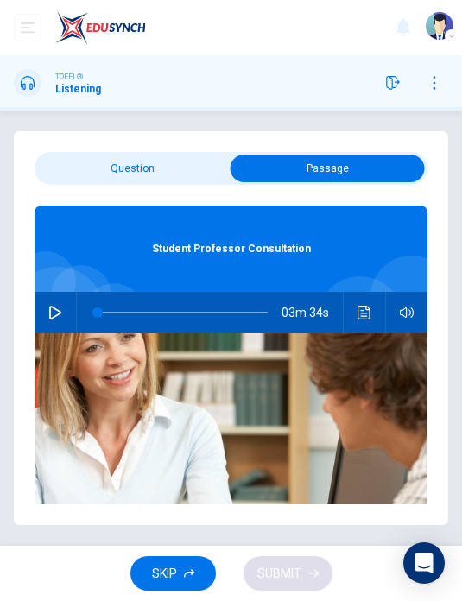
click at [59, 321] on button "button" at bounding box center [55, 312] width 28 height 41
click at [370, 306] on icon "Click to see the audio transcription" at bounding box center [365, 313] width 14 height 14
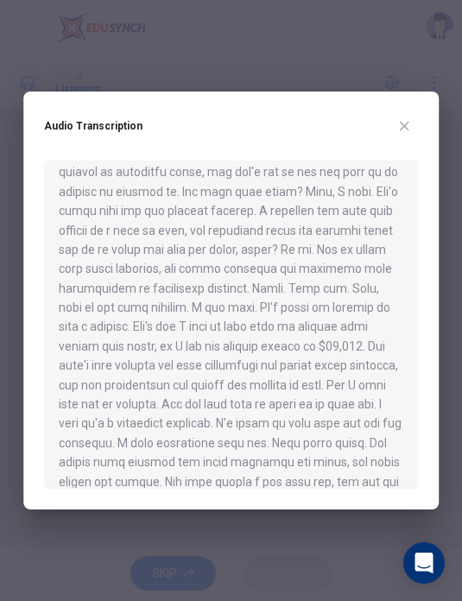
scroll to position [130, 0]
click at [416, 121] on button "button" at bounding box center [404, 126] width 28 height 28
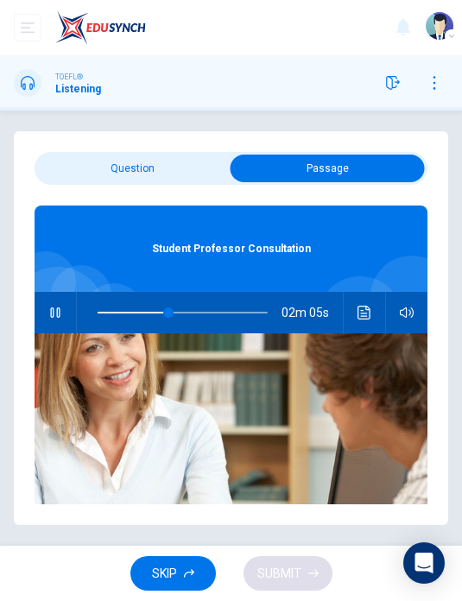
type input "42"
click at [182, 178] on input "checkbox" at bounding box center [328, 169] width 590 height 28
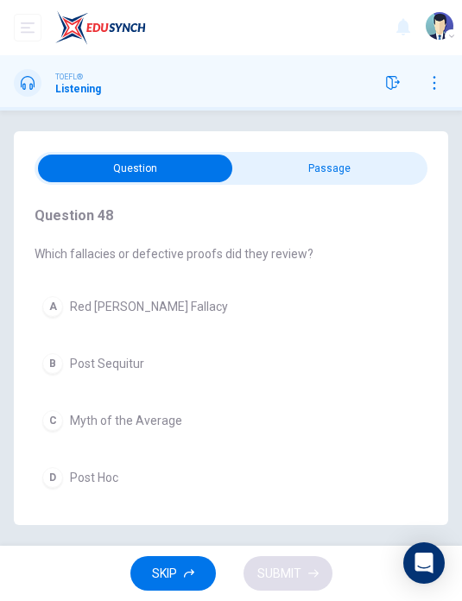
click at [241, 266] on div "Question 48 Which fallacies or defective proofs did they review? A Red [PERSON_…" at bounding box center [231, 351] width 393 height 332
click at [205, 318] on button "A Red [PERSON_NAME] Fallacy" at bounding box center [231, 306] width 393 height 36
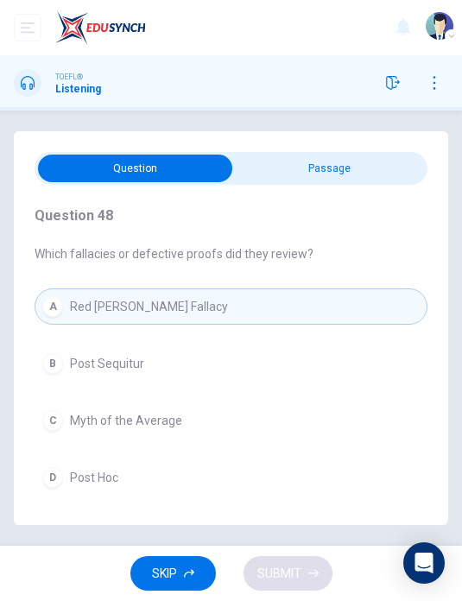
click at [228, 476] on button "D Post Hoc" at bounding box center [231, 477] width 393 height 36
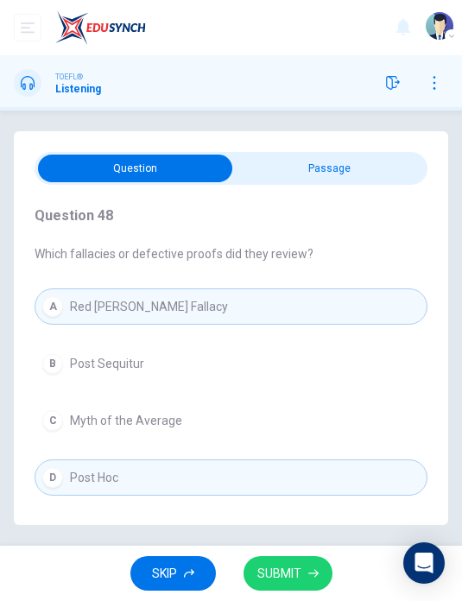
click at [306, 564] on button "SUBMIT" at bounding box center [288, 573] width 89 height 35
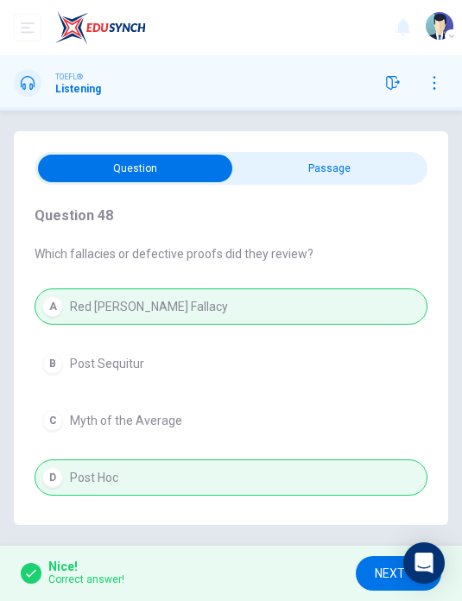
click at [383, 572] on span "NEXT" at bounding box center [390, 574] width 30 height 22
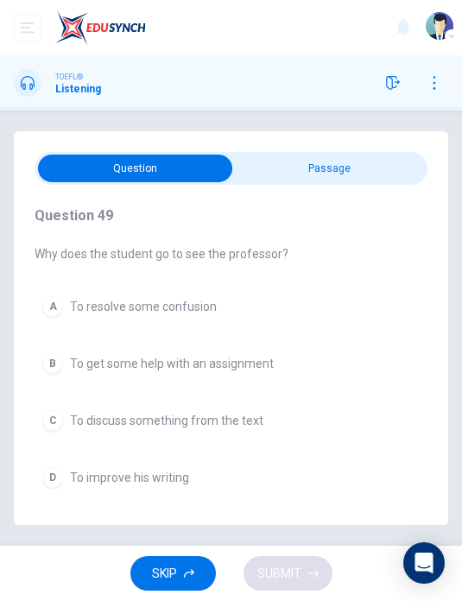
click at [290, 482] on button "D To improve his writing" at bounding box center [231, 477] width 393 height 36
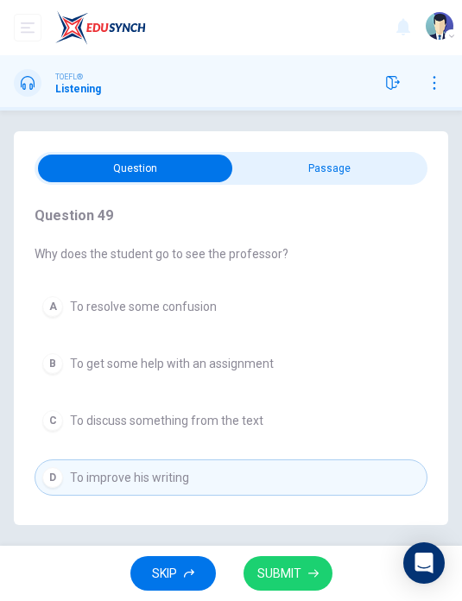
click at [317, 574] on icon "button" at bounding box center [313, 574] width 10 height 8
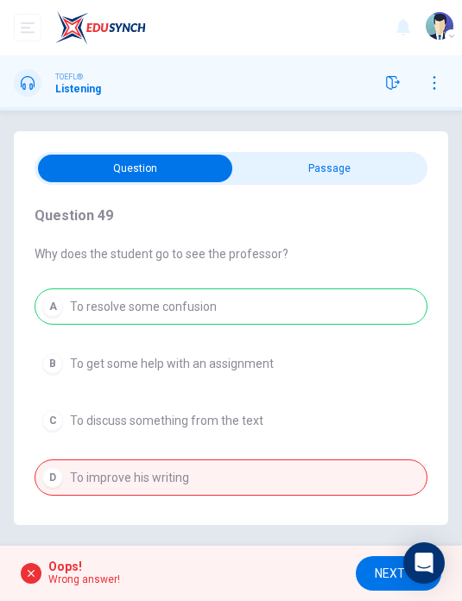
click at [377, 567] on span "NEXT" at bounding box center [390, 574] width 30 height 22
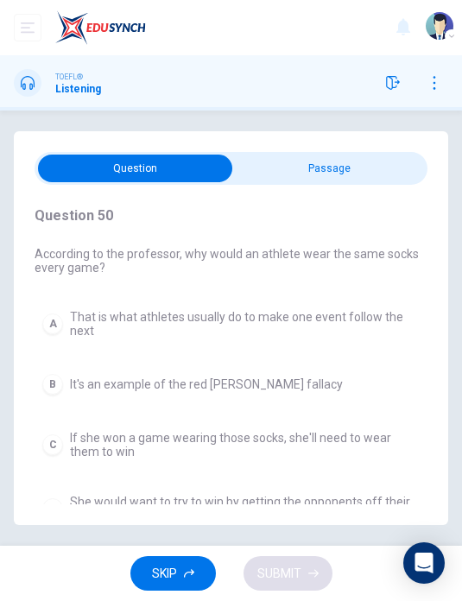
click at [352, 171] on input "checkbox" at bounding box center [136, 169] width 590 height 28
checkbox input "true"
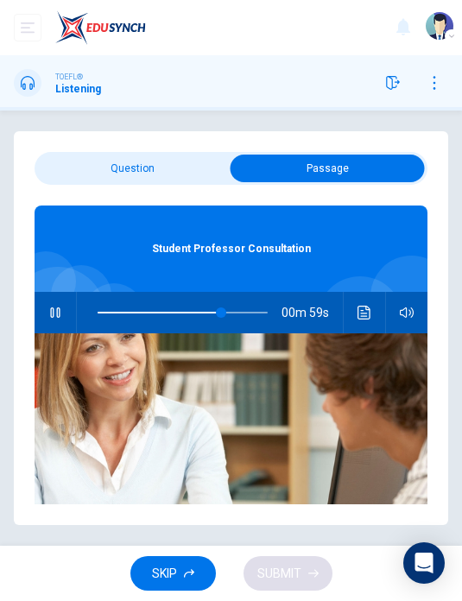
type input "73"
click at [155, 165] on input "checkbox" at bounding box center [328, 169] width 590 height 28
checkbox input "false"
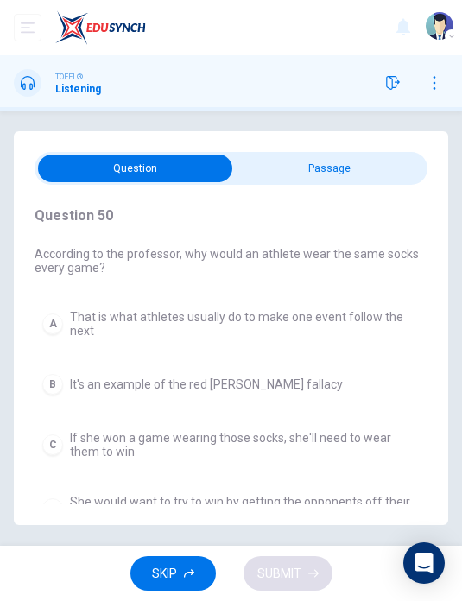
click at [386, 441] on span "If she won a game wearing those socks, she'll need to wear them to win" at bounding box center [245, 445] width 350 height 28
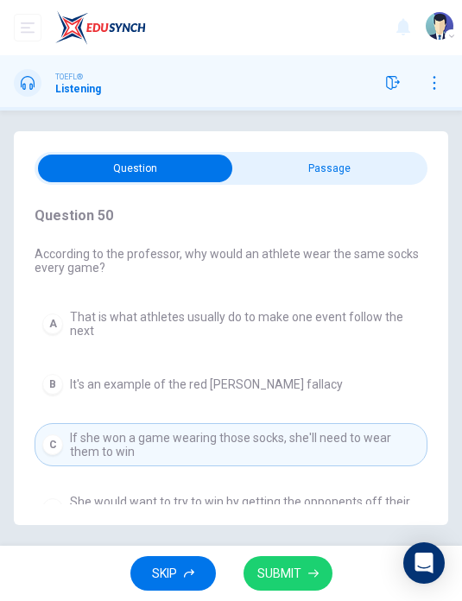
type input "88"
click at [355, 170] on input "checkbox" at bounding box center [136, 169] width 590 height 28
checkbox input "true"
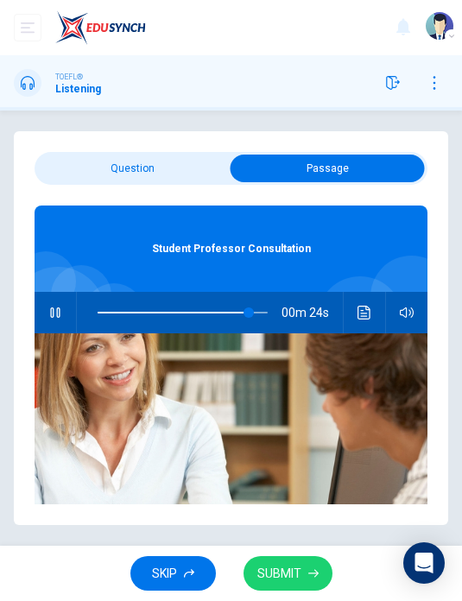
click at [368, 308] on icon "Click to see the audio transcription" at bounding box center [365, 313] width 14 height 14
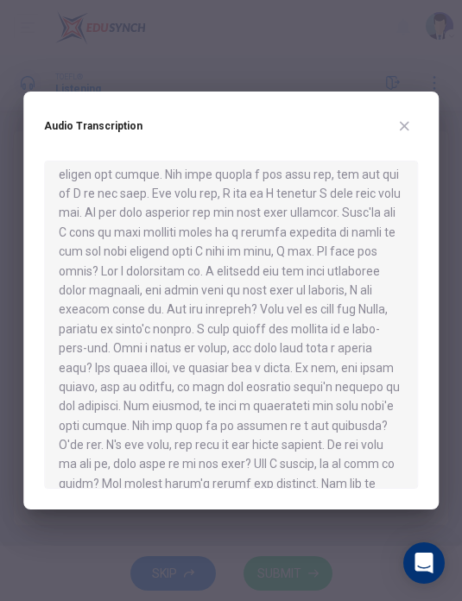
scroll to position [440, 0]
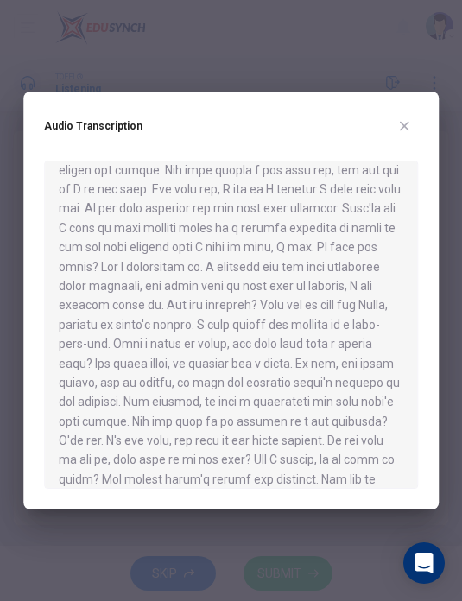
click at [406, 127] on icon "button" at bounding box center [405, 127] width 10 height 10
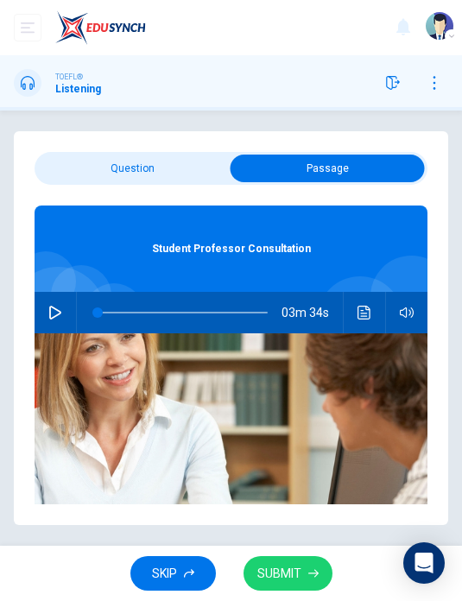
click at [66, 299] on button "button" at bounding box center [55, 312] width 28 height 41
type input "1"
click at [181, 162] on input "checkbox" at bounding box center [328, 169] width 590 height 28
checkbox input "false"
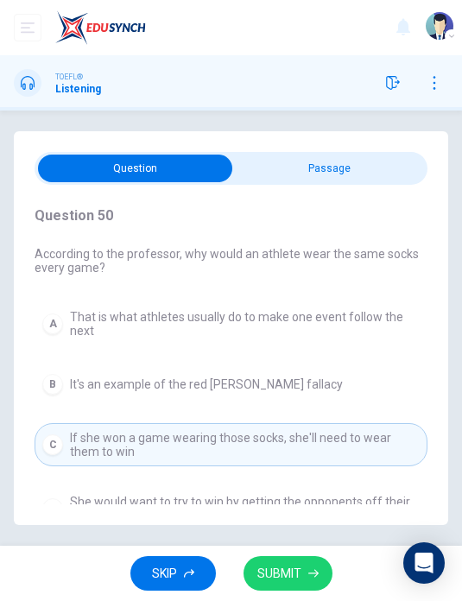
click at [293, 386] on button "B It's an example of the red [PERSON_NAME] fallacy" at bounding box center [231, 384] width 393 height 36
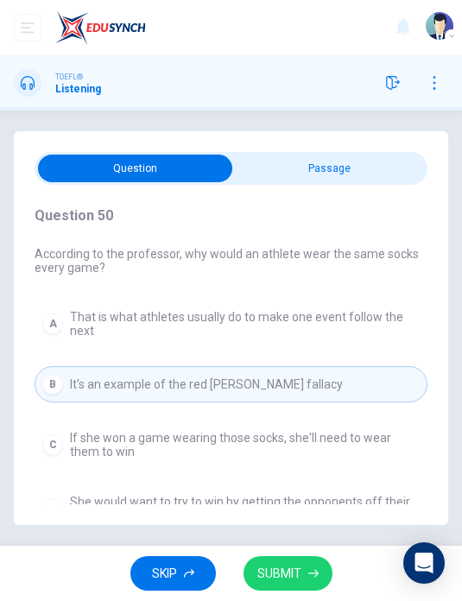
click at [306, 567] on button "SUBMIT" at bounding box center [288, 573] width 89 height 35
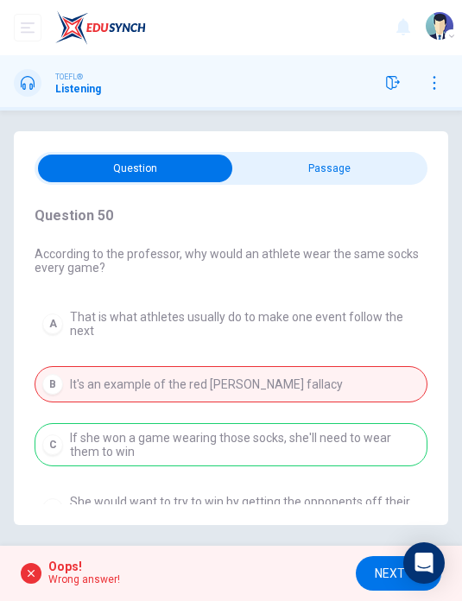
click at [381, 571] on span "NEXT" at bounding box center [390, 574] width 30 height 22
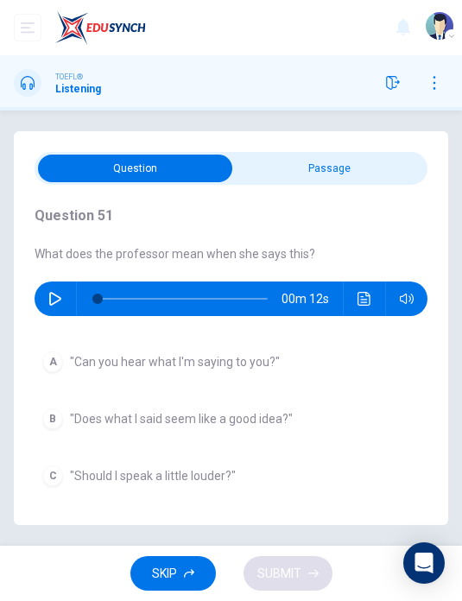
type input "22"
click at [343, 174] on input "checkbox" at bounding box center [136, 169] width 590 height 28
checkbox input "true"
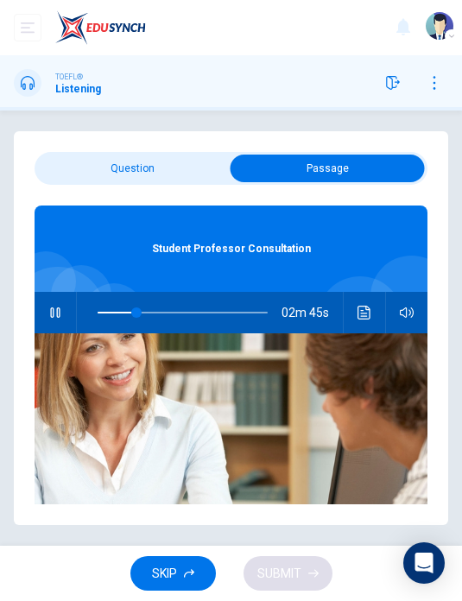
click at [63, 320] on button "button" at bounding box center [55, 312] width 28 height 41
type input "23"
click at [178, 168] on input "checkbox" at bounding box center [328, 169] width 590 height 28
checkbox input "false"
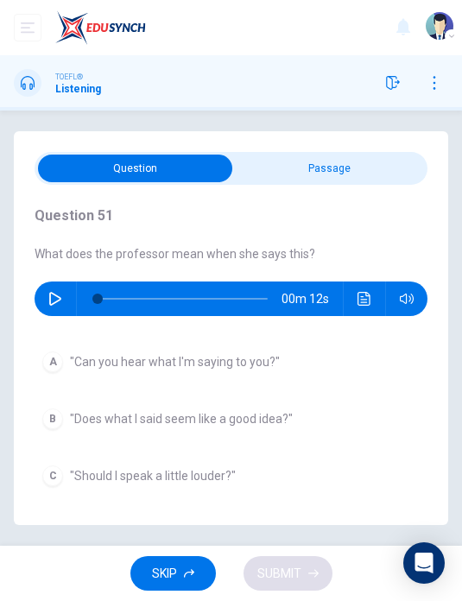
click at [61, 294] on icon "button" at bounding box center [55, 299] width 14 height 14
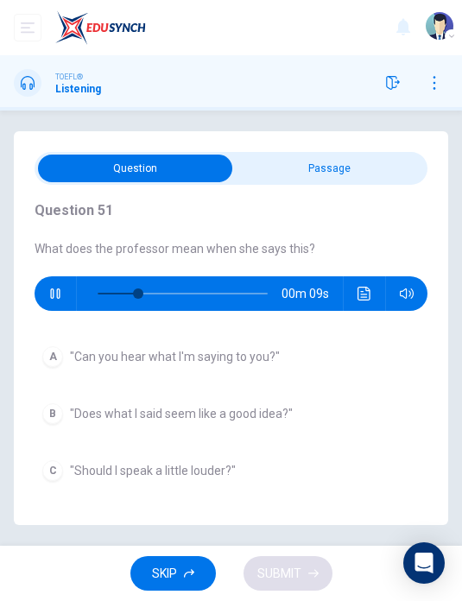
scroll to position [3, 0]
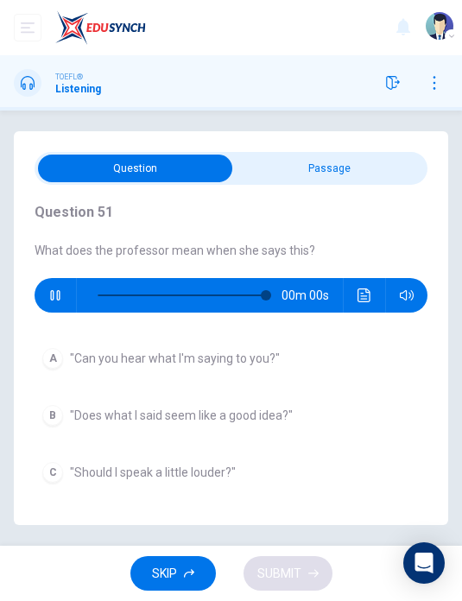
type input "0"
click at [303, 412] on button "B "Does what I said seem like a good idea?"" at bounding box center [231, 415] width 393 height 36
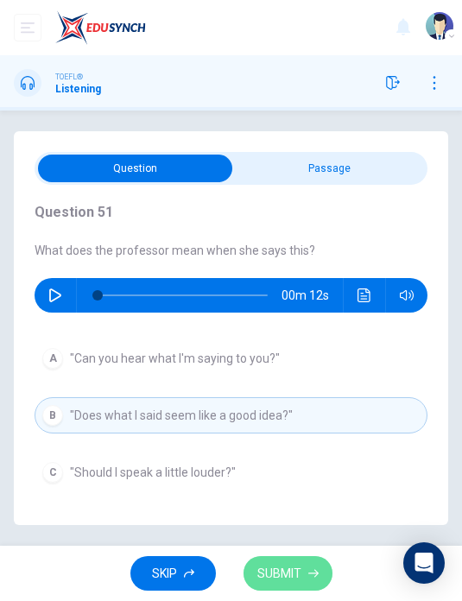
click at [295, 583] on span "SUBMIT" at bounding box center [279, 574] width 44 height 22
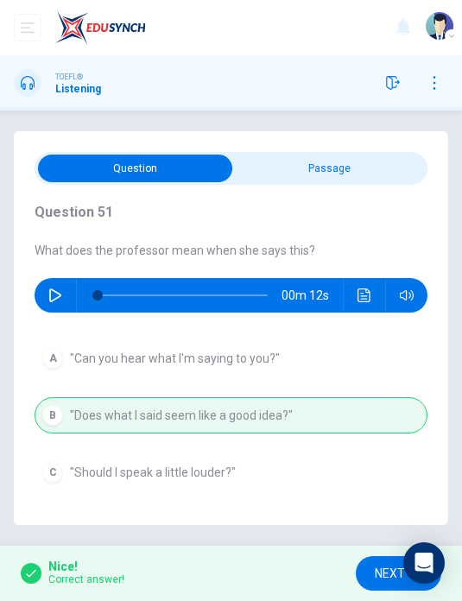
click at [380, 577] on span "NEXT" at bounding box center [390, 574] width 30 height 22
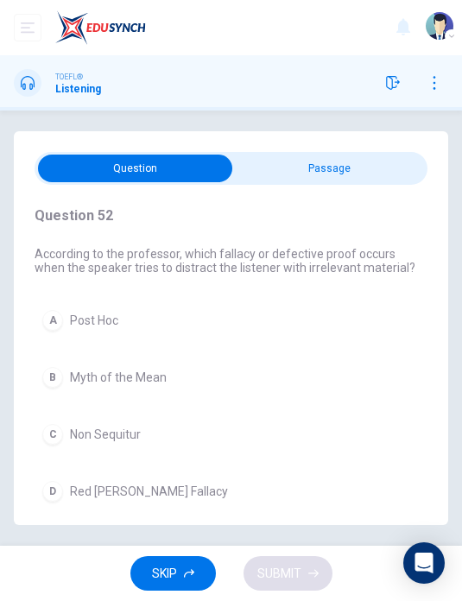
click at [260, 375] on button "B Myth of the Mean" at bounding box center [231, 377] width 393 height 36
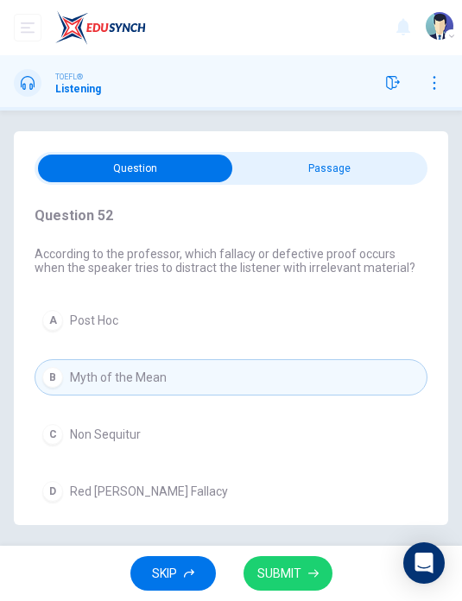
click at [228, 495] on button "D Red [PERSON_NAME] Fallacy" at bounding box center [231, 491] width 393 height 36
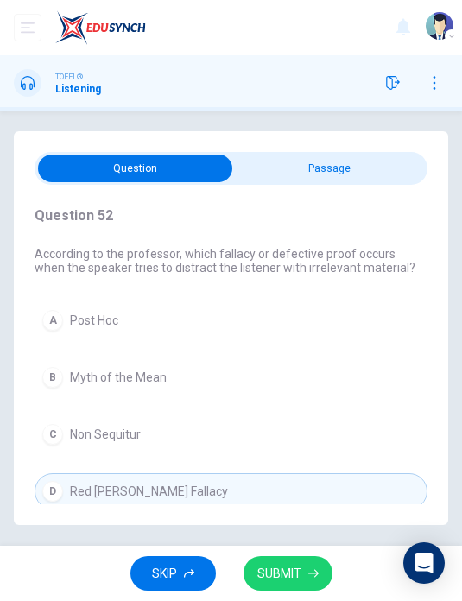
click at [298, 574] on span "SUBMIT" at bounding box center [279, 574] width 44 height 22
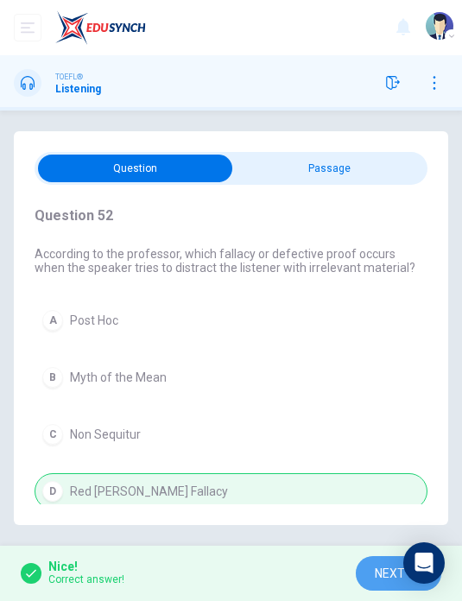
click at [384, 567] on span "NEXT" at bounding box center [390, 574] width 30 height 22
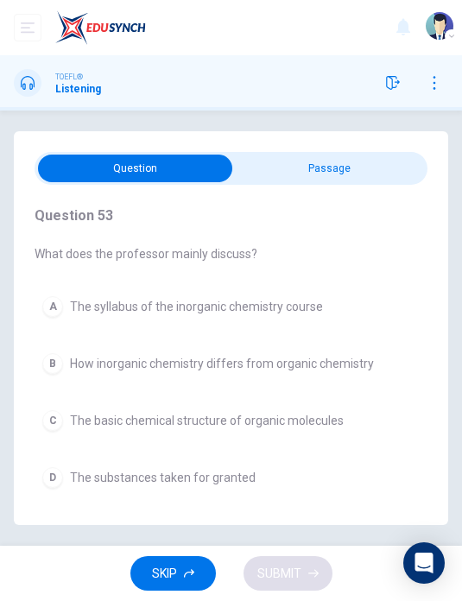
click at [369, 181] on input "checkbox" at bounding box center [136, 169] width 590 height 28
checkbox input "true"
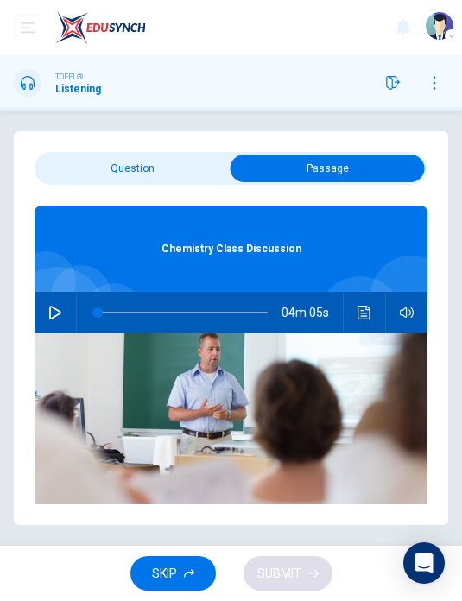
click at [402, 86] on button "button" at bounding box center [393, 83] width 28 height 28
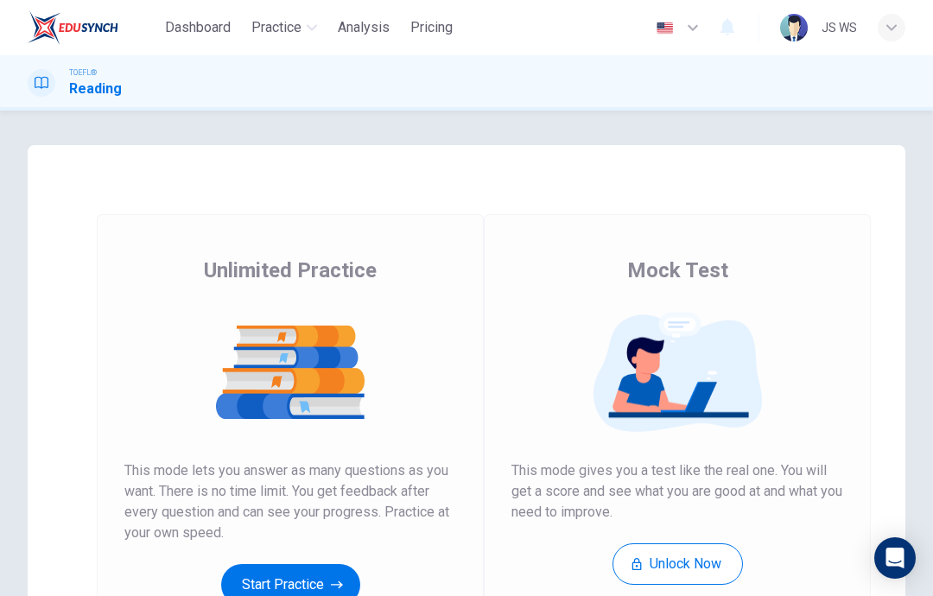
click at [312, 584] on button "Start Practice" at bounding box center [290, 584] width 139 height 41
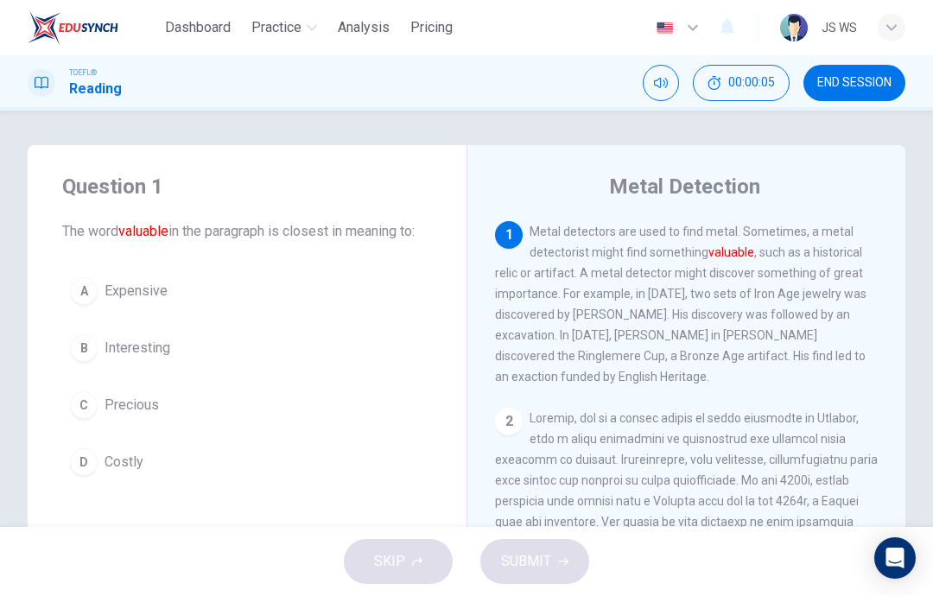
click at [343, 474] on button "D Costly" at bounding box center [247, 461] width 370 height 43
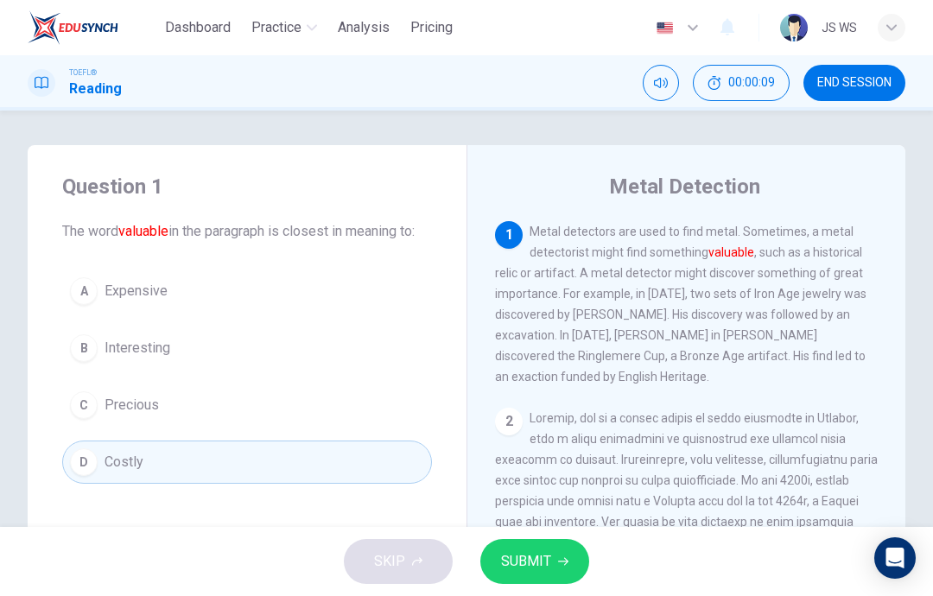
click at [396, 412] on button "C Precious" at bounding box center [247, 404] width 370 height 43
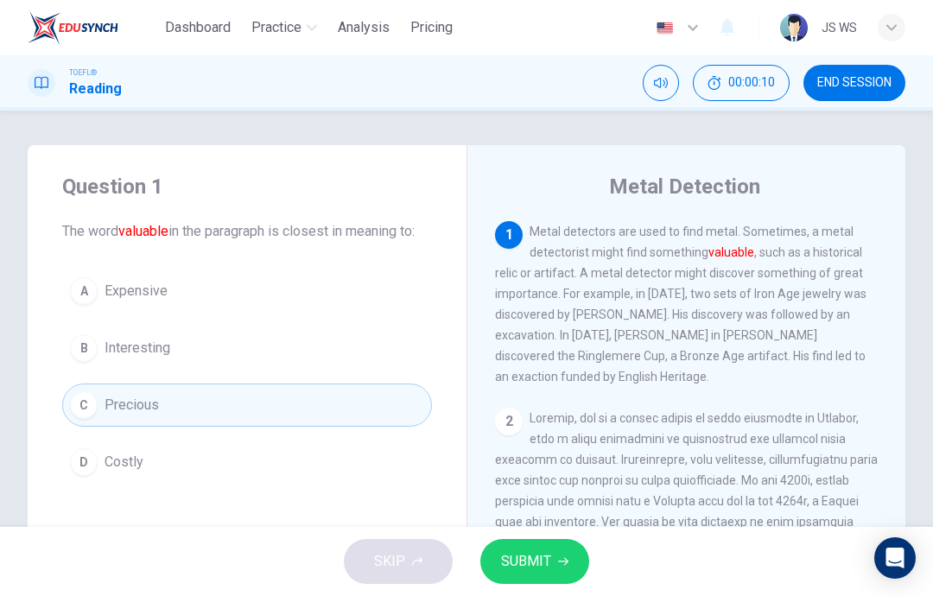
click at [551, 551] on button "SUBMIT" at bounding box center [534, 561] width 109 height 45
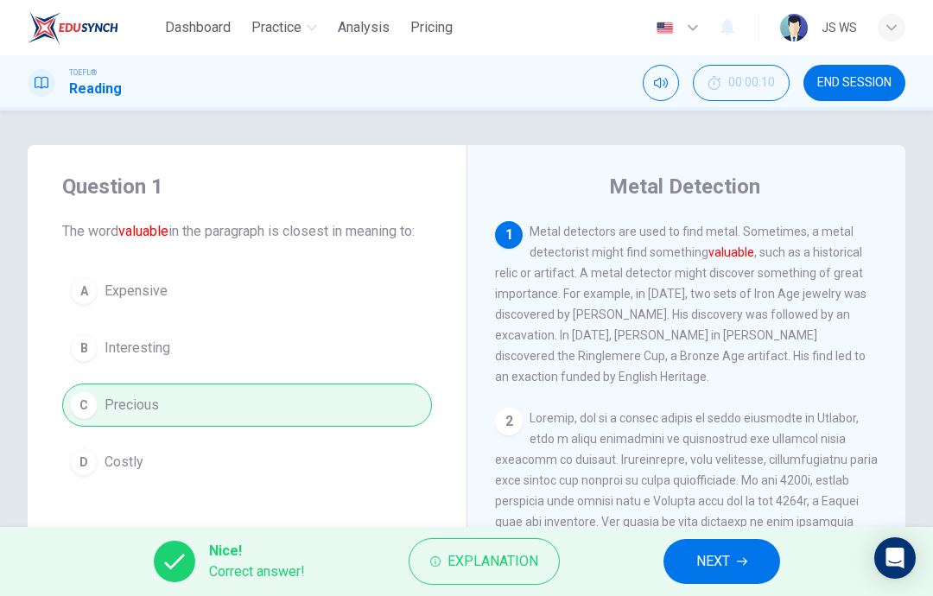
click at [744, 548] on button "NEXT" at bounding box center [721, 561] width 117 height 45
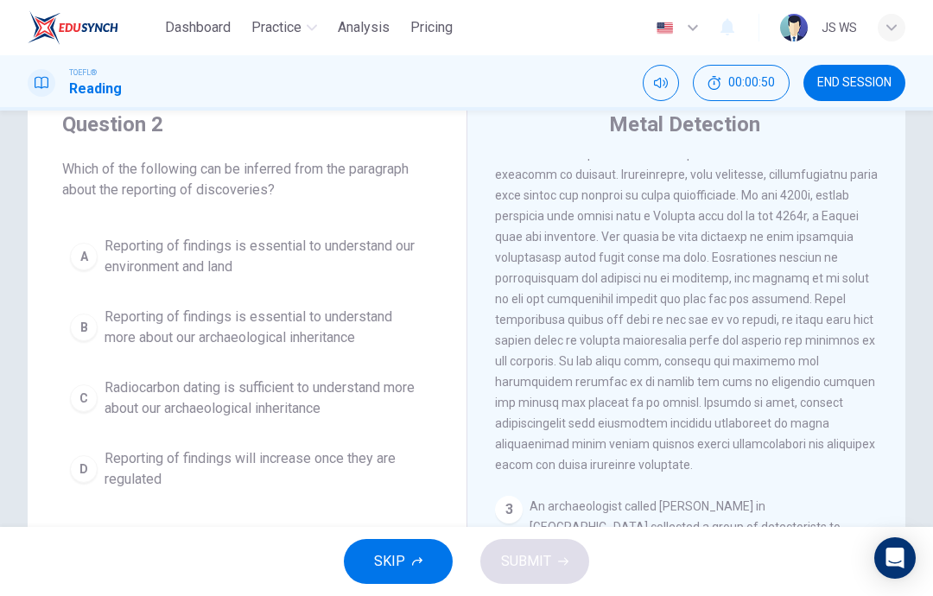
scroll to position [224, 0]
click at [430, 388] on button "C Radiocarbon dating is sufficient to understand more about our archaeological …" at bounding box center [247, 398] width 370 height 57
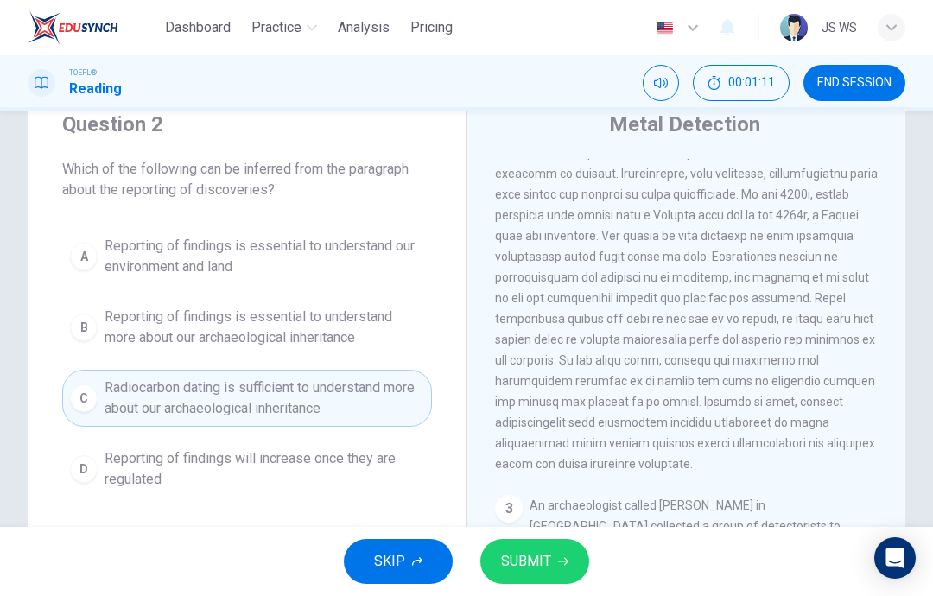
click at [524, 543] on button "SUBMIT" at bounding box center [534, 561] width 109 height 45
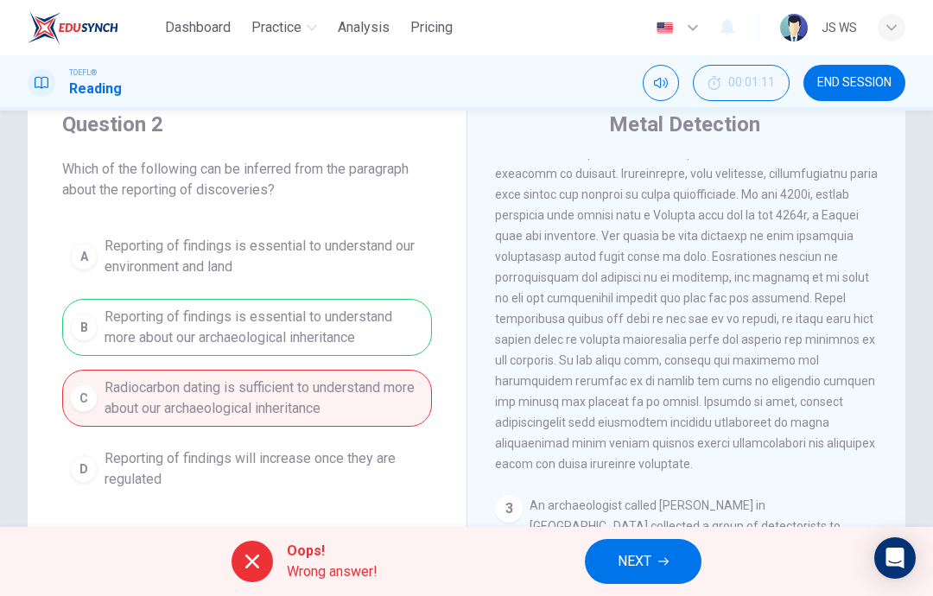
click at [682, 551] on button "NEXT" at bounding box center [643, 561] width 117 height 45
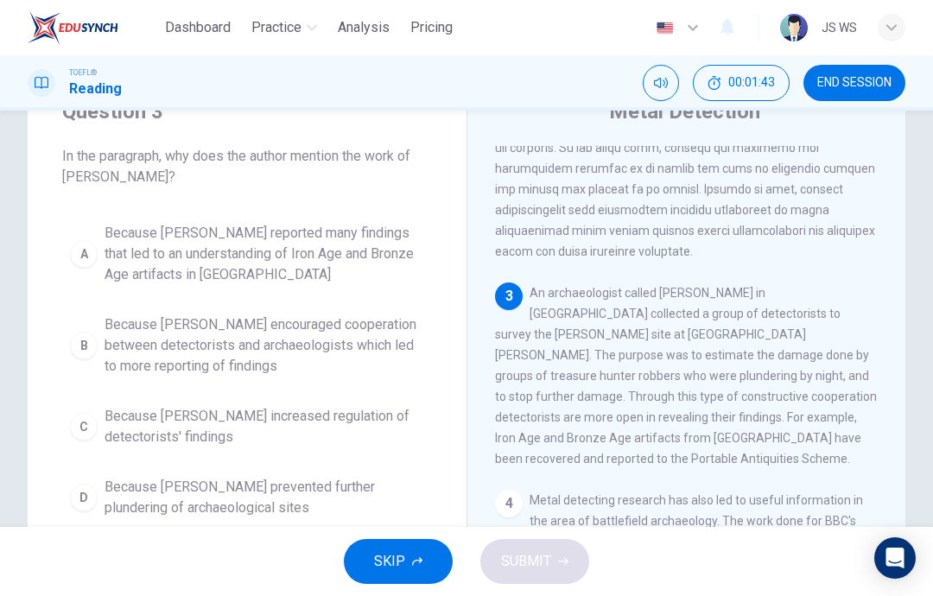
scroll to position [77, 0]
click at [930, 170] on div "Question 3 In the paragraph, why does the author mention the work of Tony Grego…" at bounding box center [466, 368] width 933 height 600
click at [374, 238] on span "Because Tony Gregory reported many findings that led to an understanding of Iro…" at bounding box center [265, 252] width 320 height 62
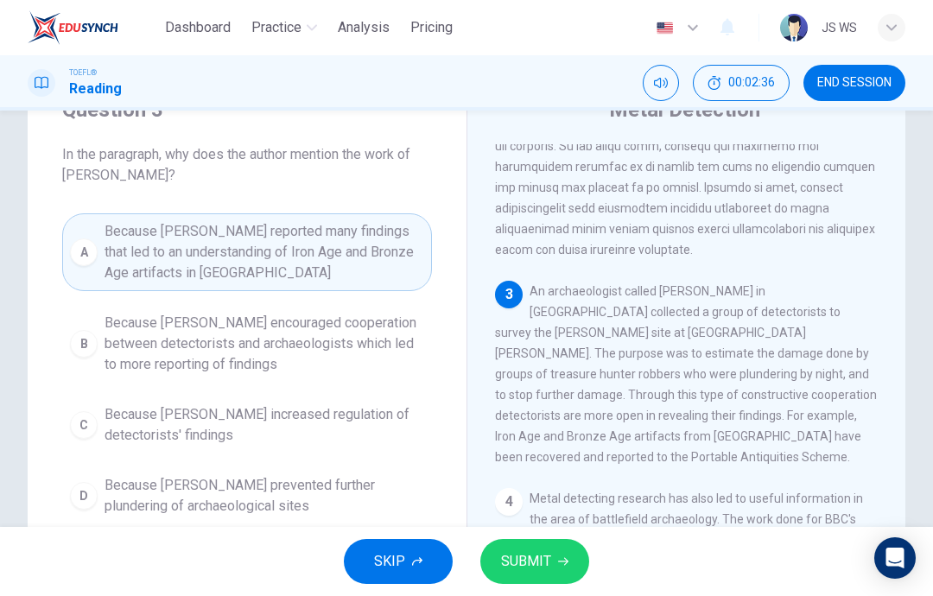
click at [524, 553] on span "SUBMIT" at bounding box center [526, 561] width 50 height 24
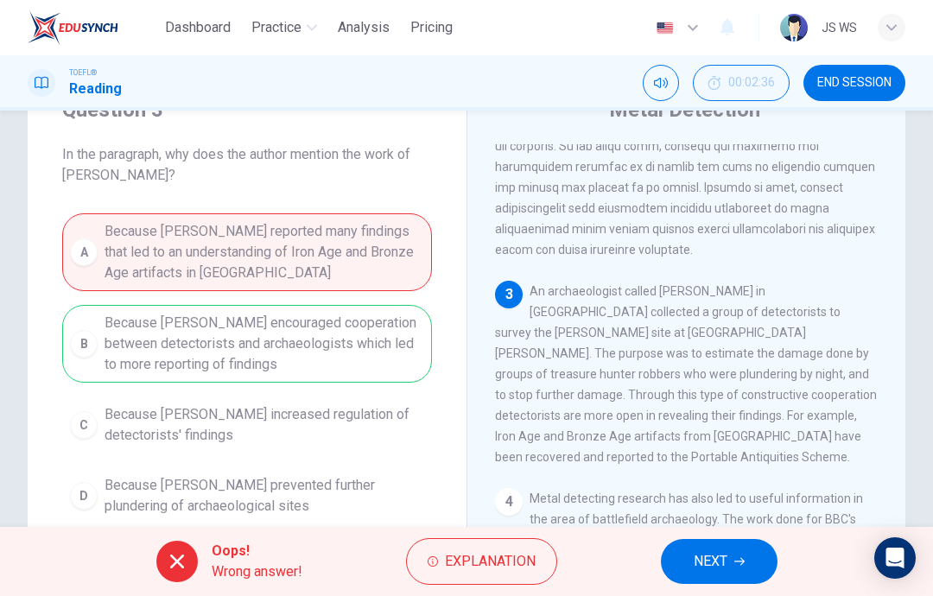
click at [730, 539] on button "NEXT" at bounding box center [719, 561] width 117 height 45
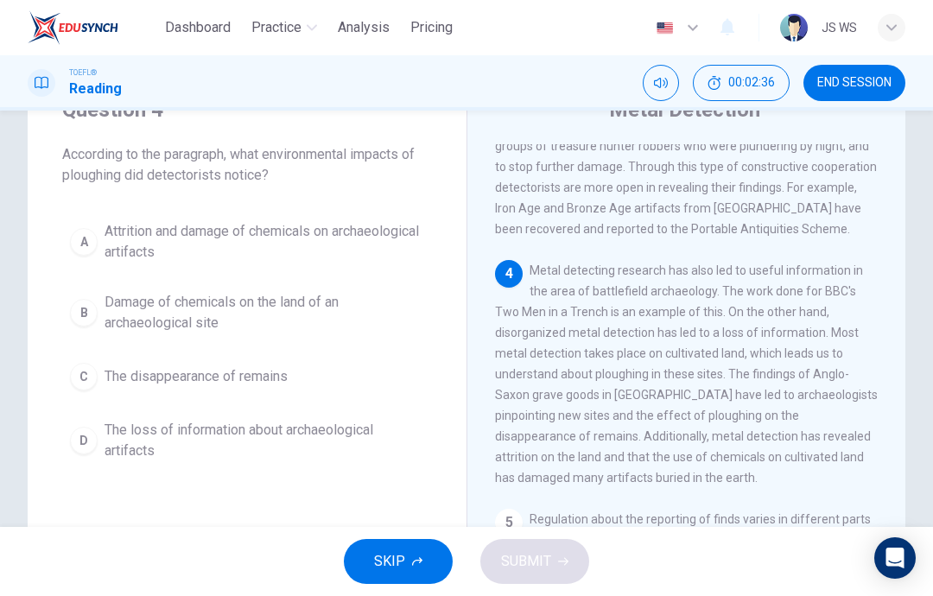
scroll to position [667, 0]
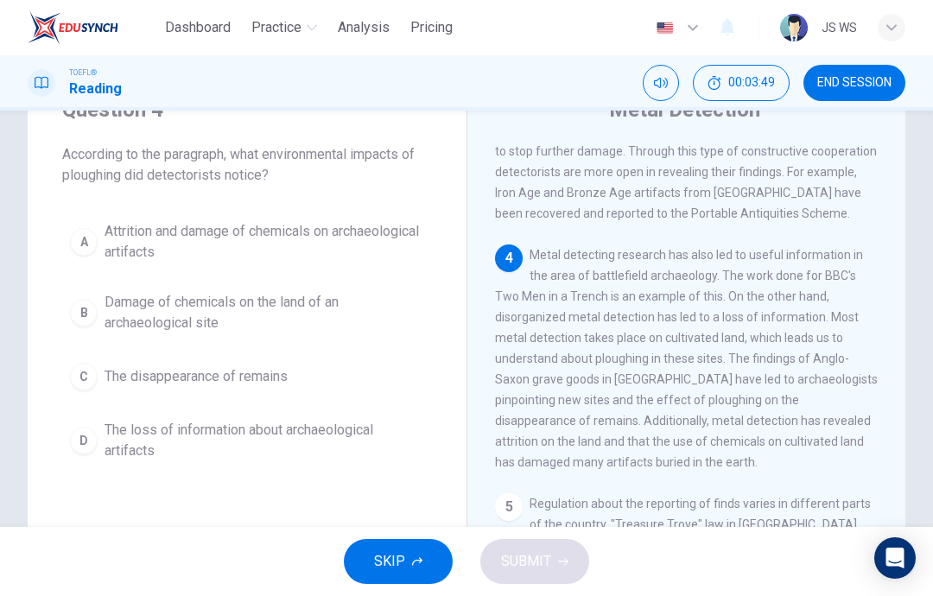
click at [254, 337] on button "B Damage of chemicals on the land of an archaeological site" at bounding box center [247, 312] width 370 height 57
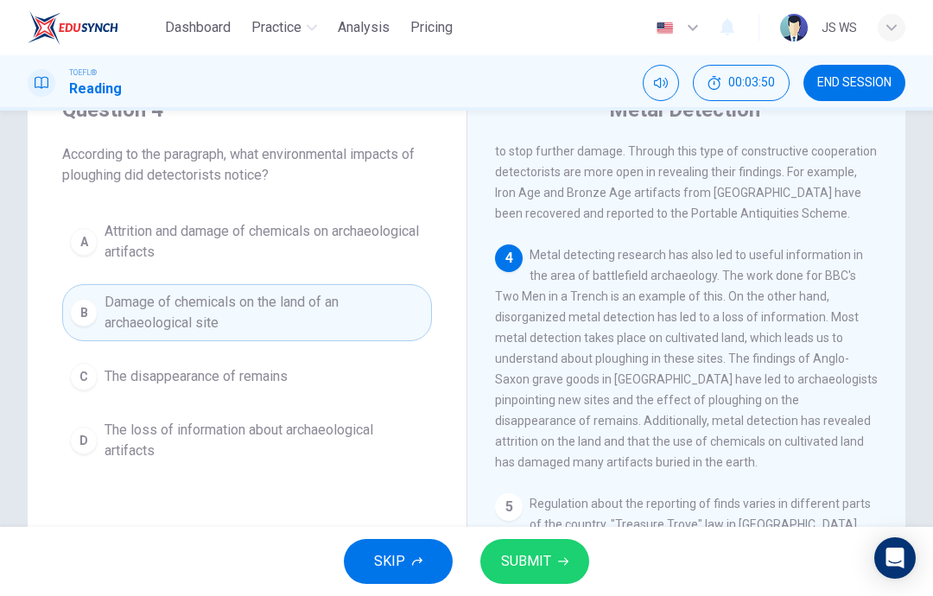
click at [557, 580] on button "SUBMIT" at bounding box center [534, 561] width 109 height 45
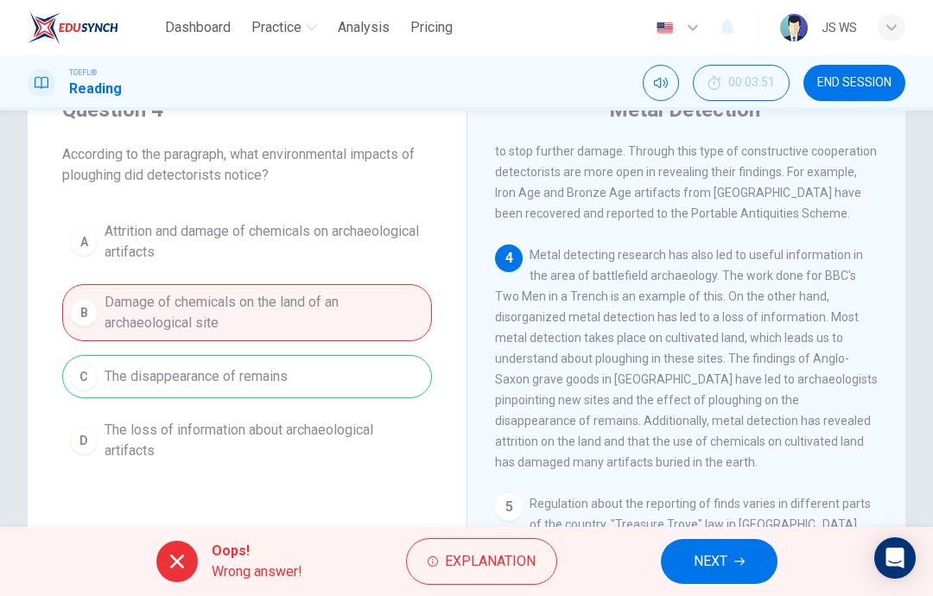
click at [732, 561] on button "NEXT" at bounding box center [719, 561] width 117 height 45
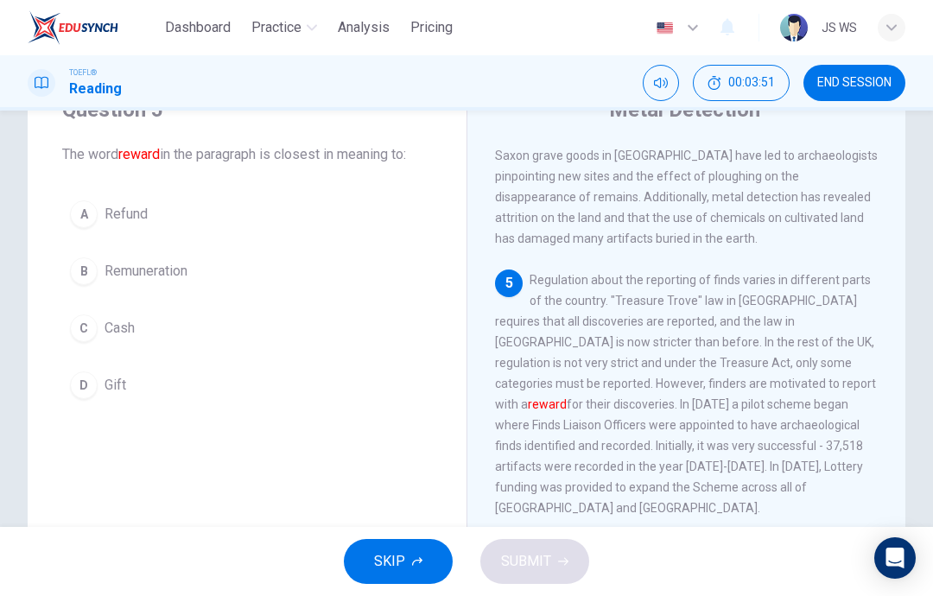
scroll to position [925, 0]
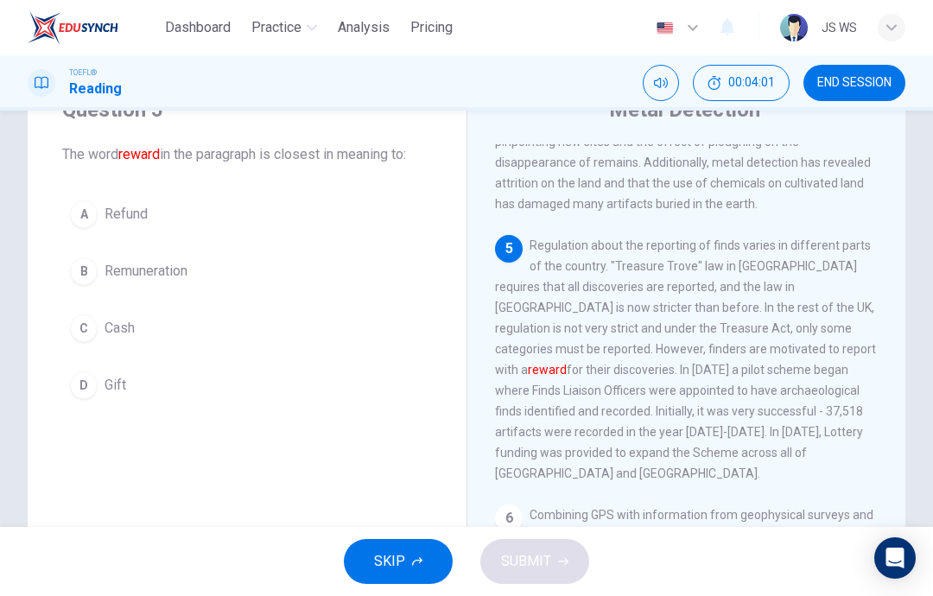
click at [187, 227] on button "A Refund" at bounding box center [247, 214] width 370 height 43
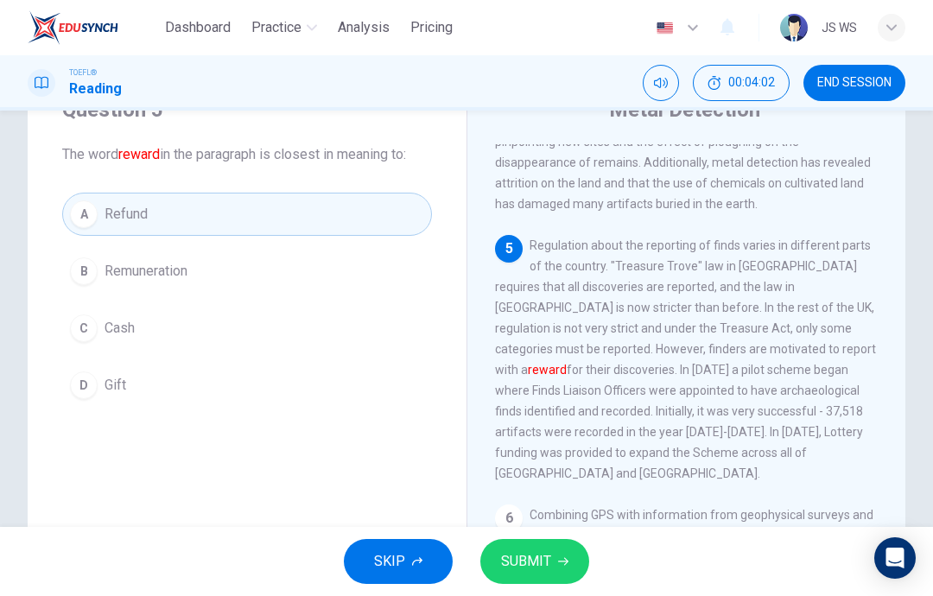
click at [525, 544] on button "SUBMIT" at bounding box center [534, 561] width 109 height 45
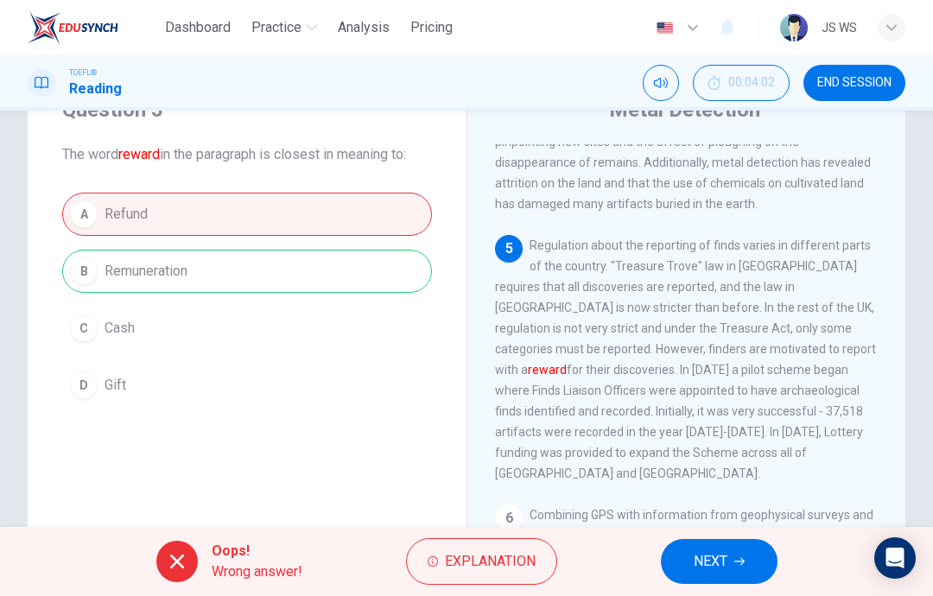
click at [687, 550] on button "NEXT" at bounding box center [719, 561] width 117 height 45
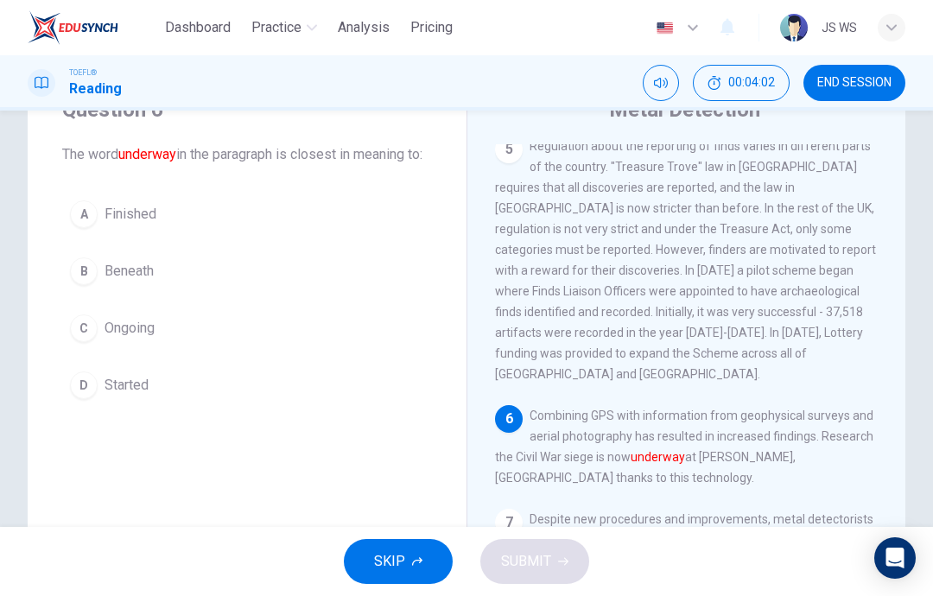
scroll to position [1032, 0]
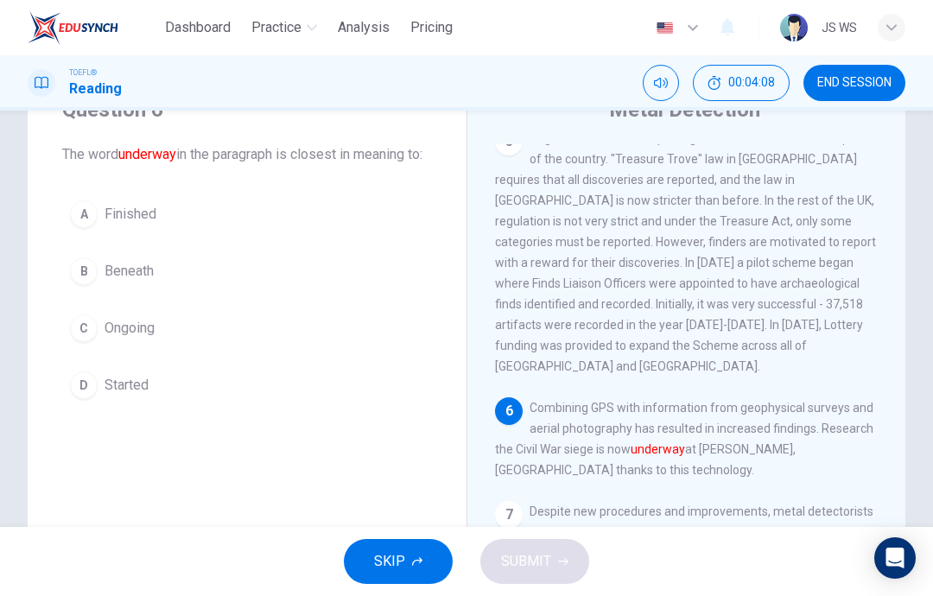
click at [358, 350] on button "C Ongoing" at bounding box center [247, 328] width 370 height 43
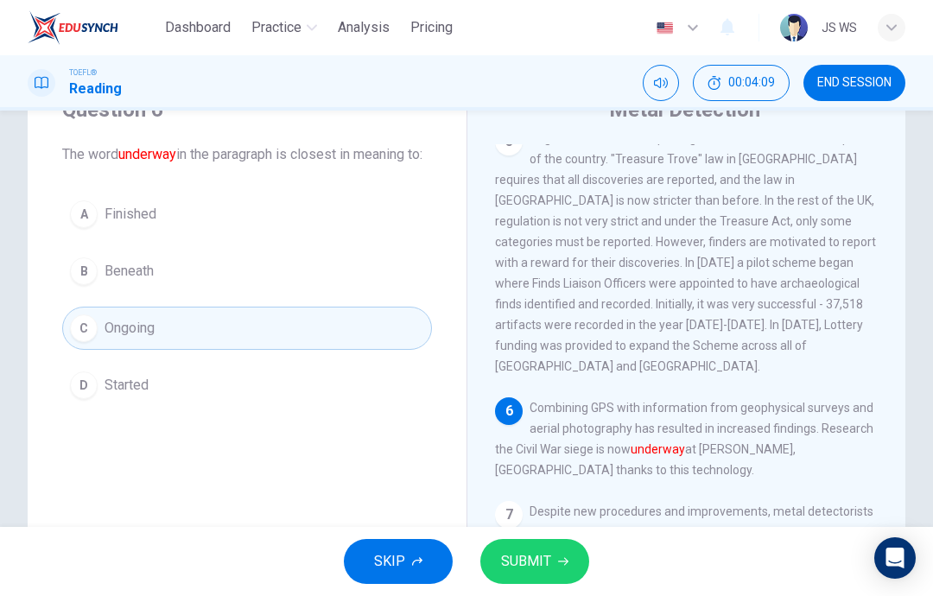
click at [548, 548] on button "SUBMIT" at bounding box center [534, 561] width 109 height 45
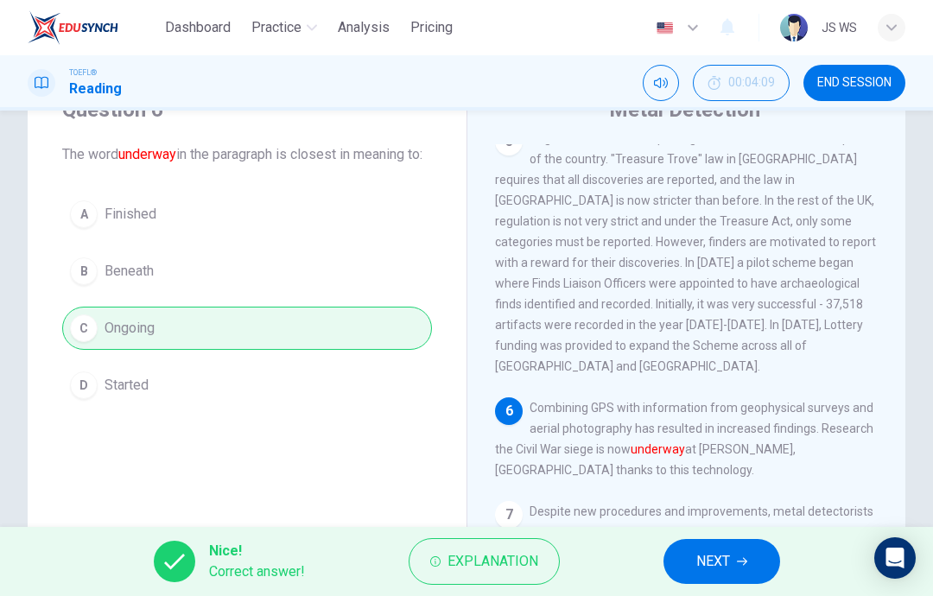
click at [755, 555] on button "NEXT" at bounding box center [721, 561] width 117 height 45
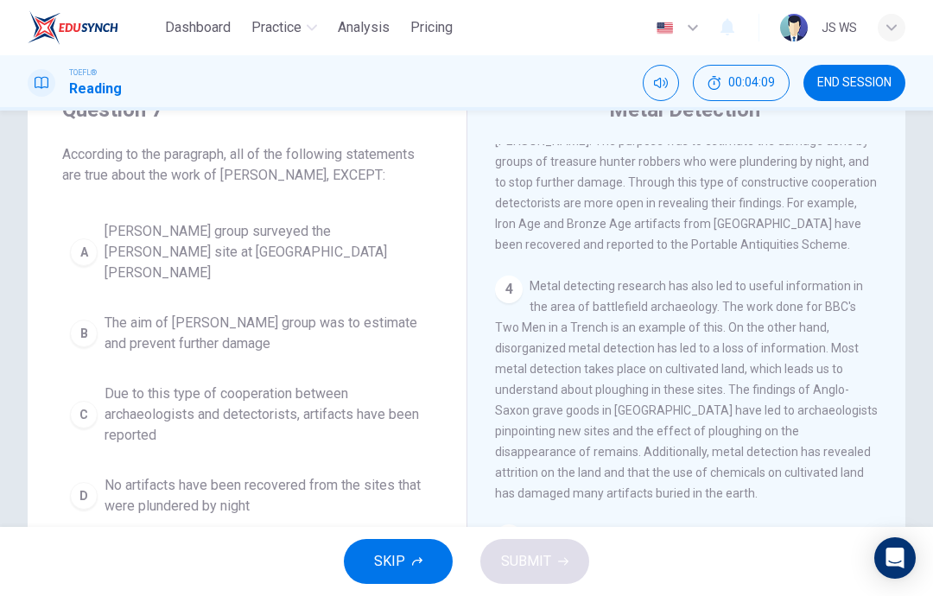
scroll to position [560, 0]
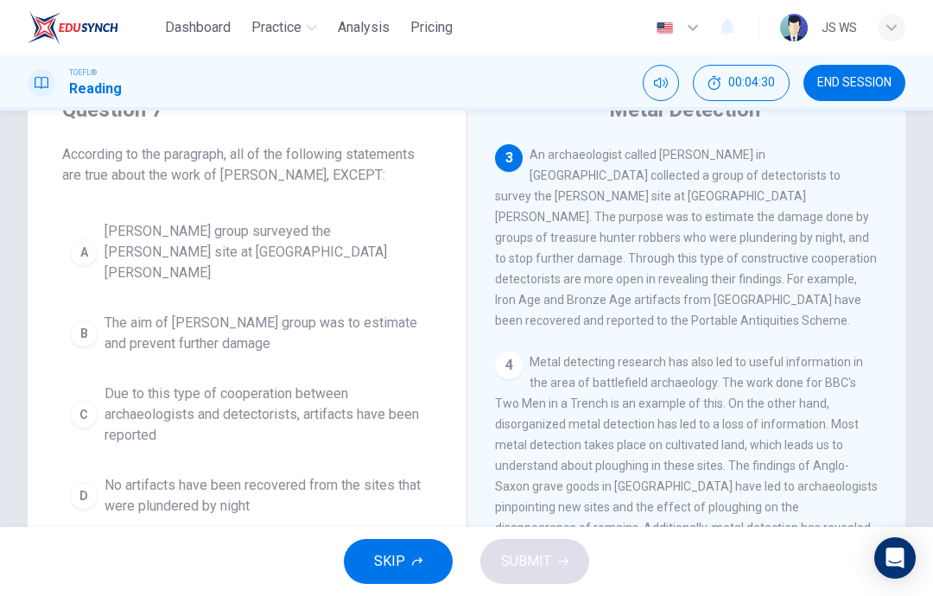
click at [105, 475] on span "No artifacts have been recovered from the sites that were plundered by night" at bounding box center [265, 495] width 320 height 41
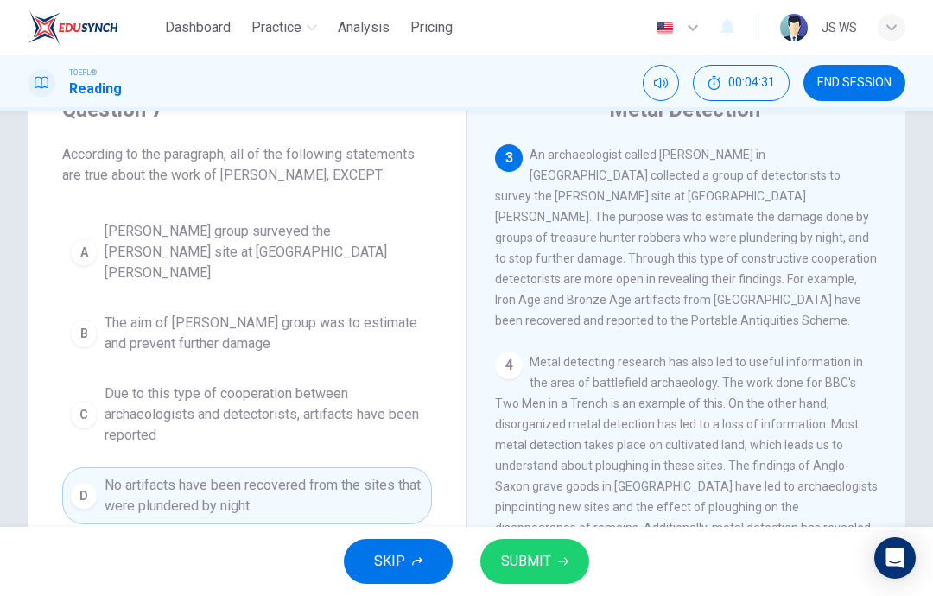
click at [558, 573] on button "SUBMIT" at bounding box center [534, 561] width 109 height 45
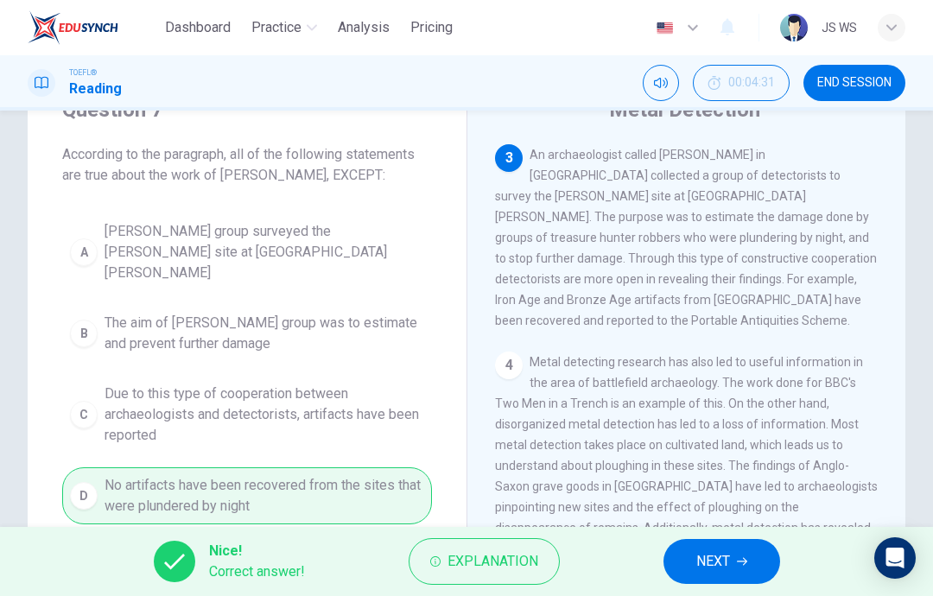
click at [737, 557] on icon "button" at bounding box center [742, 561] width 10 height 10
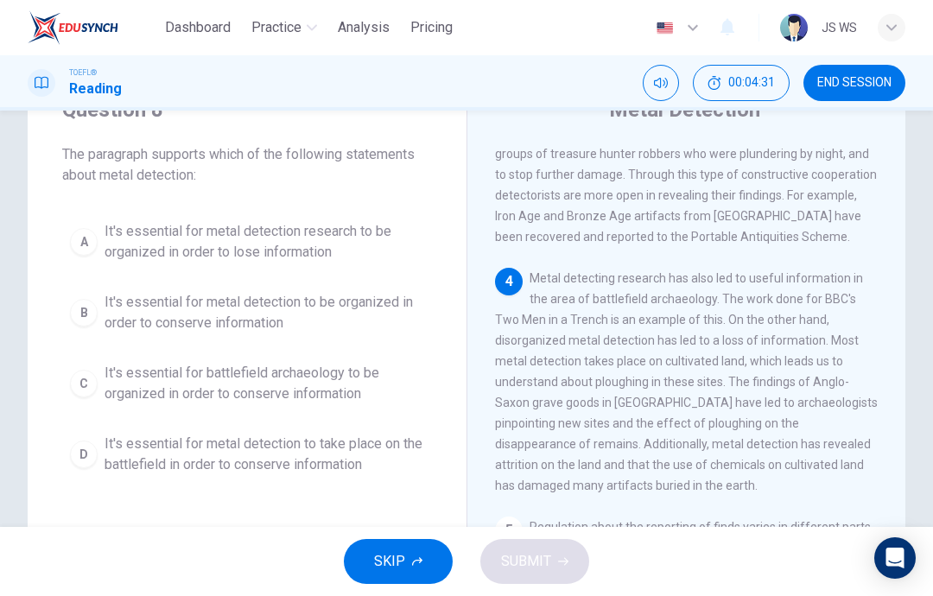
scroll to position [667, 0]
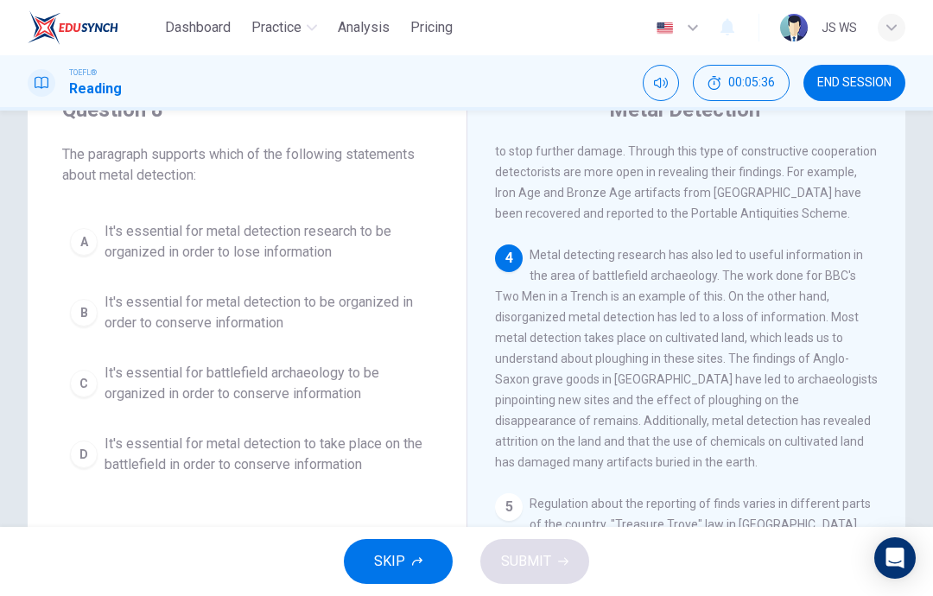
click at [315, 383] on span "It's essential for battlefield archaeology to be organized in order to conserve…" at bounding box center [265, 383] width 320 height 41
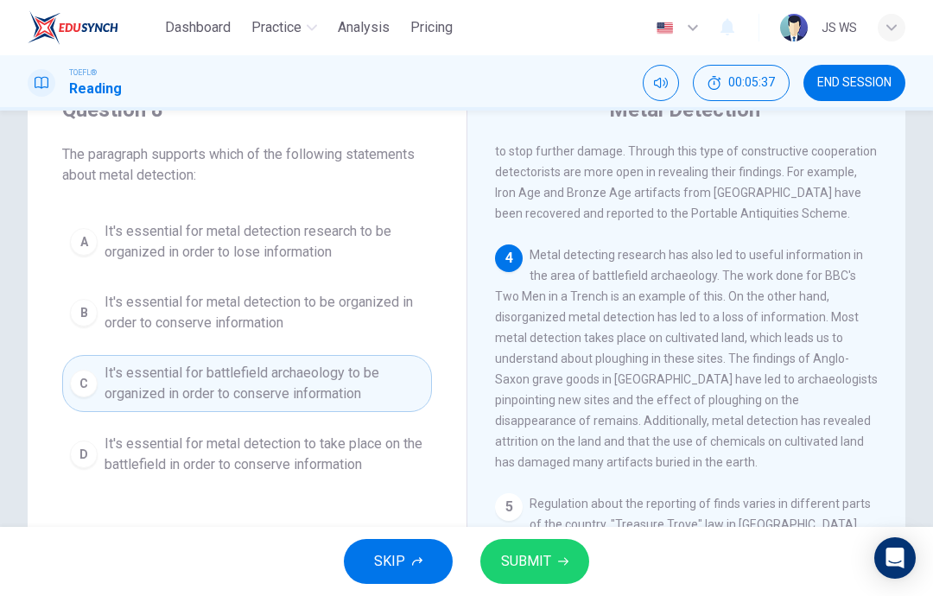
click at [524, 565] on span "SUBMIT" at bounding box center [526, 561] width 50 height 24
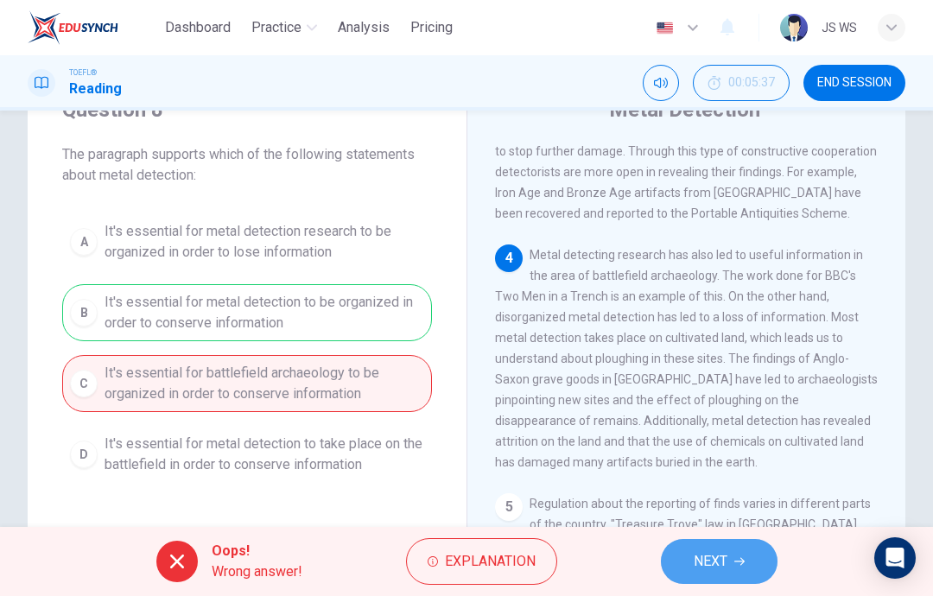
click at [735, 561] on icon "button" at bounding box center [739, 562] width 10 height 8
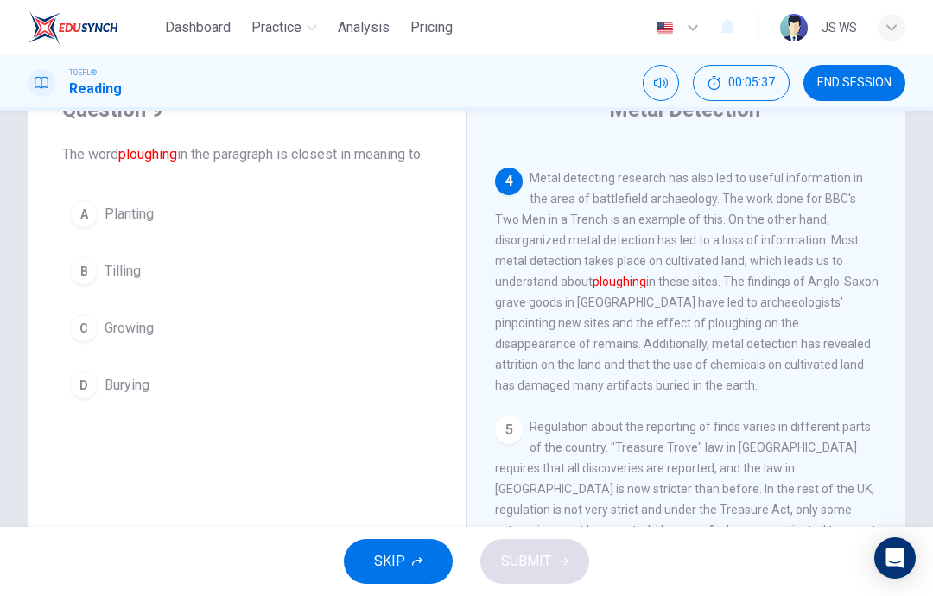
scroll to position [753, 0]
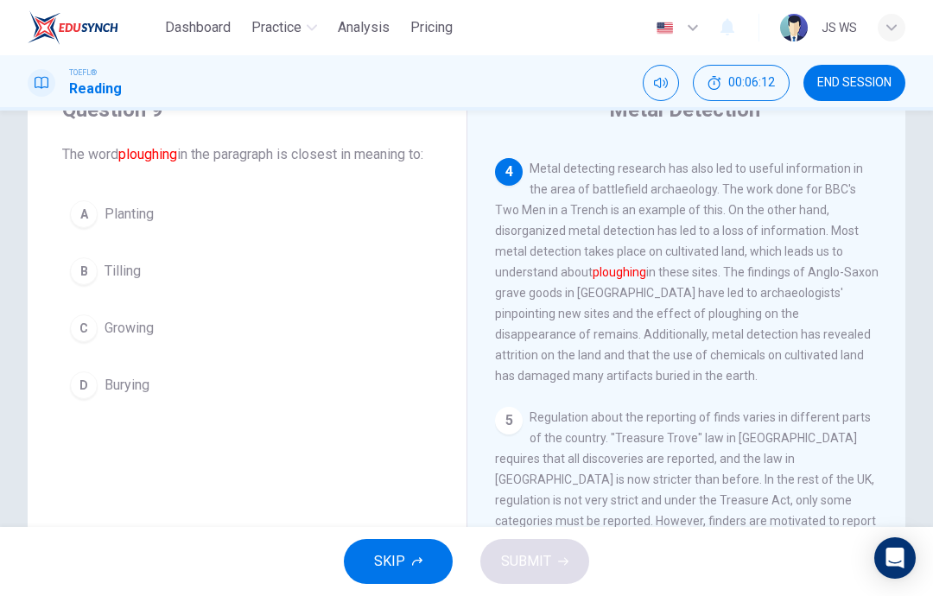
click at [396, 276] on button "B Tilling" at bounding box center [247, 271] width 370 height 43
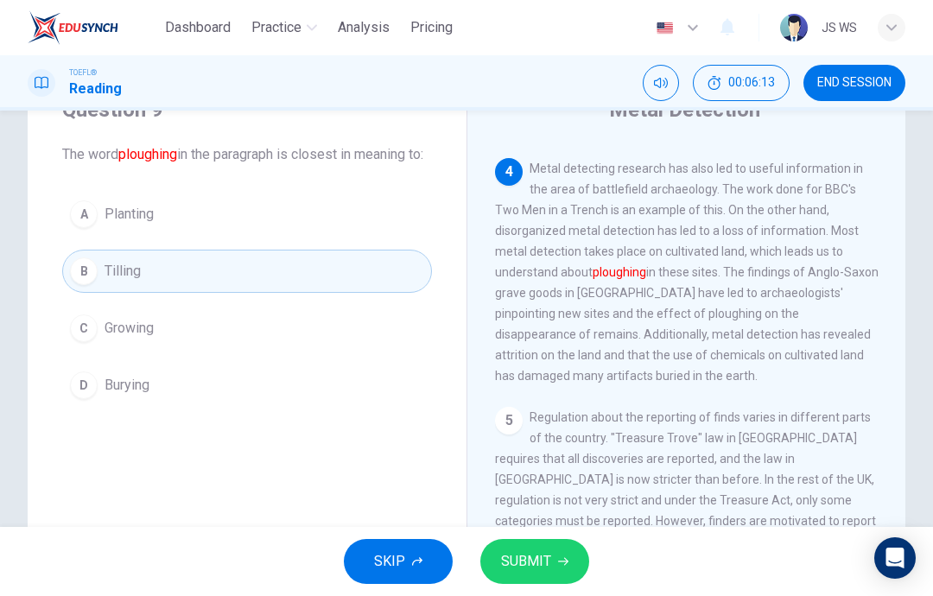
click at [552, 558] on button "SUBMIT" at bounding box center [534, 561] width 109 height 45
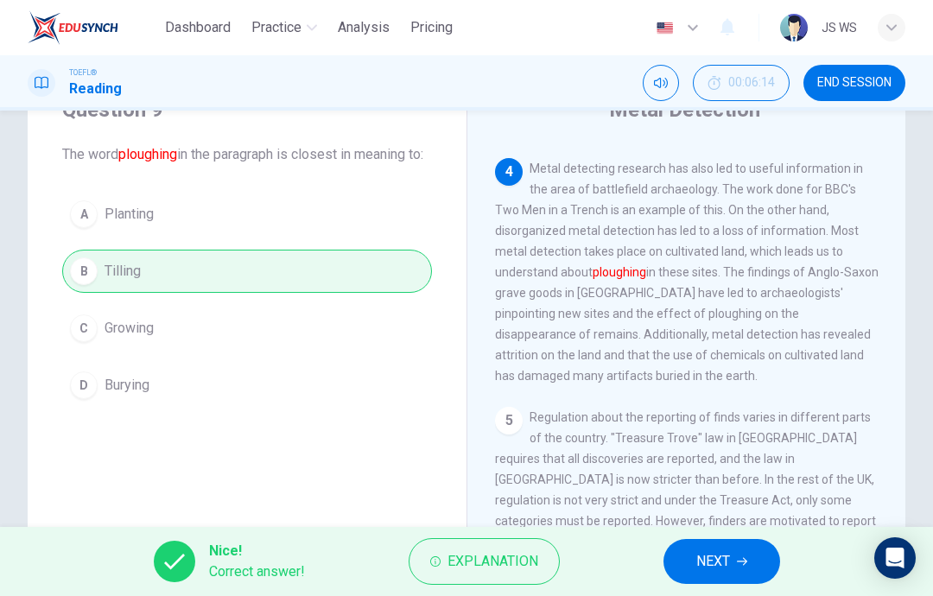
click at [729, 567] on span "NEXT" at bounding box center [713, 561] width 34 height 24
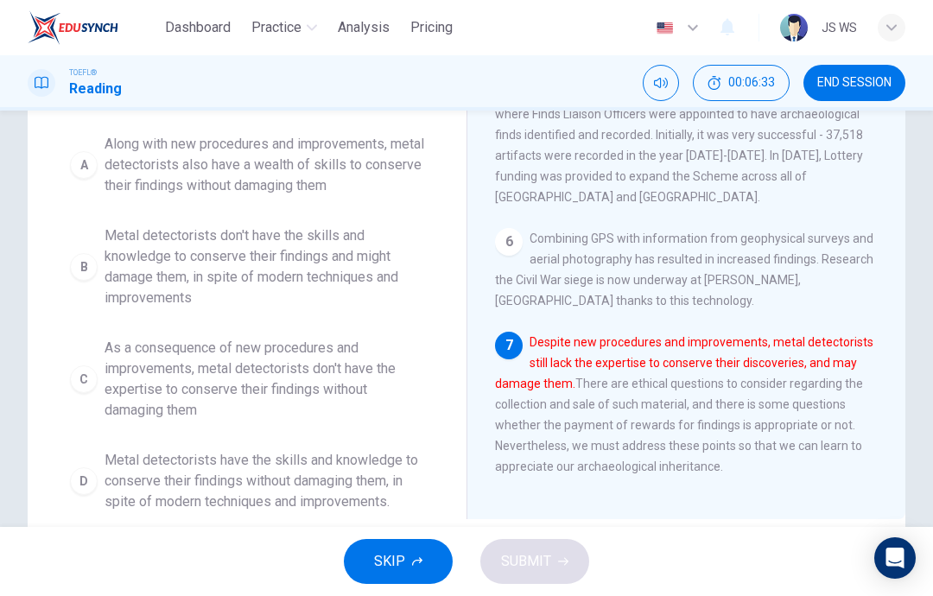
scroll to position [235, 0]
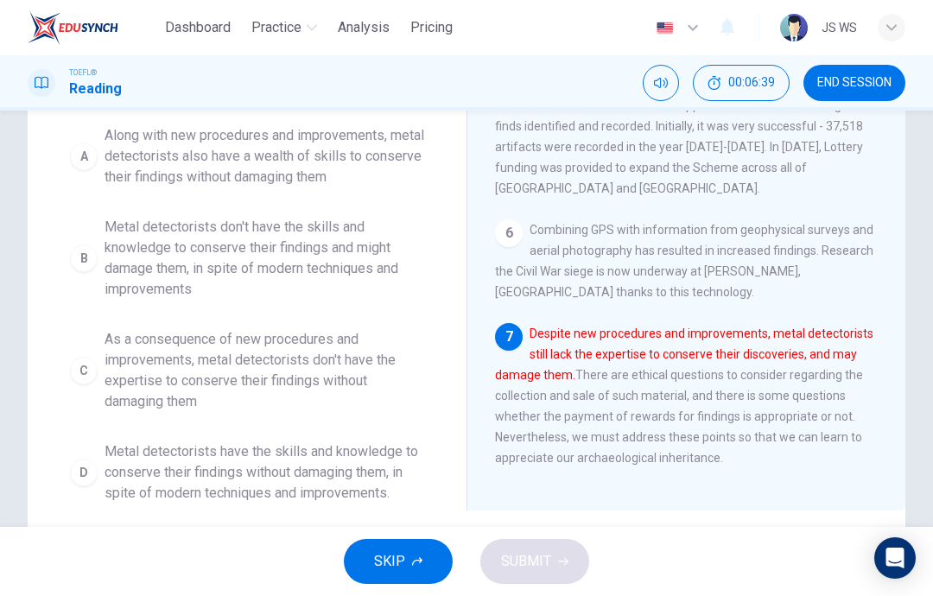
click at [354, 391] on span "As a consequence of new procedures and improvements, metal detectorists don't h…" at bounding box center [265, 370] width 320 height 83
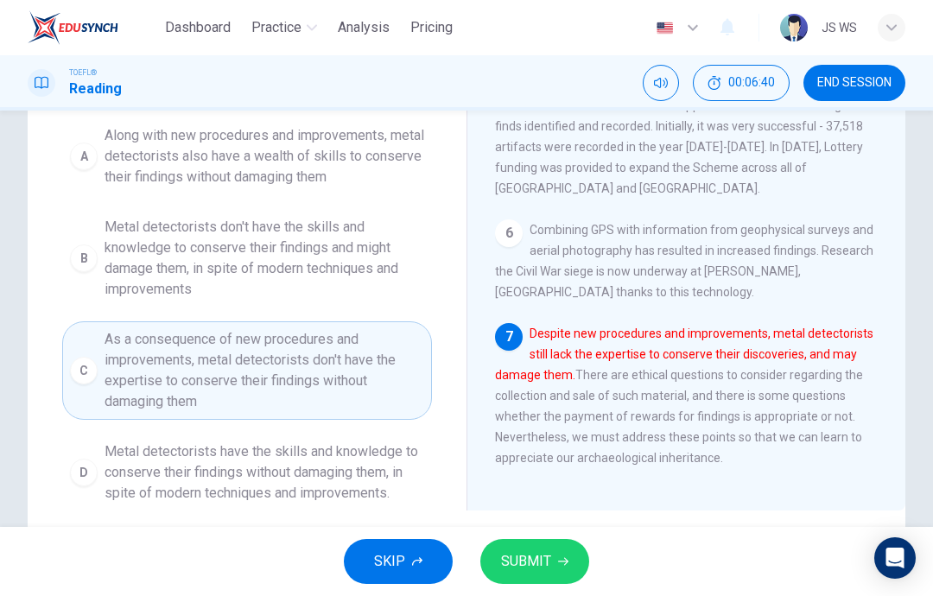
click at [549, 562] on span "SUBMIT" at bounding box center [526, 561] width 50 height 24
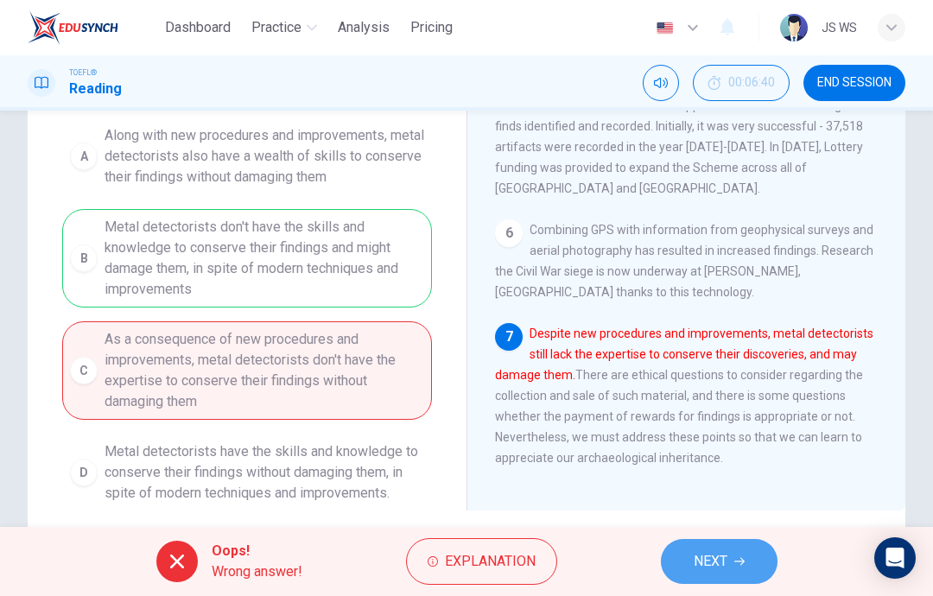
click at [718, 557] on span "NEXT" at bounding box center [711, 561] width 34 height 24
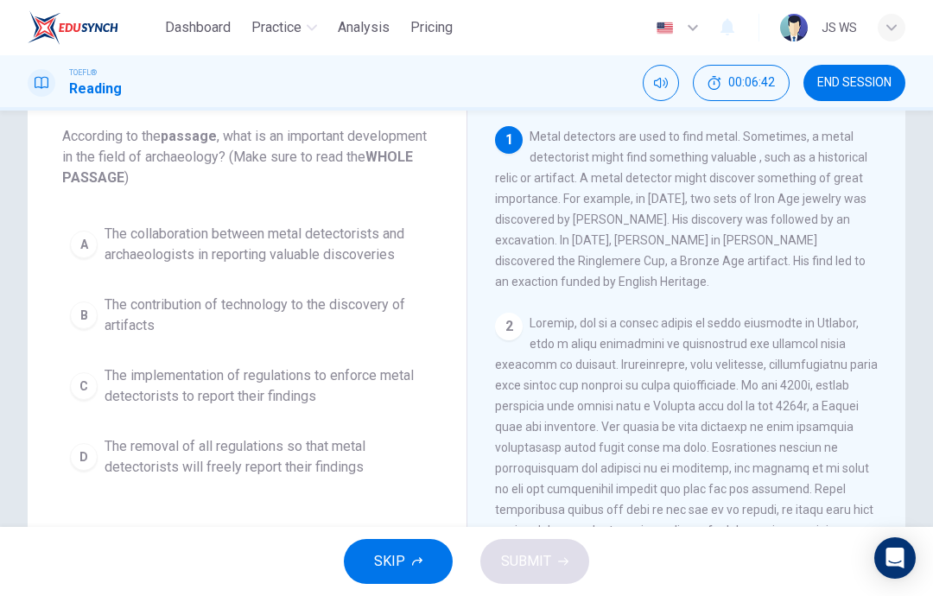
scroll to position [89, 0]
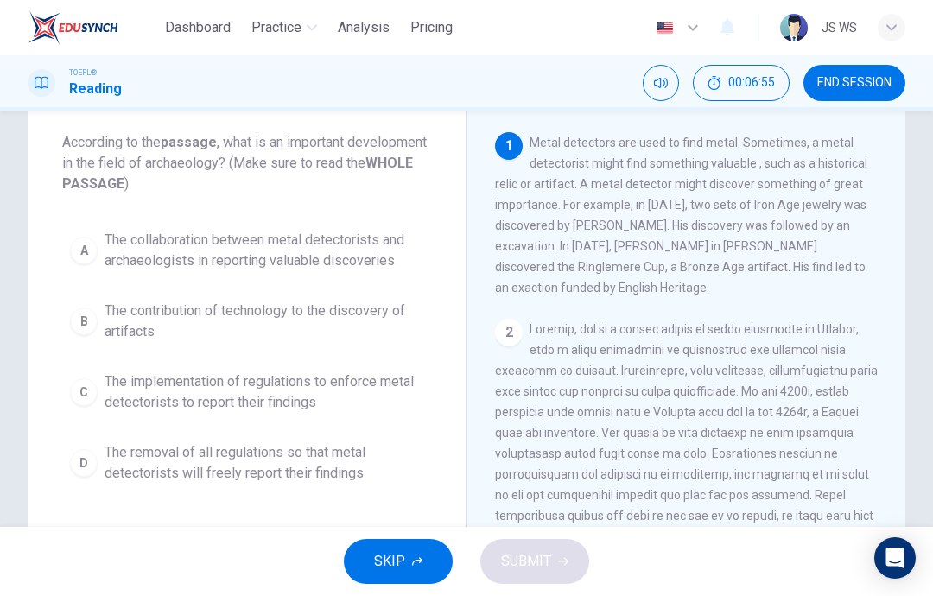
click at [381, 264] on span "The collaboration between metal detectorists and archaeologists in reporting va…" at bounding box center [265, 250] width 320 height 41
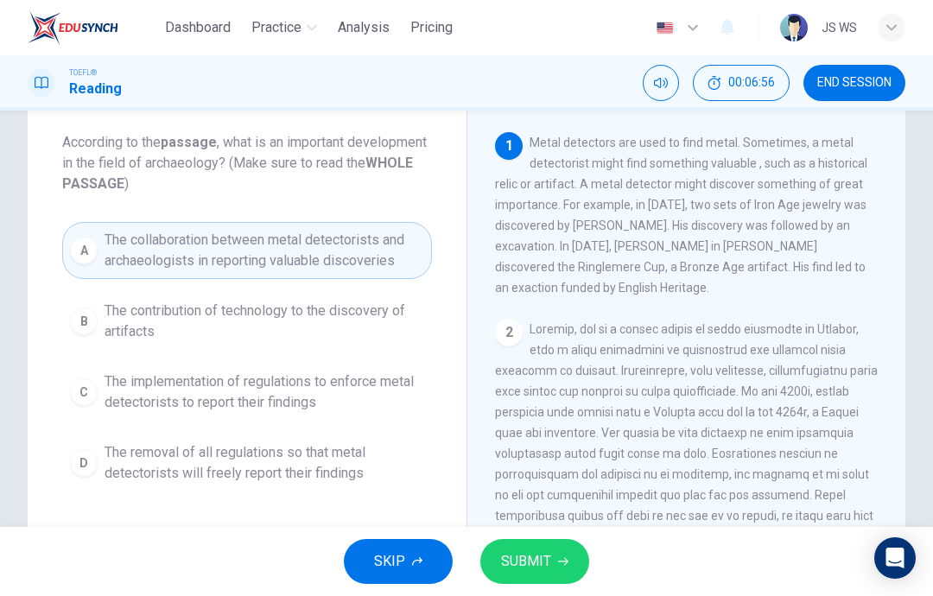
click at [538, 553] on span "SUBMIT" at bounding box center [526, 561] width 50 height 24
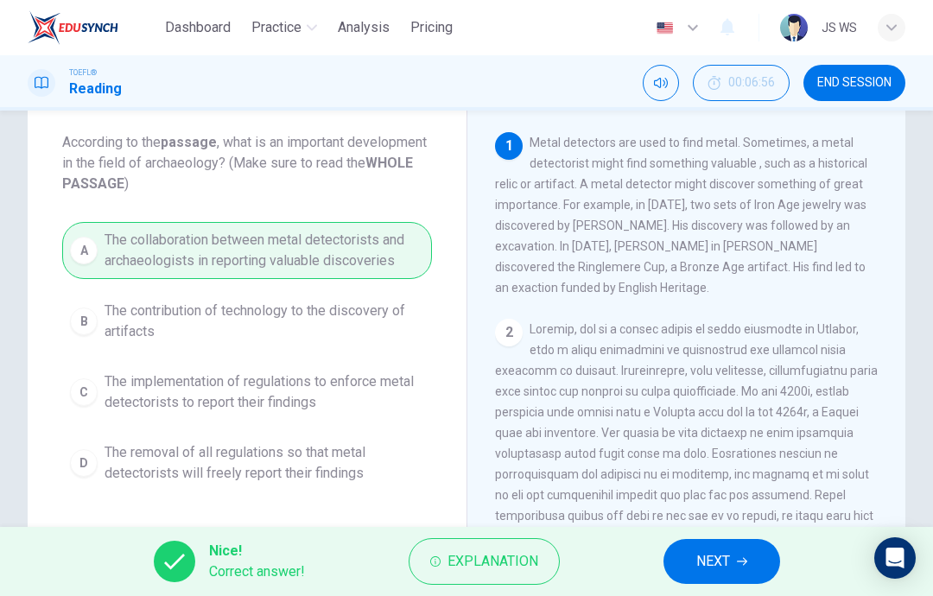
click at [705, 550] on span "NEXT" at bounding box center [713, 561] width 34 height 24
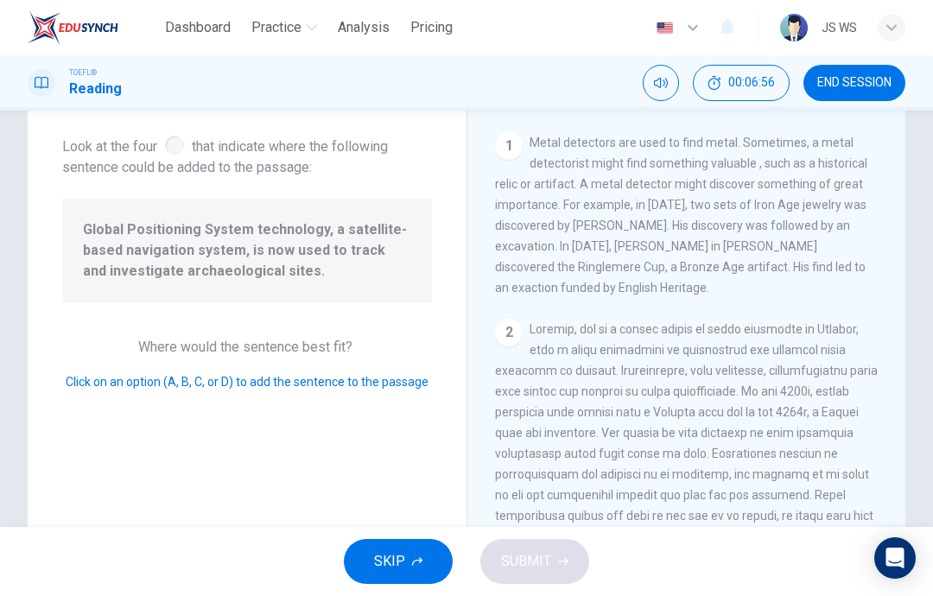
scroll to position [1049, 0]
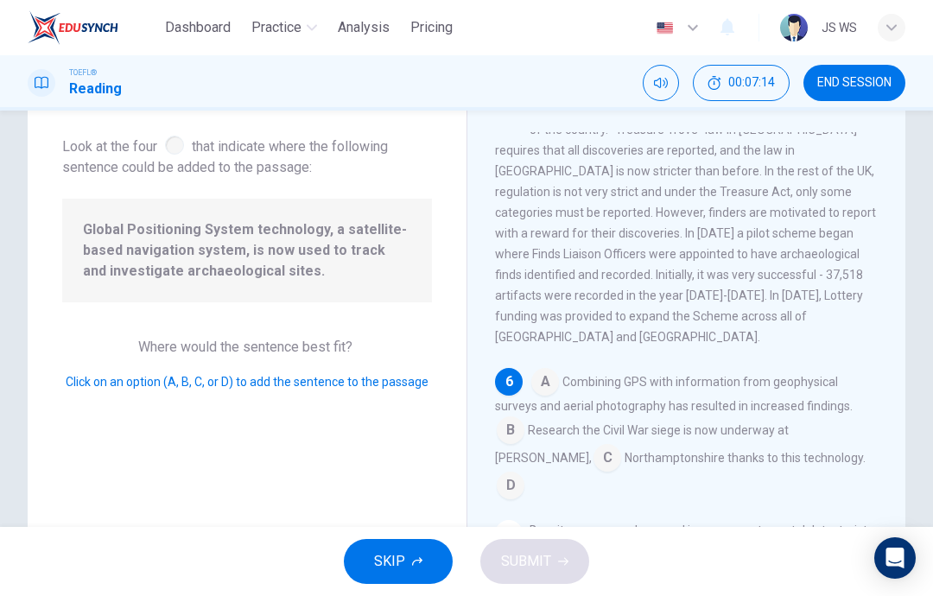
click at [548, 370] on input at bounding box center [545, 384] width 28 height 28
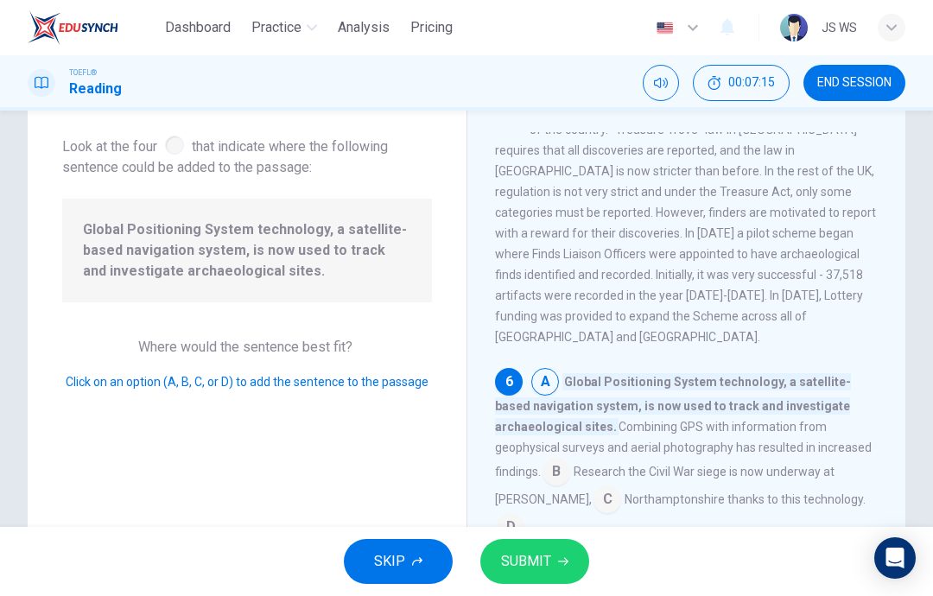
click at [547, 557] on span "SUBMIT" at bounding box center [526, 561] width 50 height 24
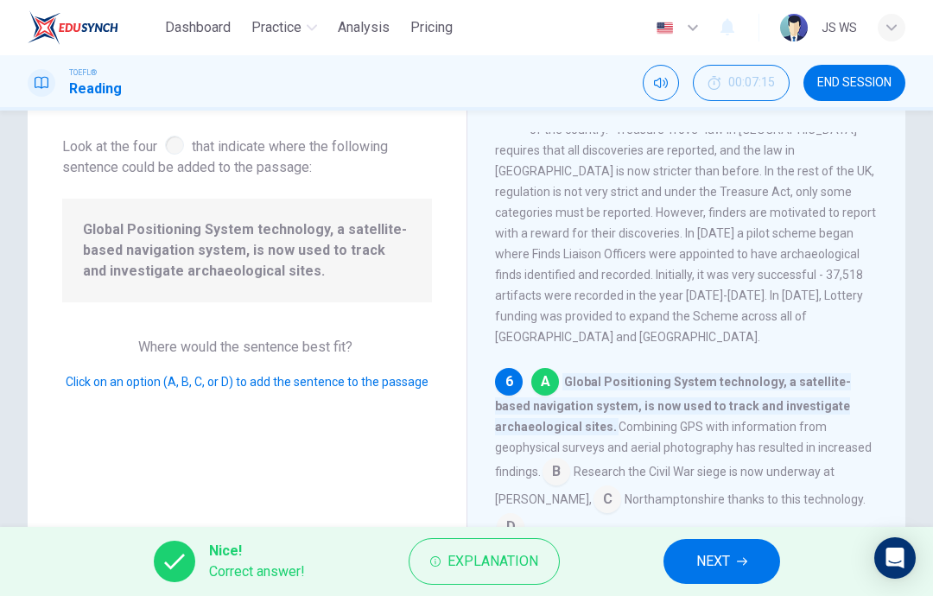
click at [740, 549] on button "NEXT" at bounding box center [721, 561] width 117 height 45
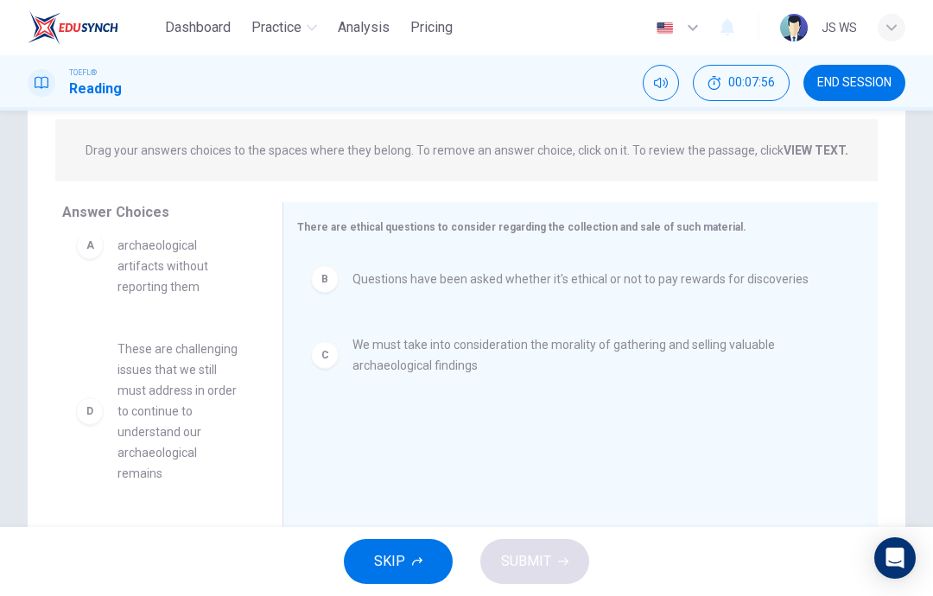
scroll to position [58, 0]
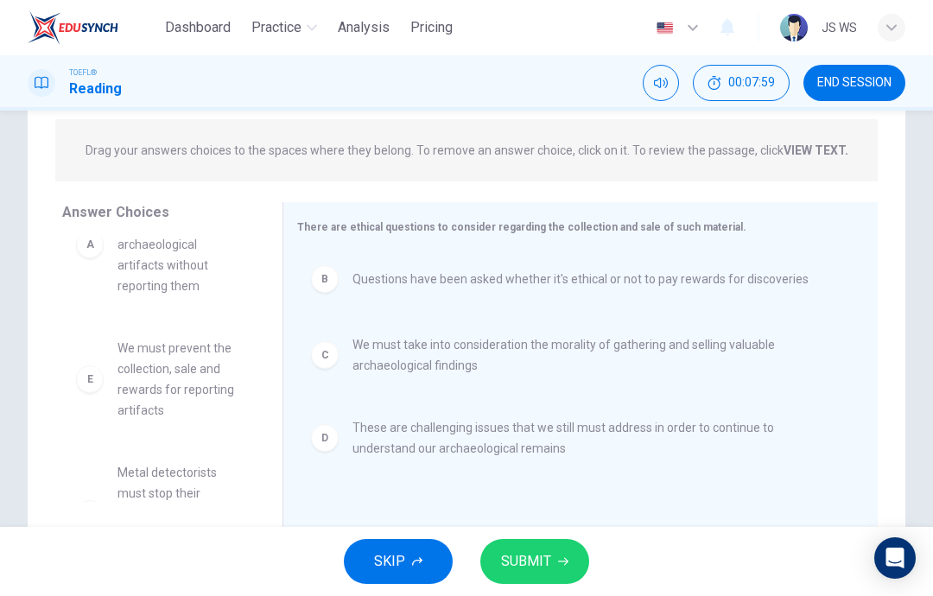
click at [543, 555] on span "SUBMIT" at bounding box center [526, 561] width 50 height 24
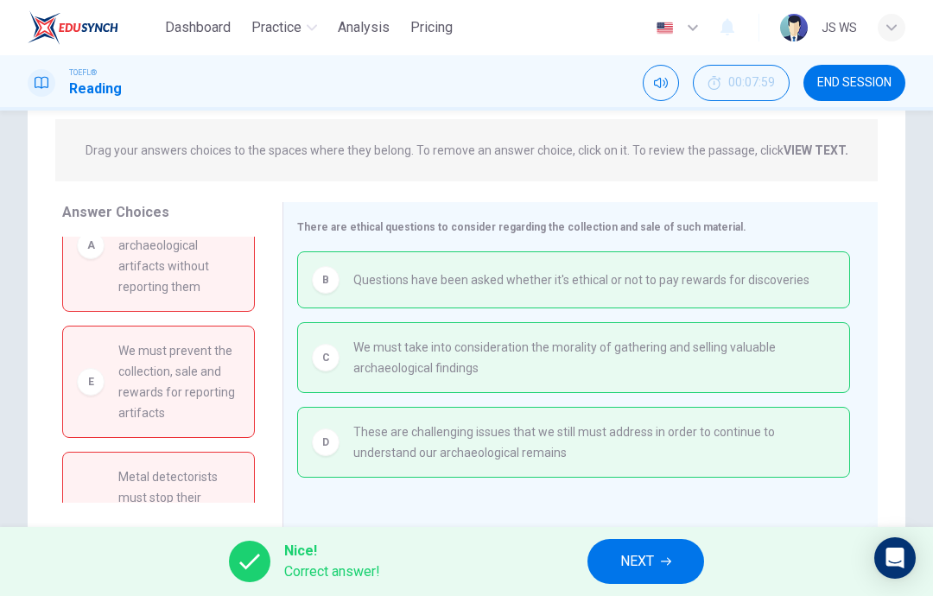
click at [647, 557] on span "NEXT" at bounding box center [637, 561] width 34 height 24
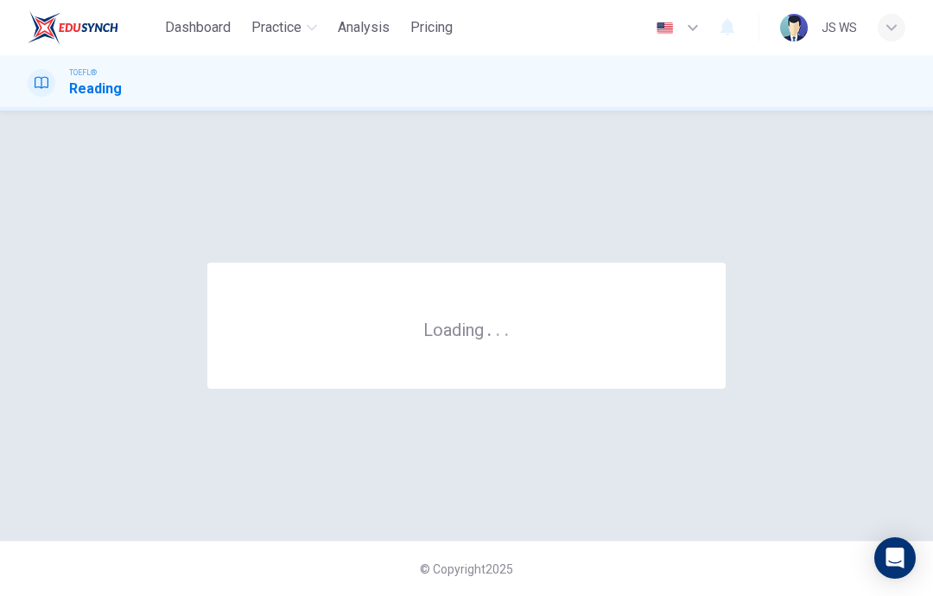
scroll to position [0, 0]
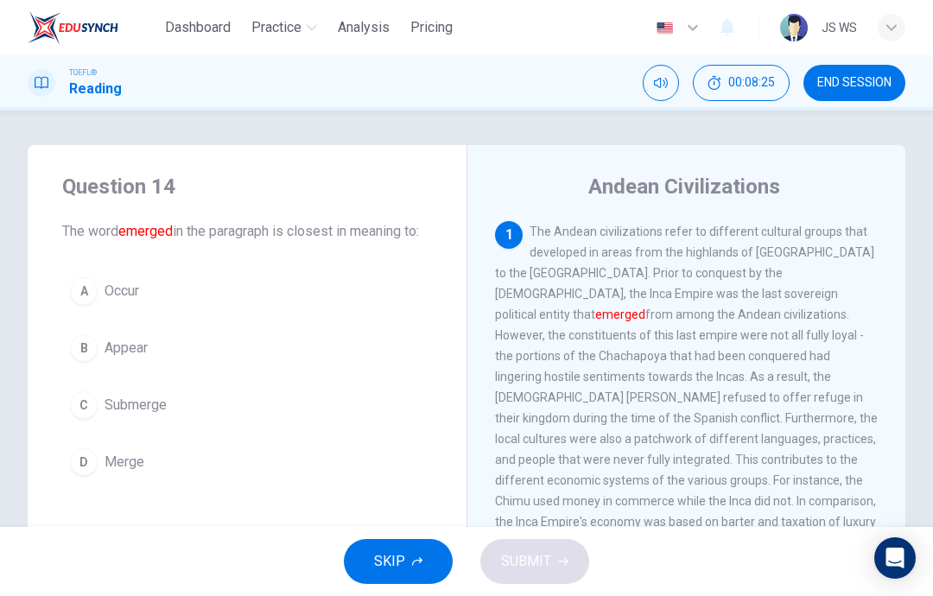
click at [272, 484] on button "D Merge" at bounding box center [247, 461] width 370 height 43
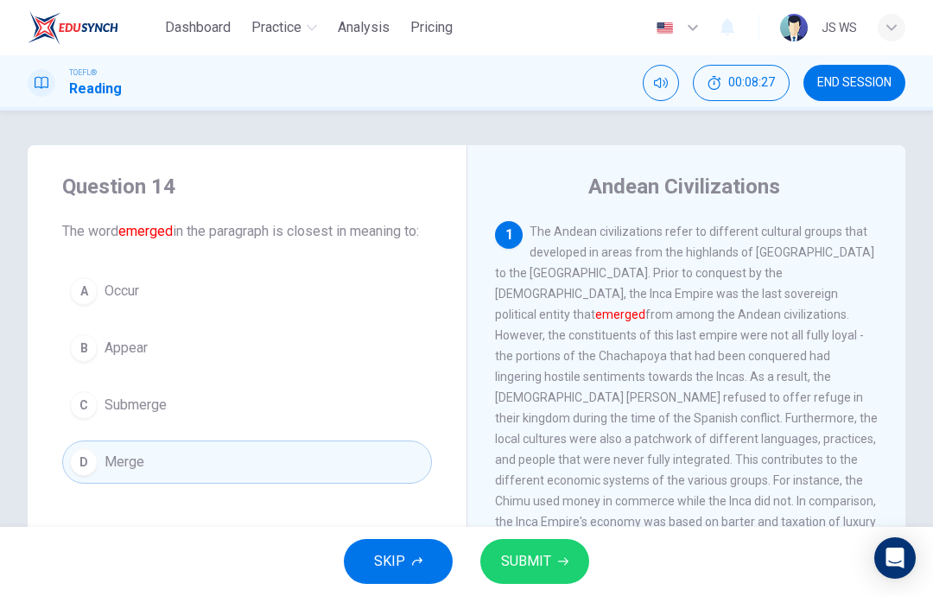
click at [543, 556] on span "SUBMIT" at bounding box center [526, 561] width 50 height 24
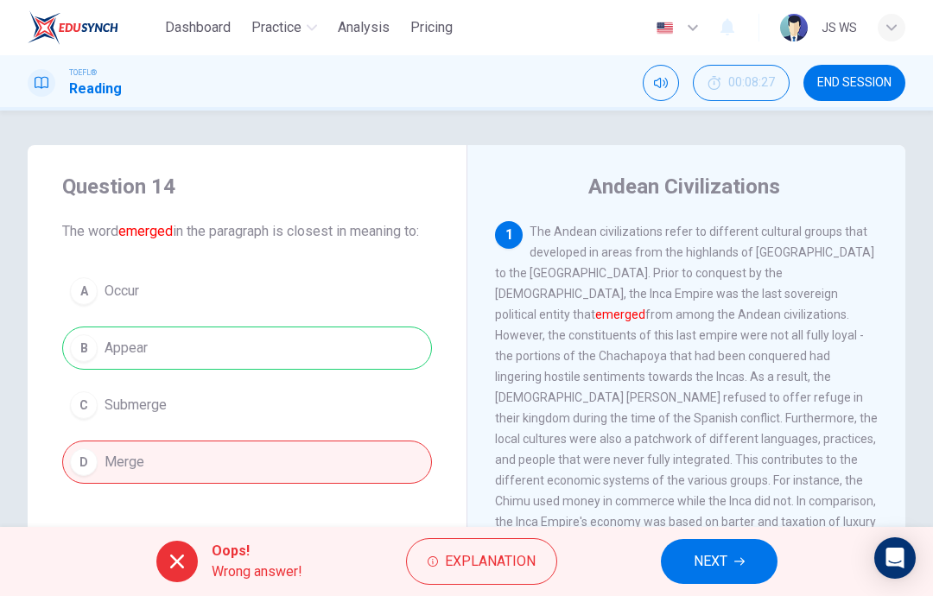
click at [731, 547] on button "NEXT" at bounding box center [719, 561] width 117 height 45
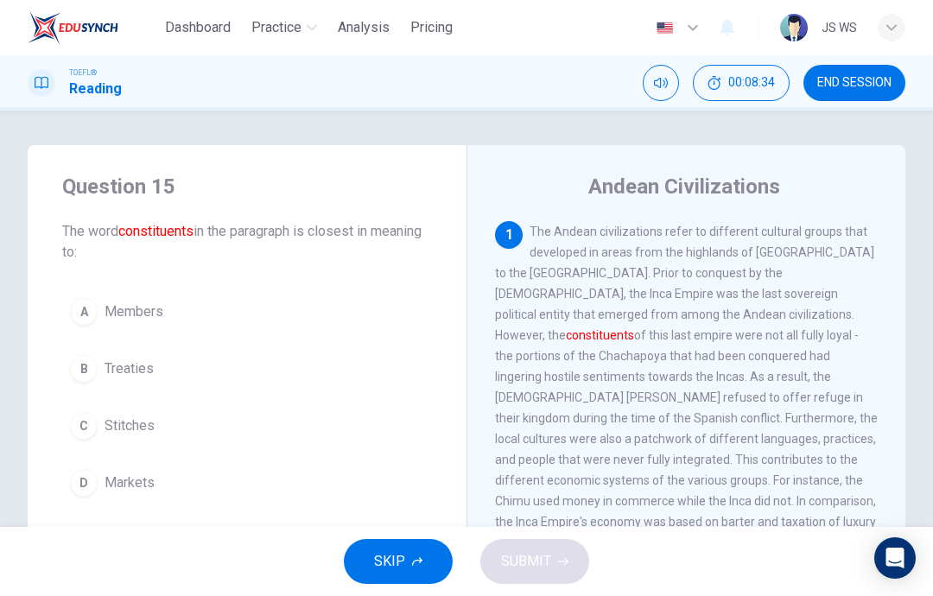
click at [333, 294] on button "A Members" at bounding box center [247, 311] width 370 height 43
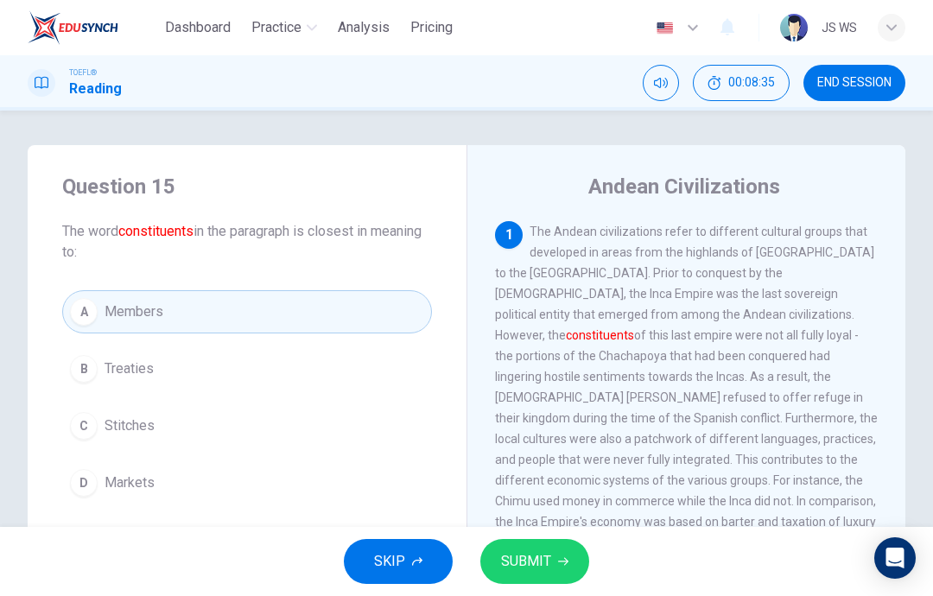
click at [561, 558] on icon "button" at bounding box center [563, 561] width 10 height 10
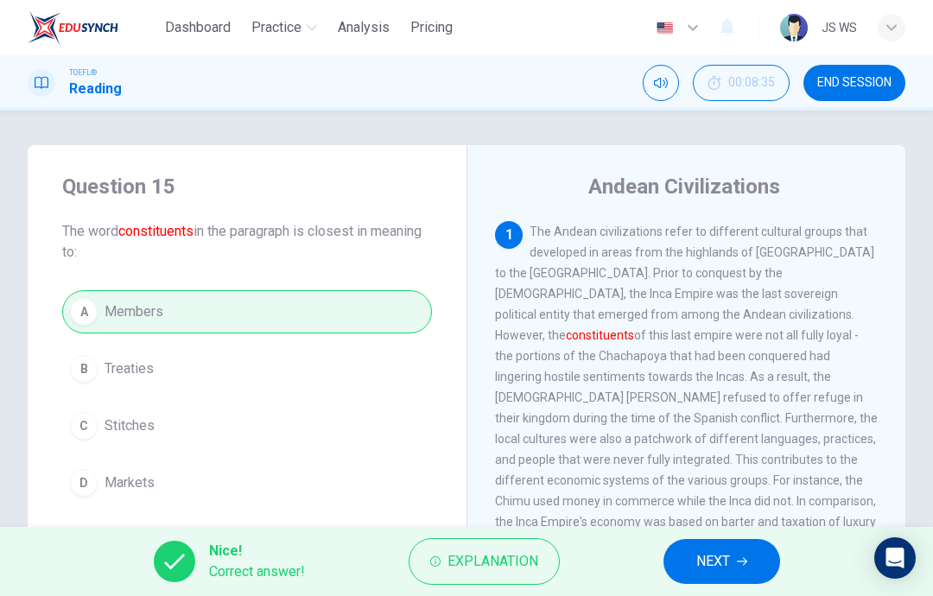
click at [714, 552] on span "NEXT" at bounding box center [713, 561] width 34 height 24
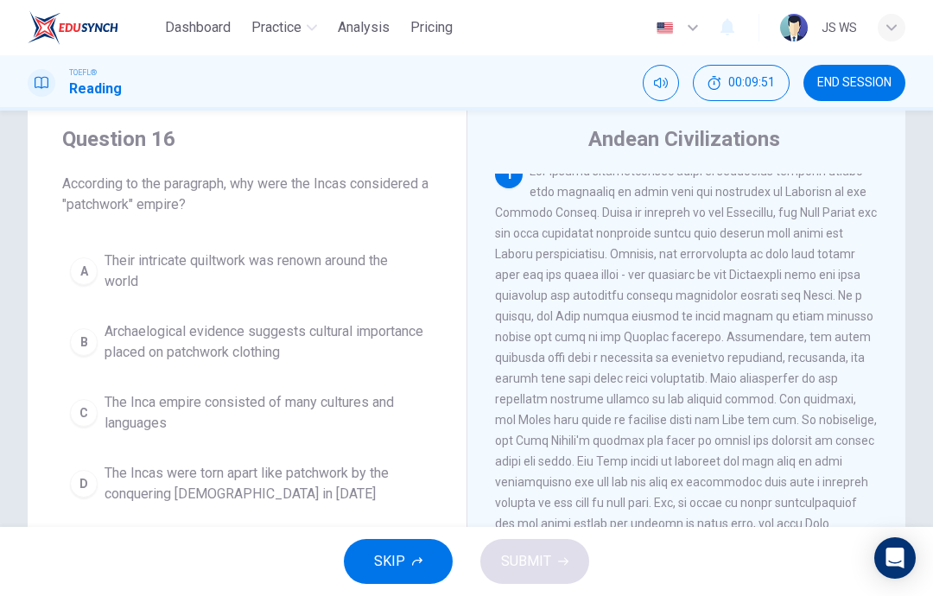
scroll to position [14, 0]
click at [388, 421] on span "The Inca empire consisted of many cultures and languages" at bounding box center [265, 412] width 320 height 41
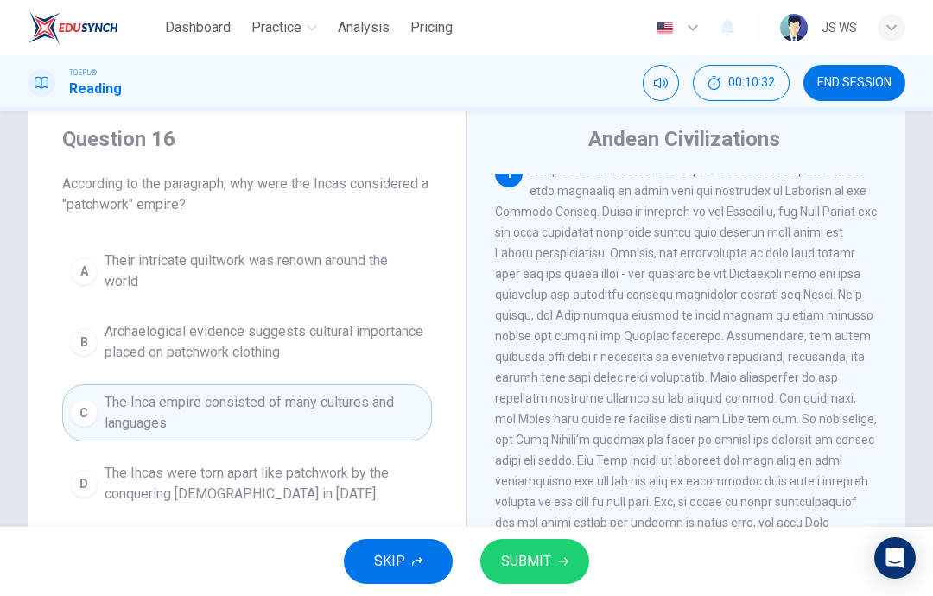
click at [551, 563] on button "SUBMIT" at bounding box center [534, 561] width 109 height 45
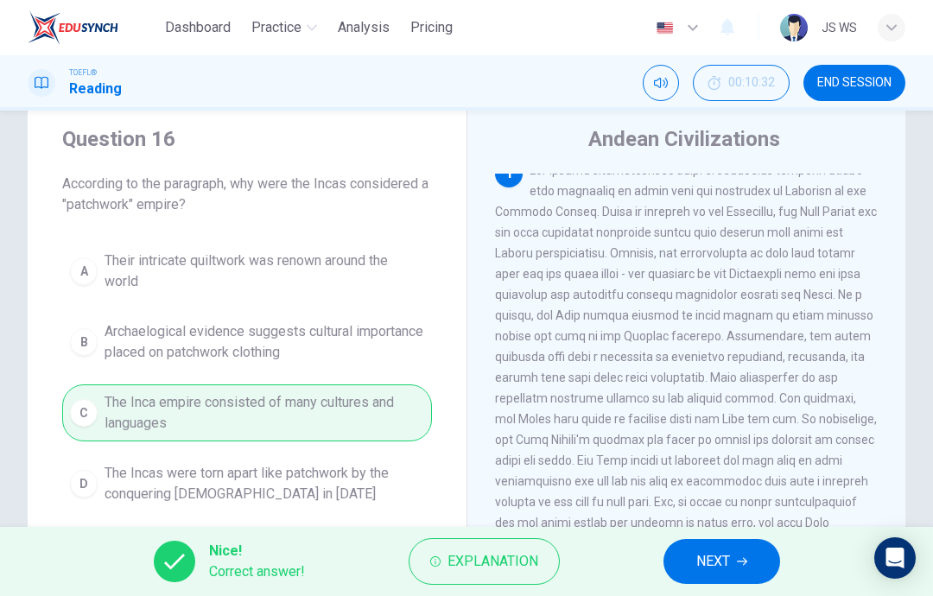
click at [734, 564] on button "NEXT" at bounding box center [721, 561] width 117 height 45
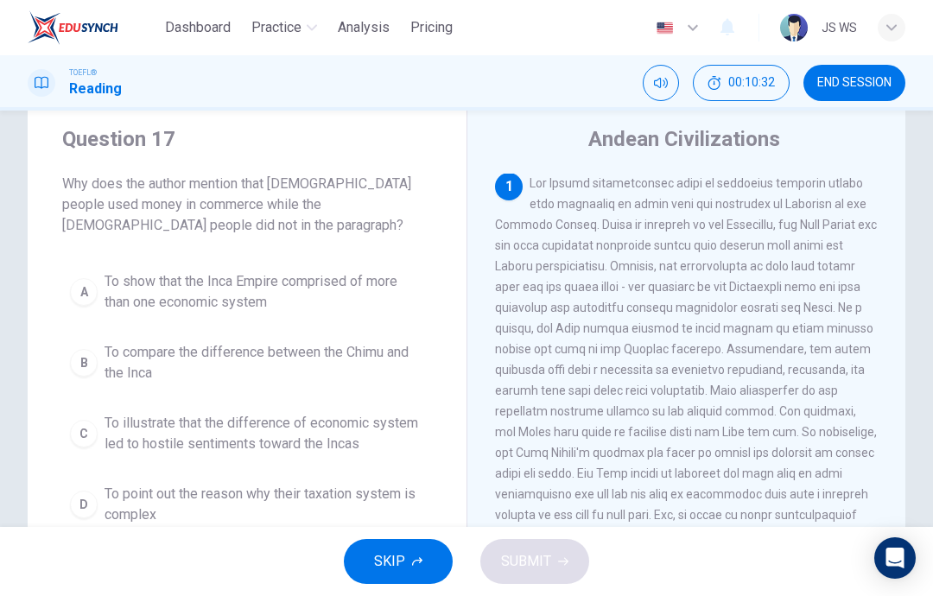
scroll to position [0, 0]
click at [391, 440] on span "To illustrate that the difference of economic system led to hostile sentiments …" at bounding box center [265, 433] width 320 height 41
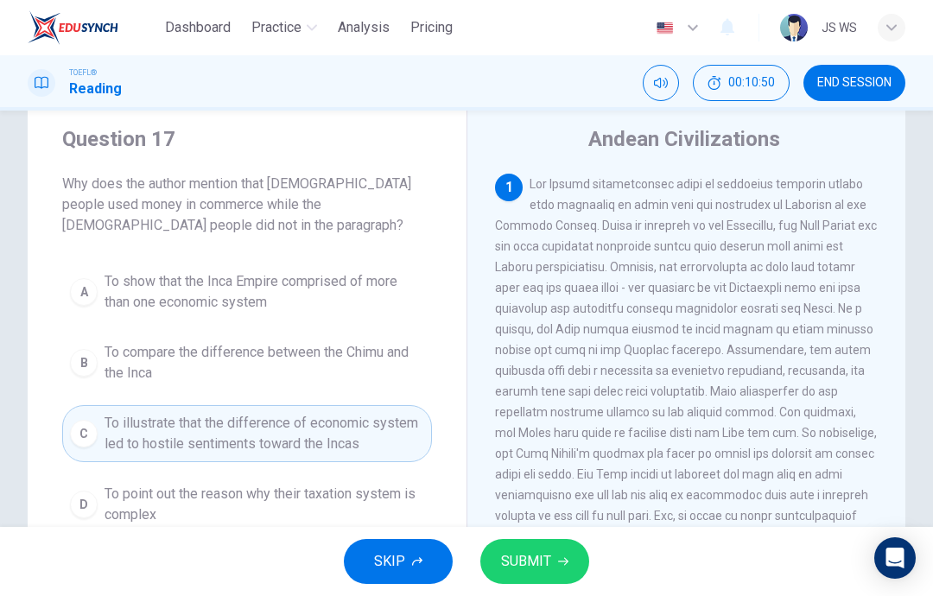
click at [549, 559] on span "SUBMIT" at bounding box center [526, 561] width 50 height 24
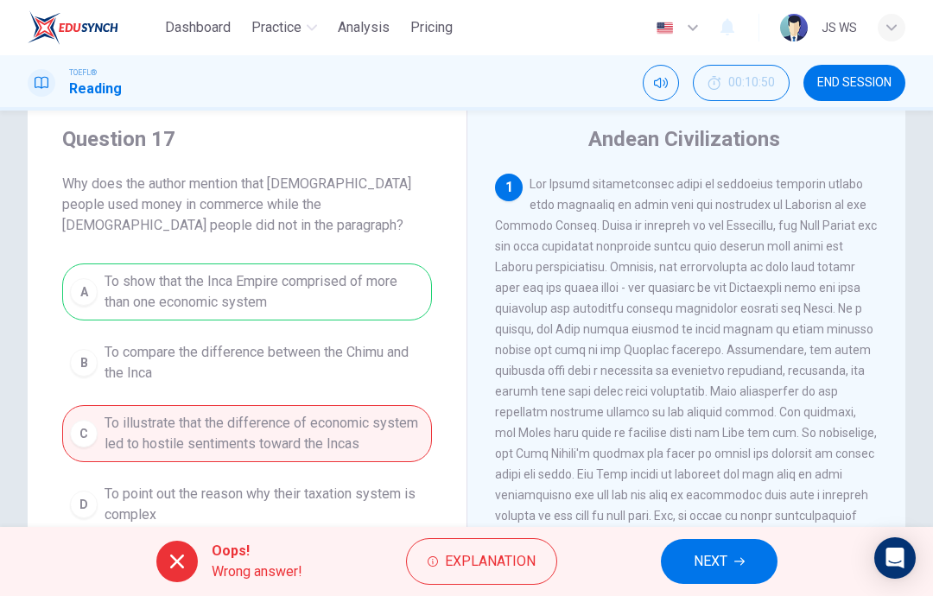
click at [725, 562] on span "NEXT" at bounding box center [711, 561] width 34 height 24
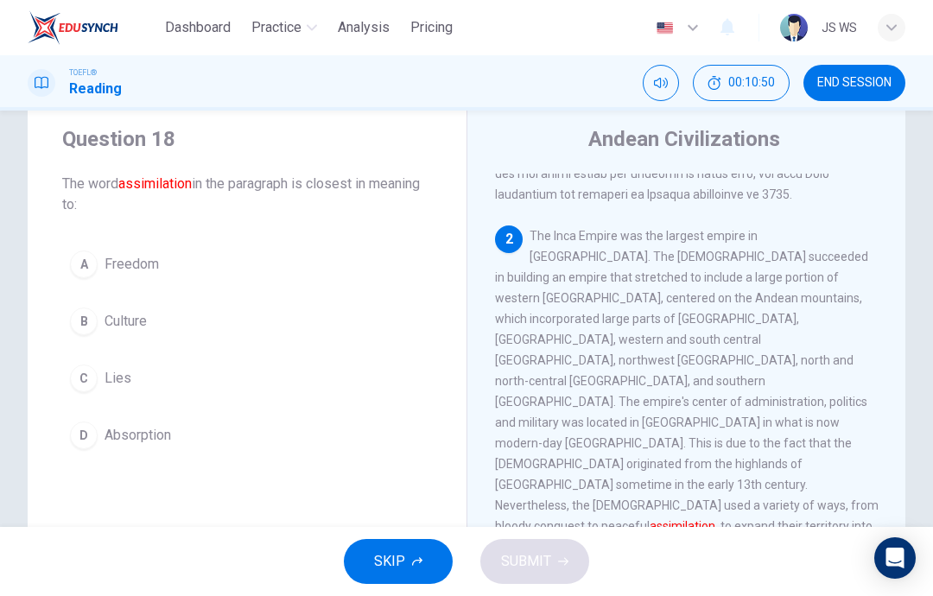
scroll to position [366, 0]
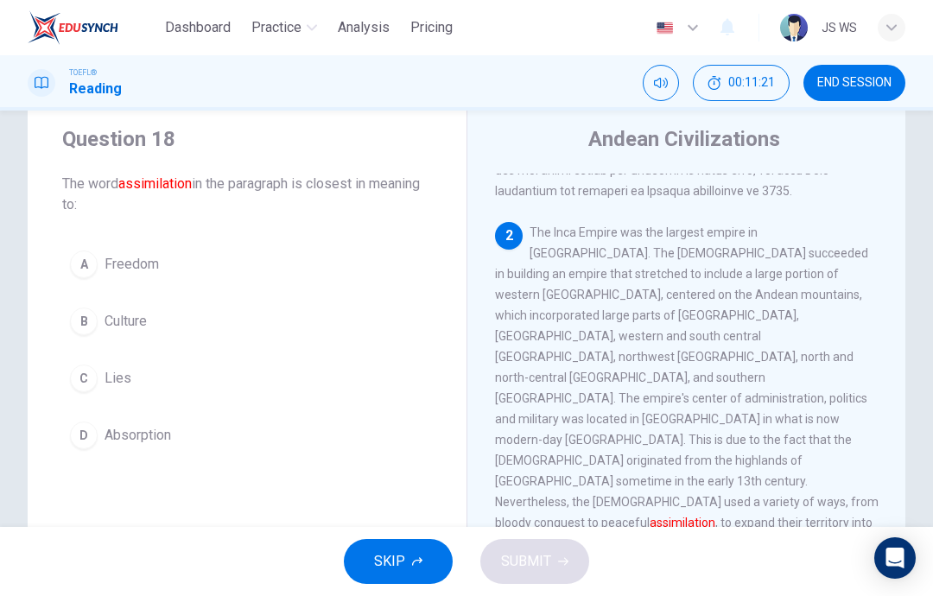
click at [232, 328] on button "B Culture" at bounding box center [247, 321] width 370 height 43
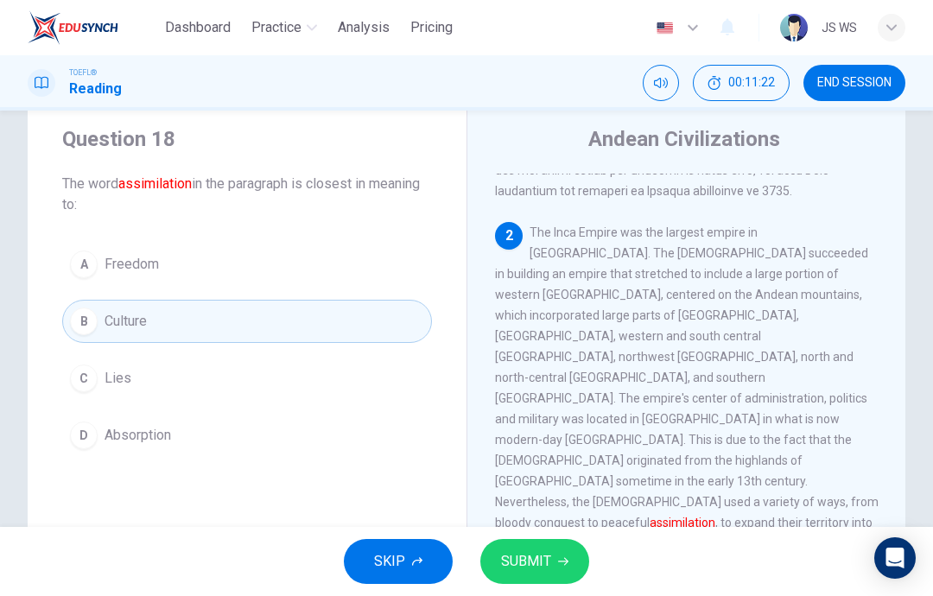
click at [553, 560] on button "SUBMIT" at bounding box center [534, 561] width 109 height 45
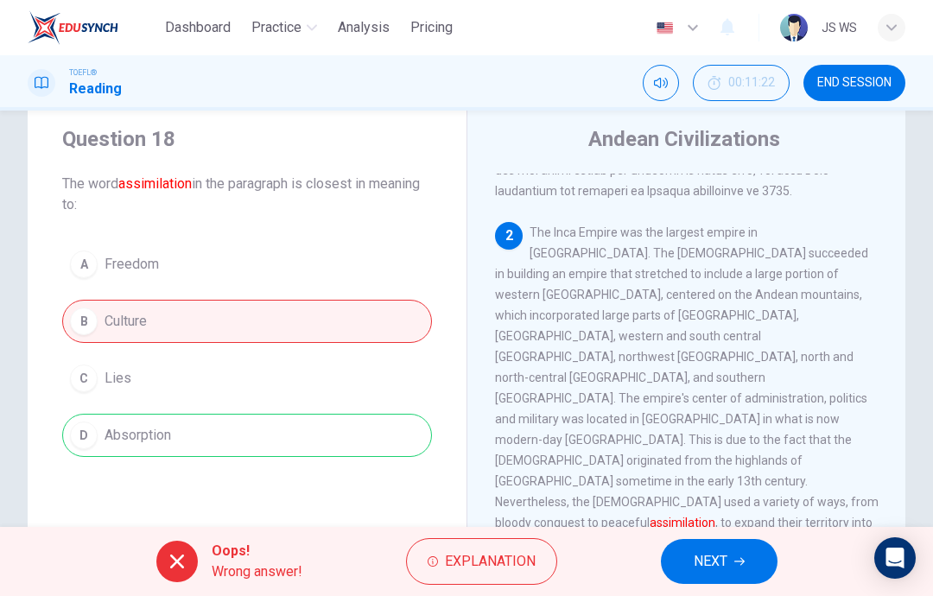
click at [750, 546] on button "NEXT" at bounding box center [719, 561] width 117 height 45
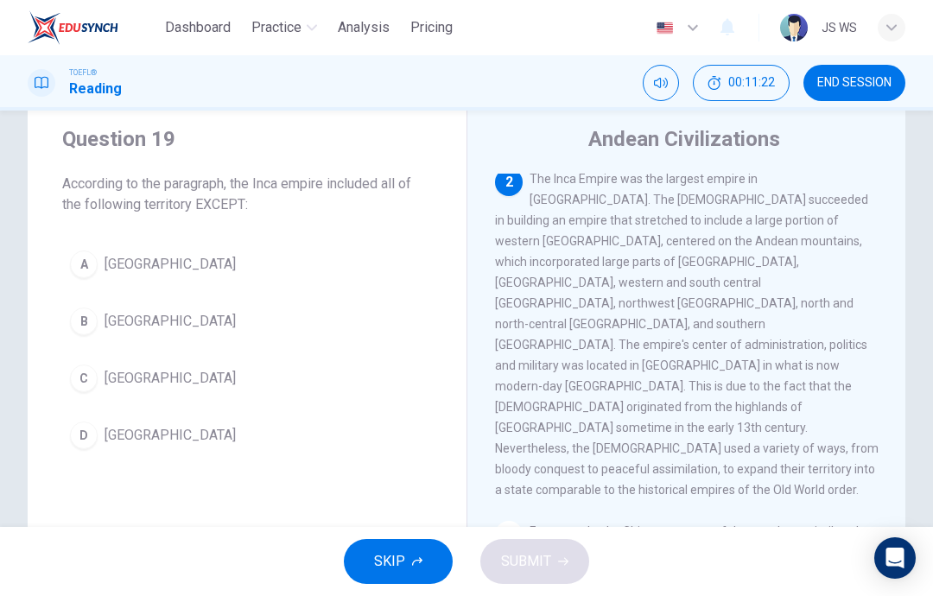
scroll to position [431, 0]
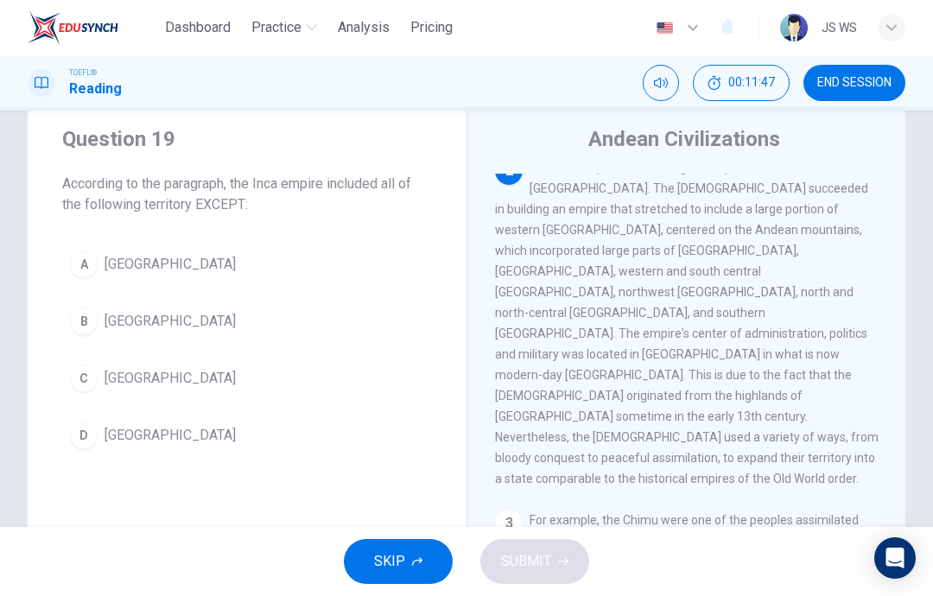
click at [331, 333] on button "B Brazil" at bounding box center [247, 321] width 370 height 43
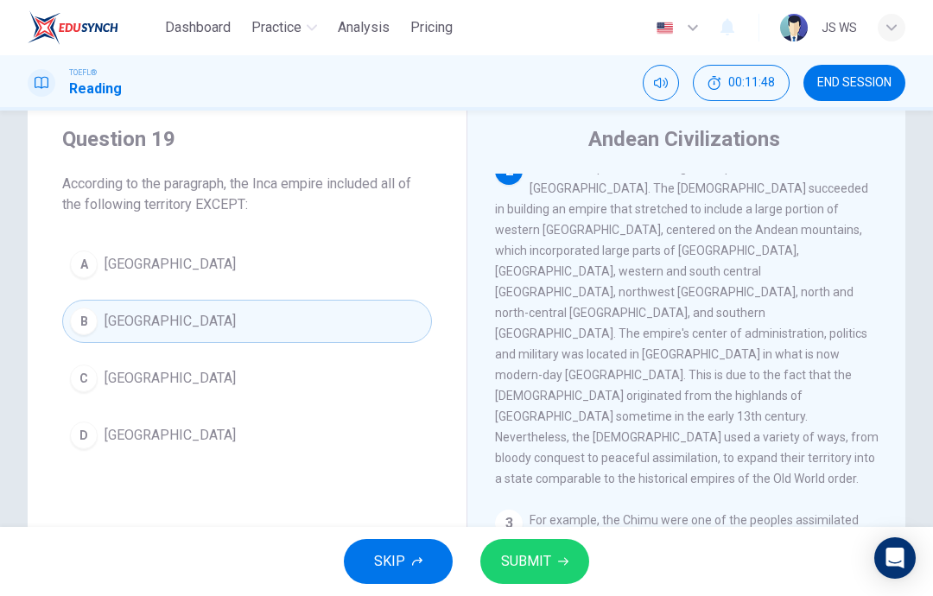
click at [550, 559] on button "SUBMIT" at bounding box center [534, 561] width 109 height 45
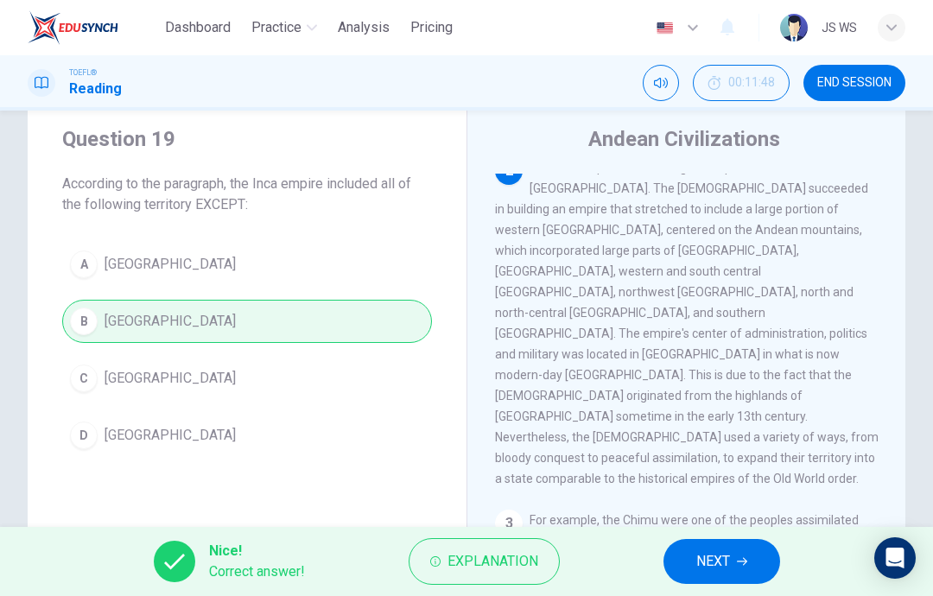
click at [719, 561] on span "NEXT" at bounding box center [713, 561] width 34 height 24
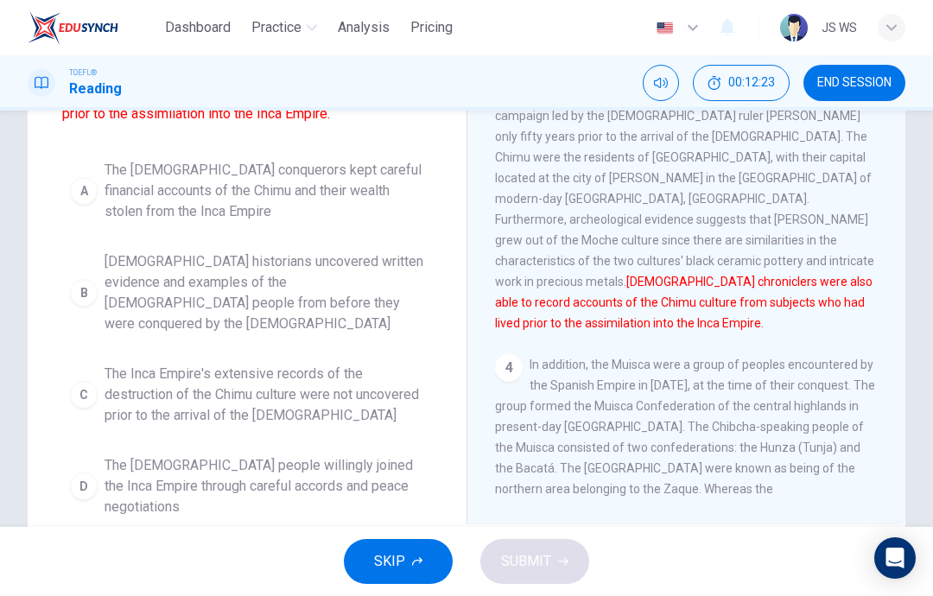
scroll to position [219, 0]
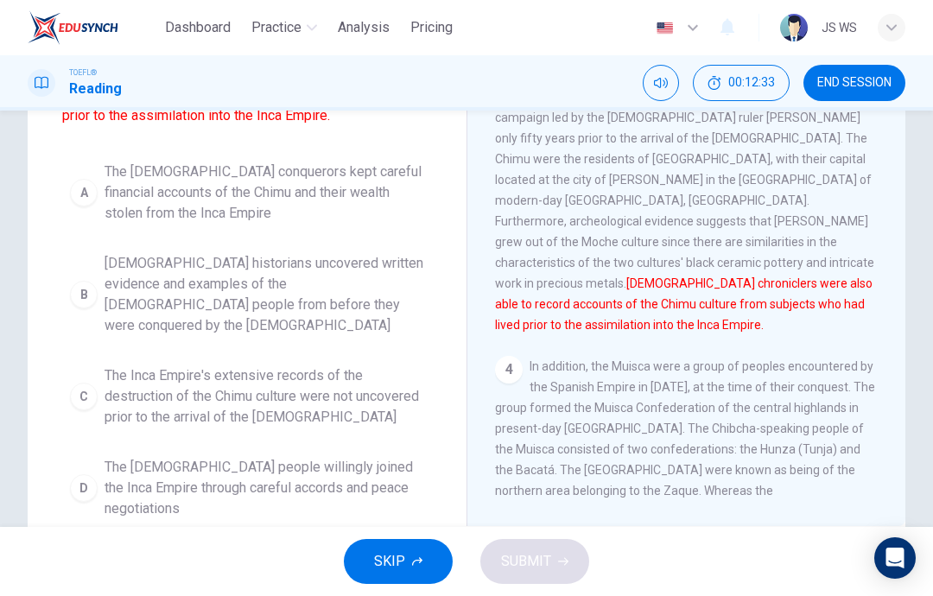
click at [417, 310] on span "Spanish historians uncovered written evidence and examples of the Chimu people …" at bounding box center [265, 294] width 320 height 83
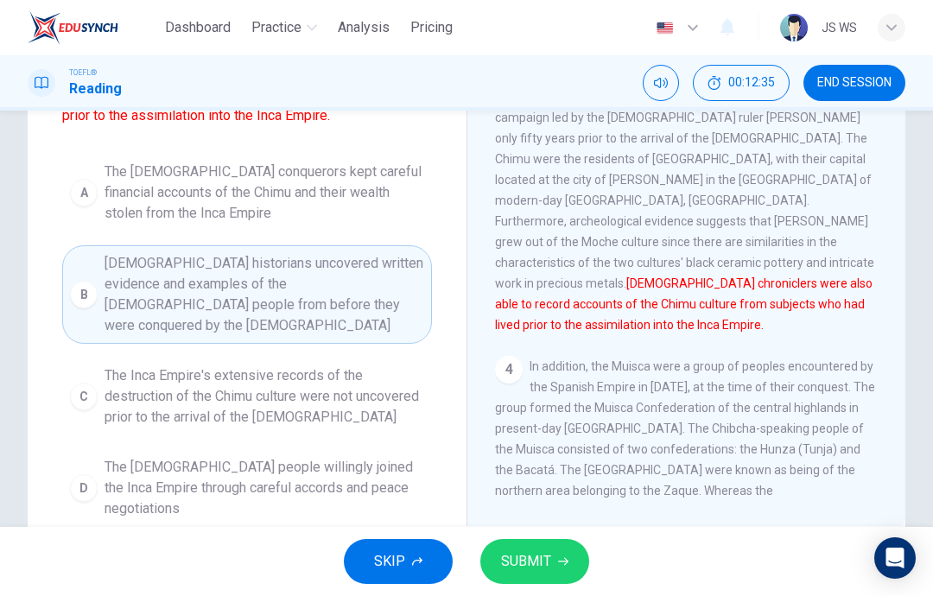
click at [548, 554] on span "SUBMIT" at bounding box center [526, 561] width 50 height 24
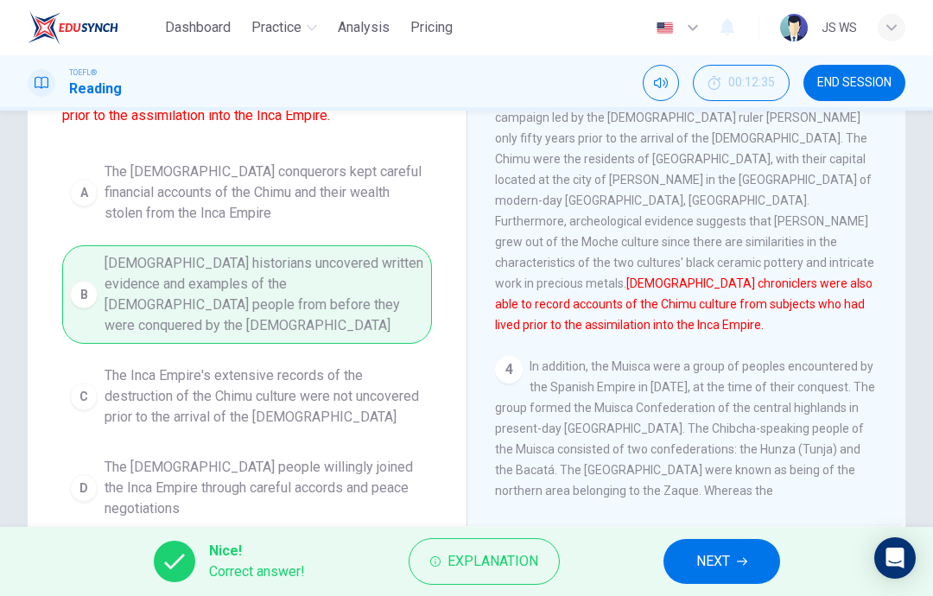
click at [725, 561] on span "NEXT" at bounding box center [713, 561] width 34 height 24
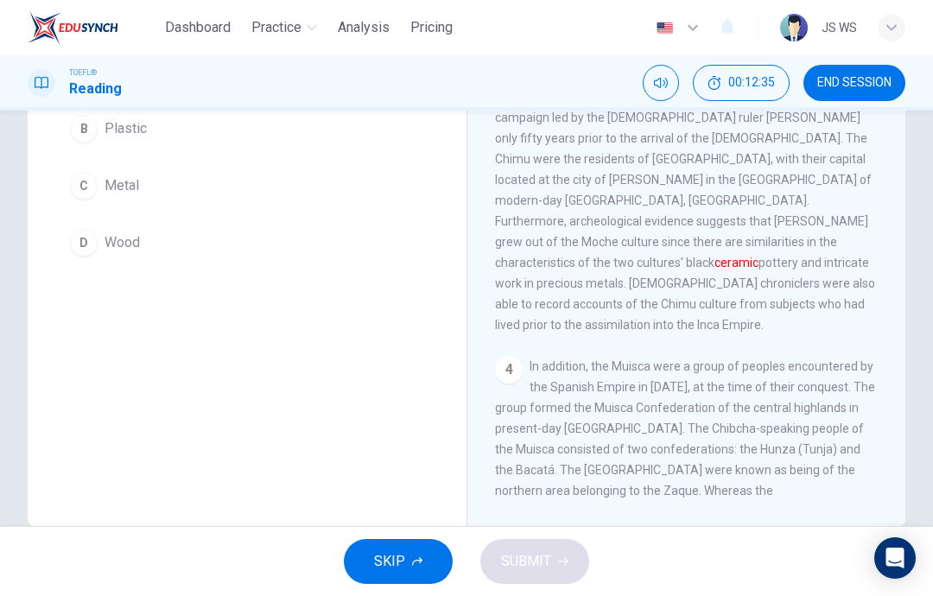
click at [725, 561] on div "SKIP SUBMIT" at bounding box center [466, 561] width 933 height 69
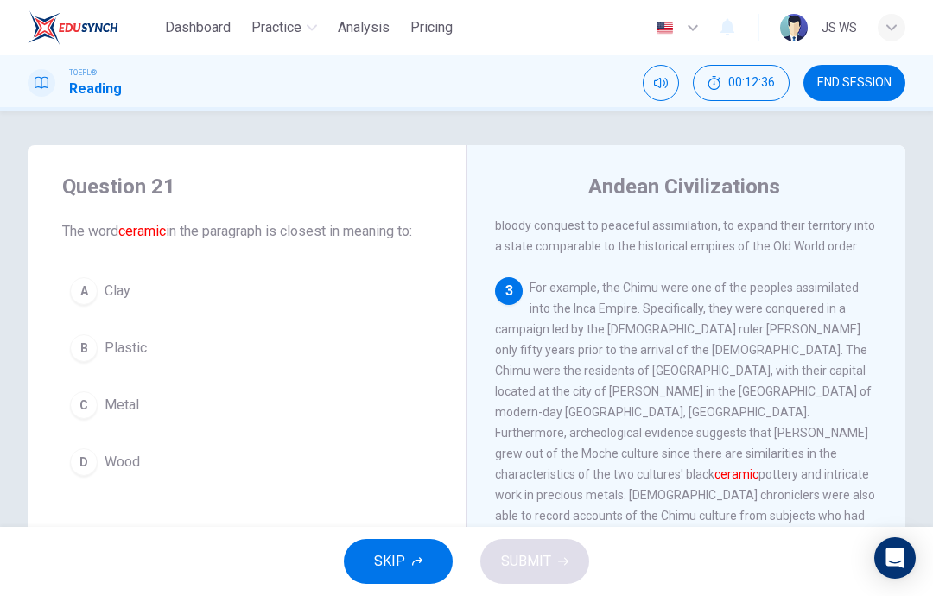
scroll to position [28, 0]
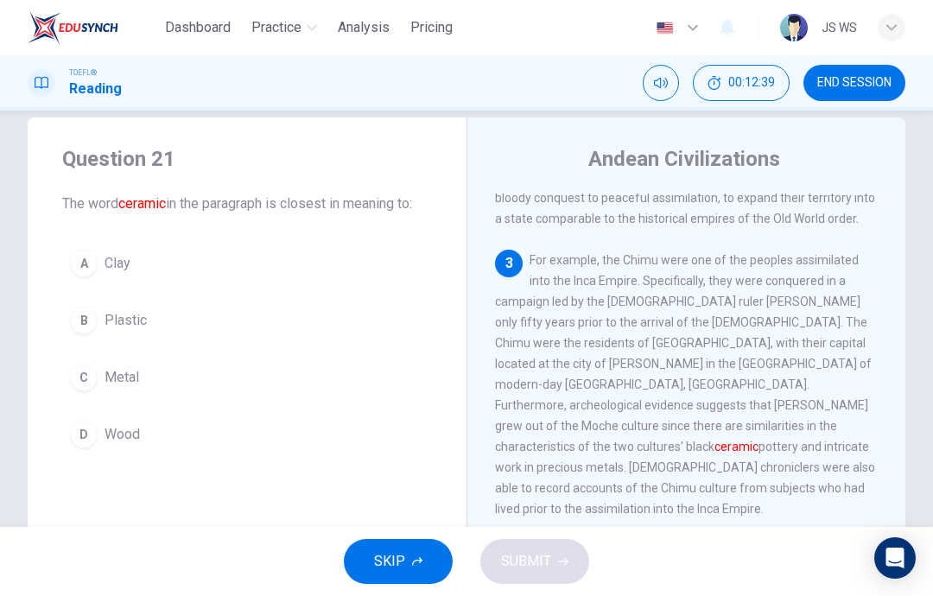
click at [369, 276] on button "A Clay" at bounding box center [247, 263] width 370 height 43
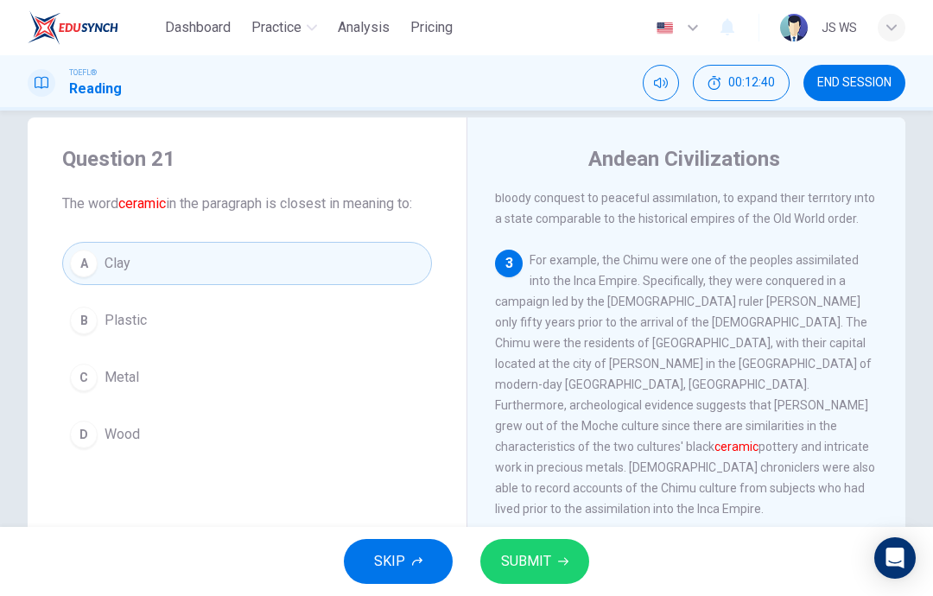
click at [535, 555] on span "SUBMIT" at bounding box center [526, 561] width 50 height 24
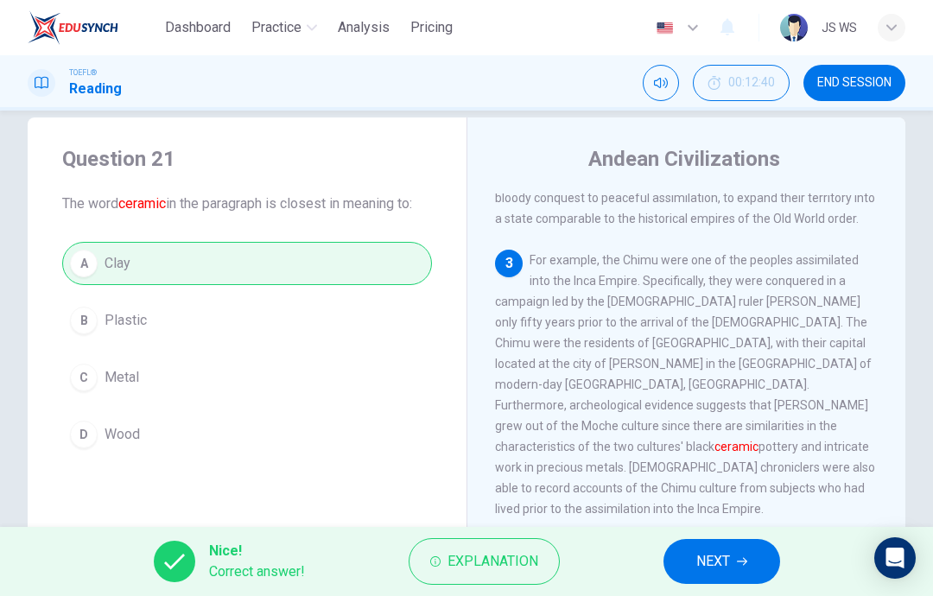
click at [723, 561] on span "NEXT" at bounding box center [713, 561] width 34 height 24
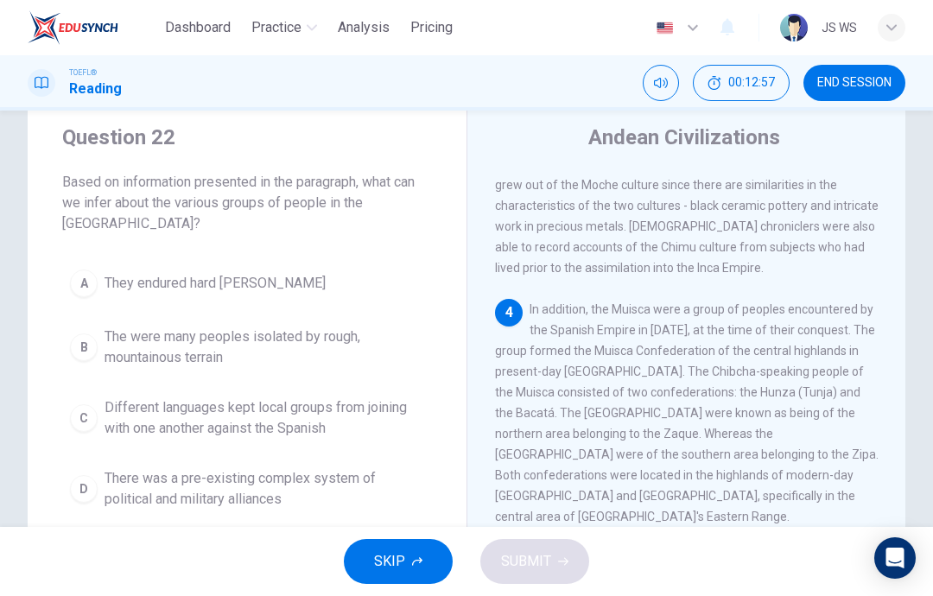
scroll to position [47, 0]
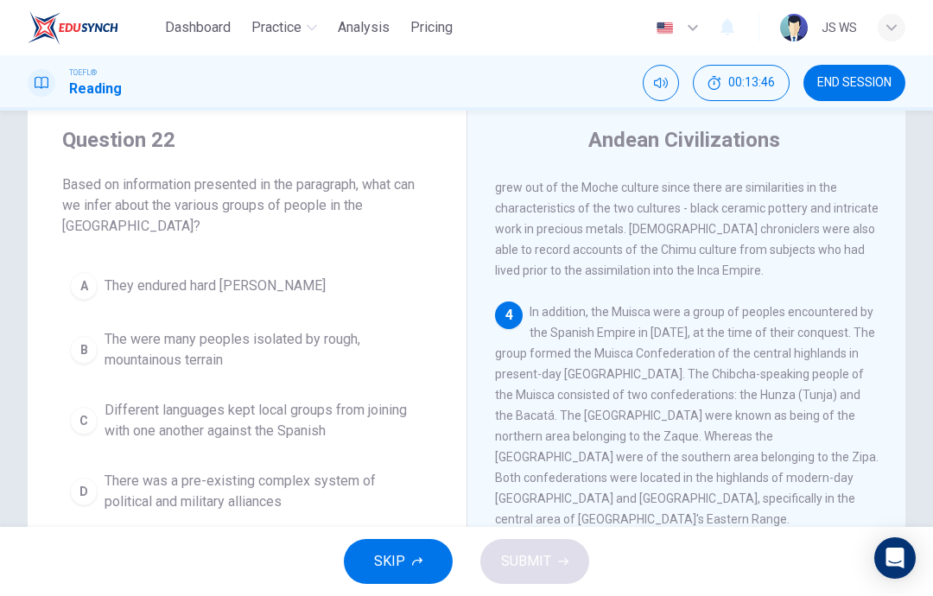
click at [333, 345] on span "The were many peoples isolated by rough, mountainous terrain" at bounding box center [265, 349] width 320 height 41
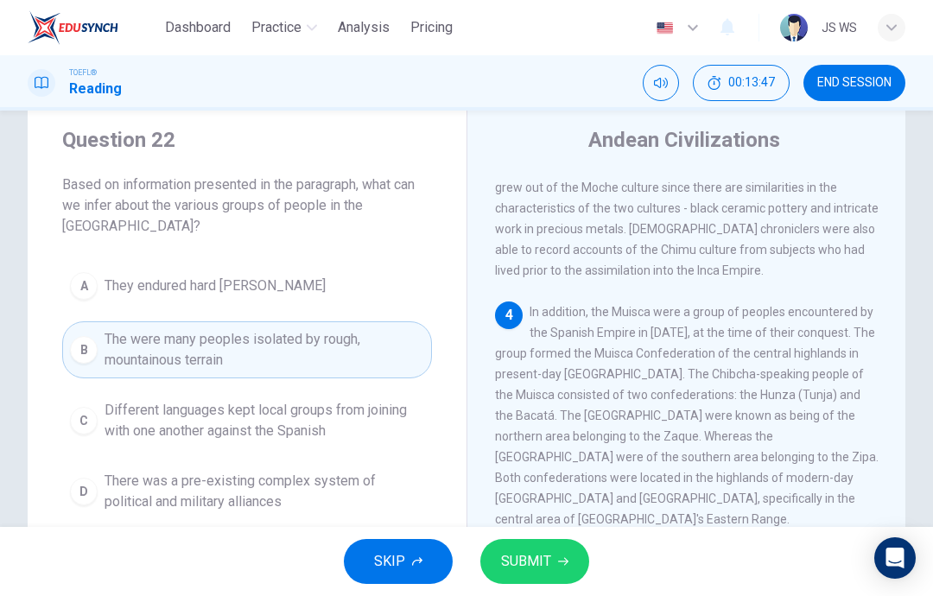
click at [382, 426] on span "Different languages kept local groups from joining with one another against the…" at bounding box center [265, 420] width 320 height 41
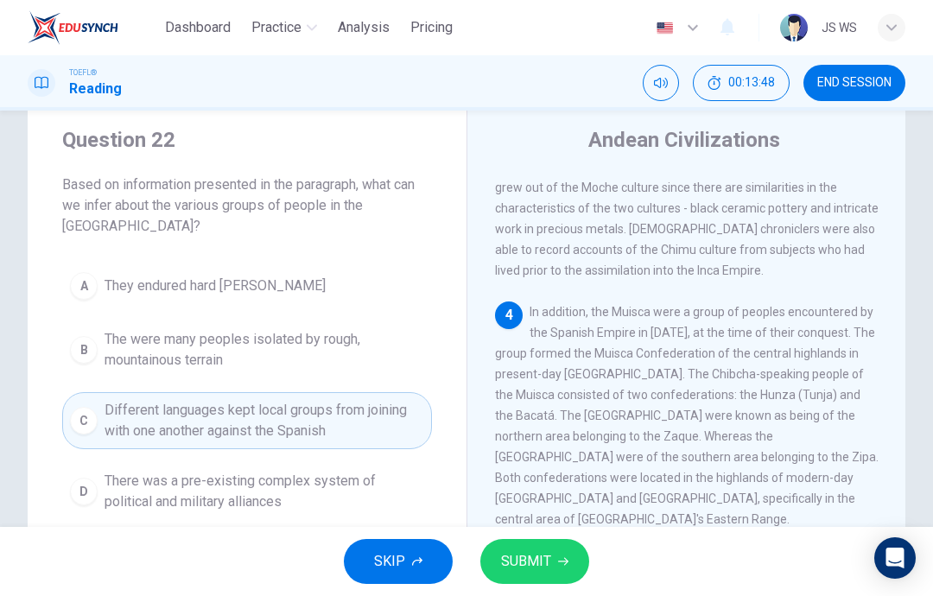
click at [553, 554] on button "SUBMIT" at bounding box center [534, 561] width 109 height 45
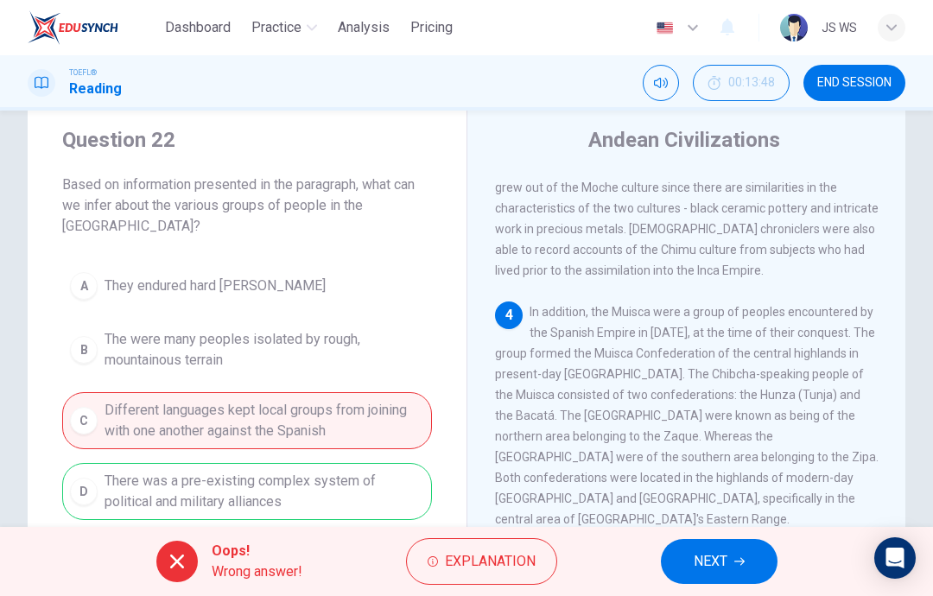
click at [712, 554] on span "NEXT" at bounding box center [711, 561] width 34 height 24
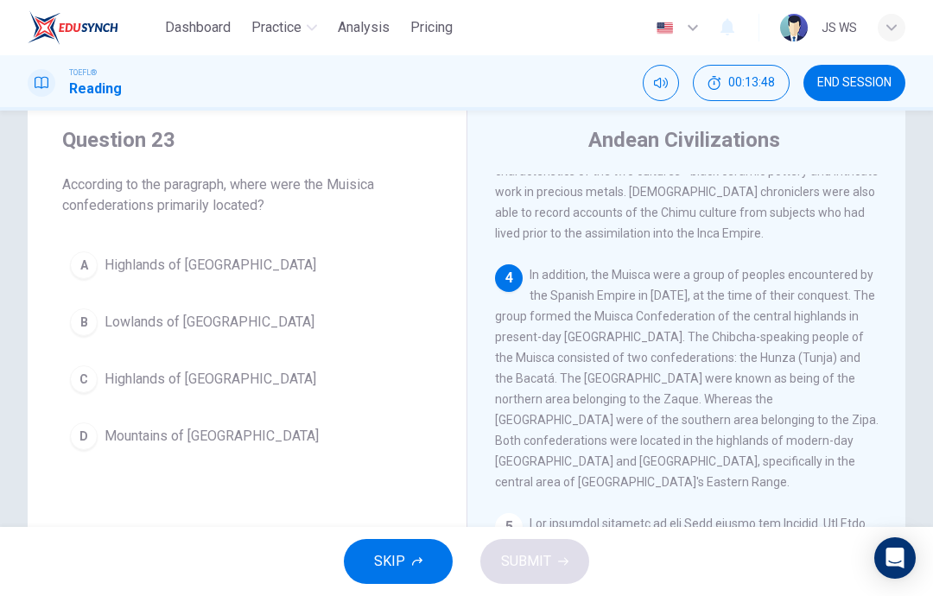
scroll to position [969, 0]
click at [324, 373] on button "C Highlands of Colombia" at bounding box center [247, 379] width 370 height 43
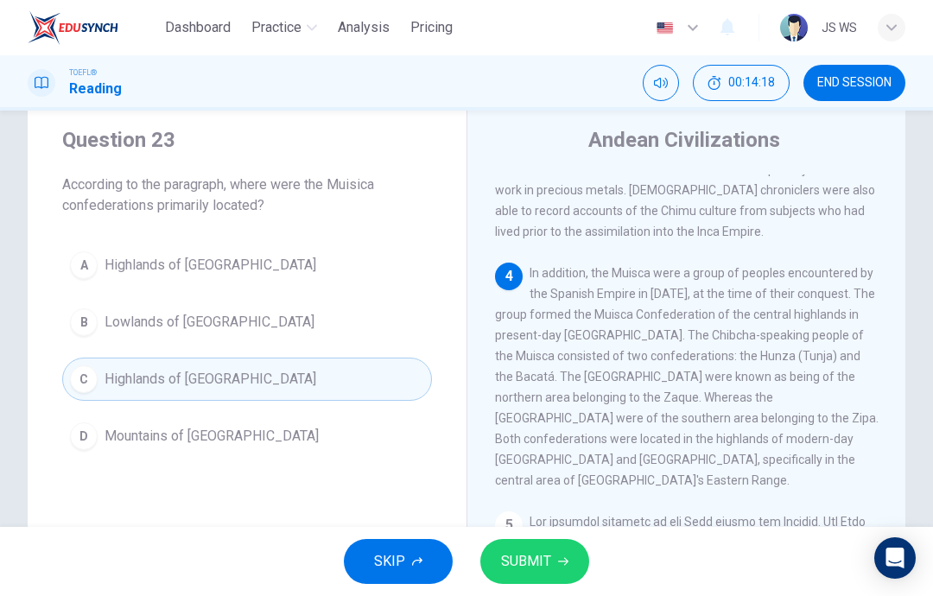
click at [521, 558] on span "SUBMIT" at bounding box center [526, 561] width 50 height 24
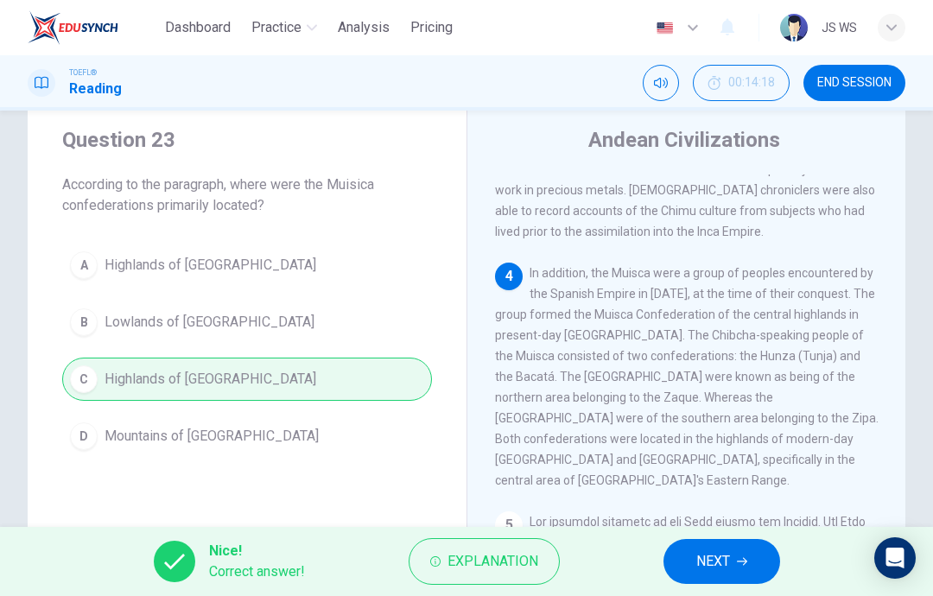
click at [755, 557] on button "NEXT" at bounding box center [721, 561] width 117 height 45
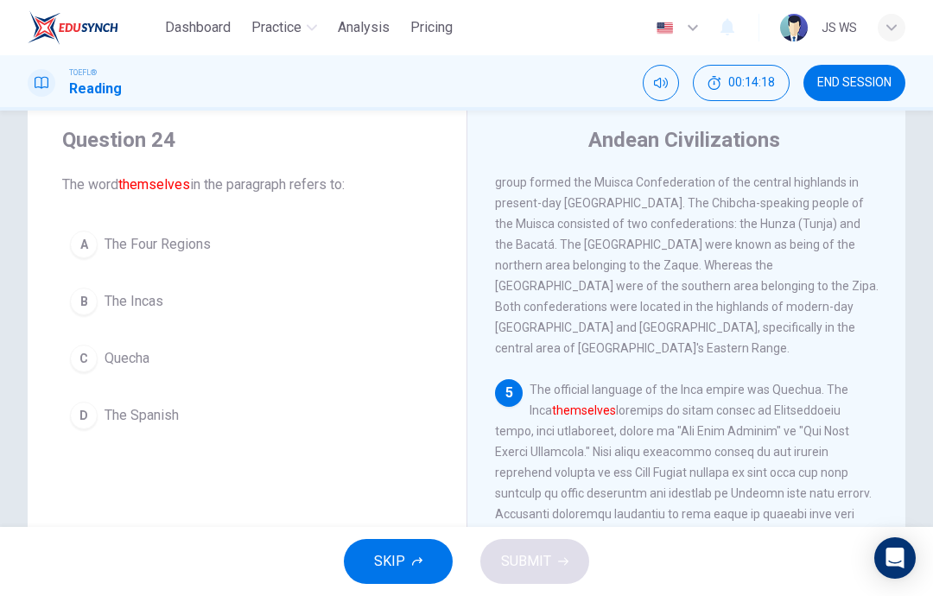
scroll to position [1118, 0]
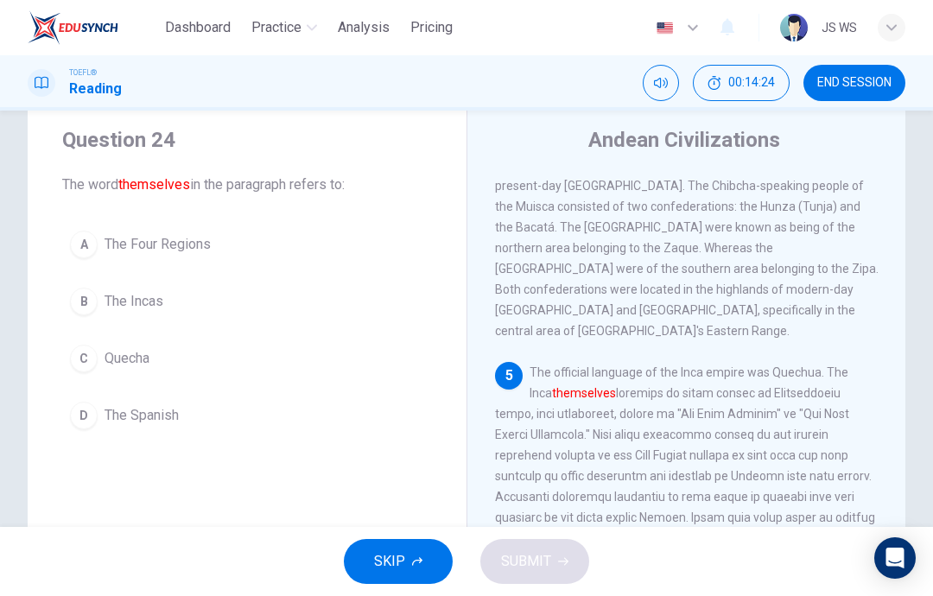
click at [323, 310] on button "B The Incas" at bounding box center [247, 301] width 370 height 43
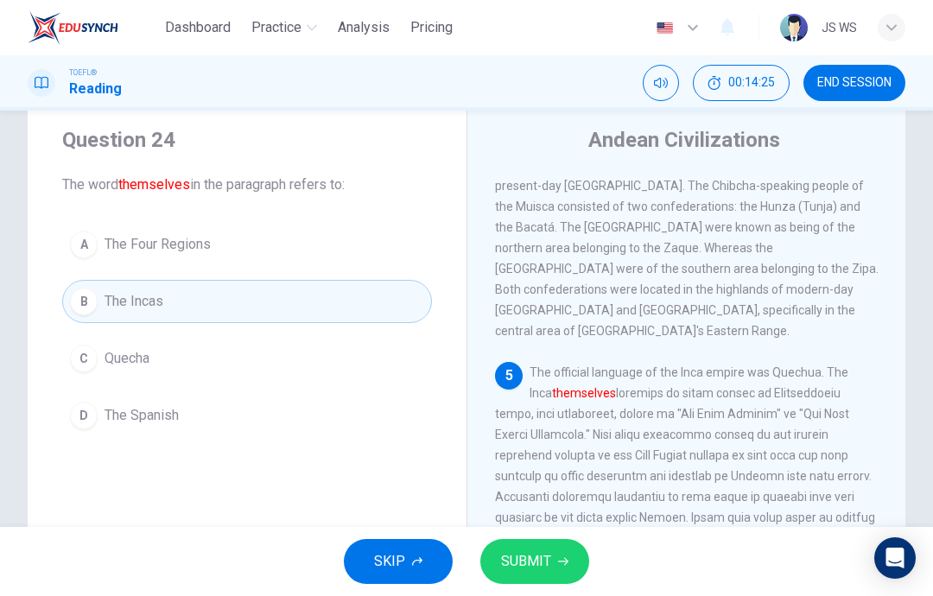
click at [543, 553] on span "SUBMIT" at bounding box center [526, 561] width 50 height 24
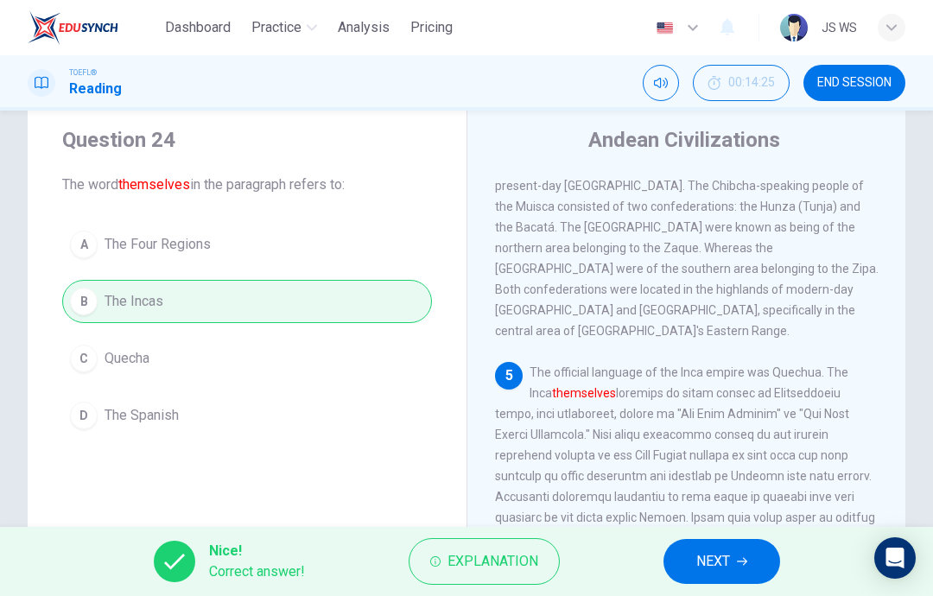
click at [733, 555] on button "NEXT" at bounding box center [721, 561] width 117 height 45
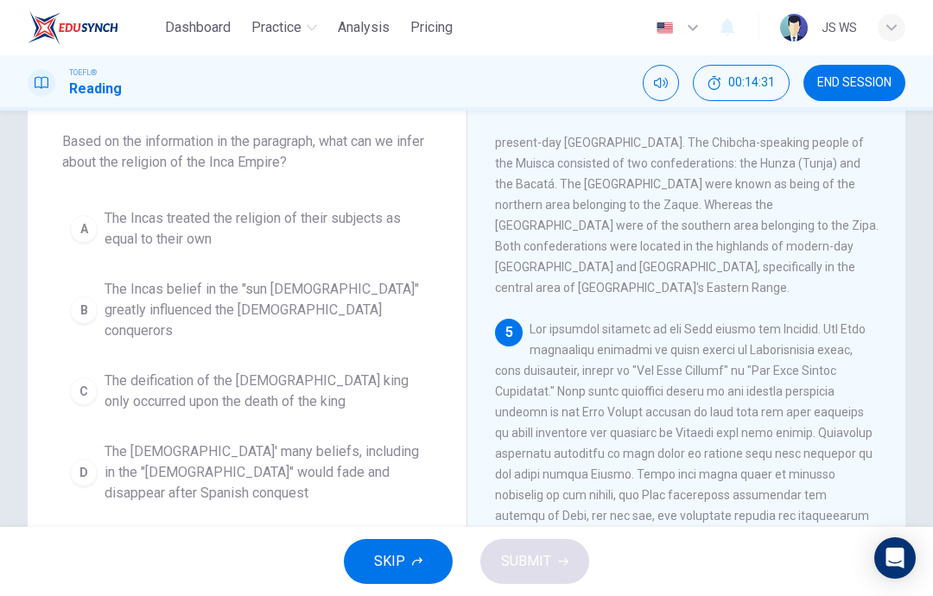
scroll to position [91, 0]
click at [408, 454] on span "The Incas' many beliefs, including in the "sun god" would fade and disappear af…" at bounding box center [265, 471] width 320 height 62
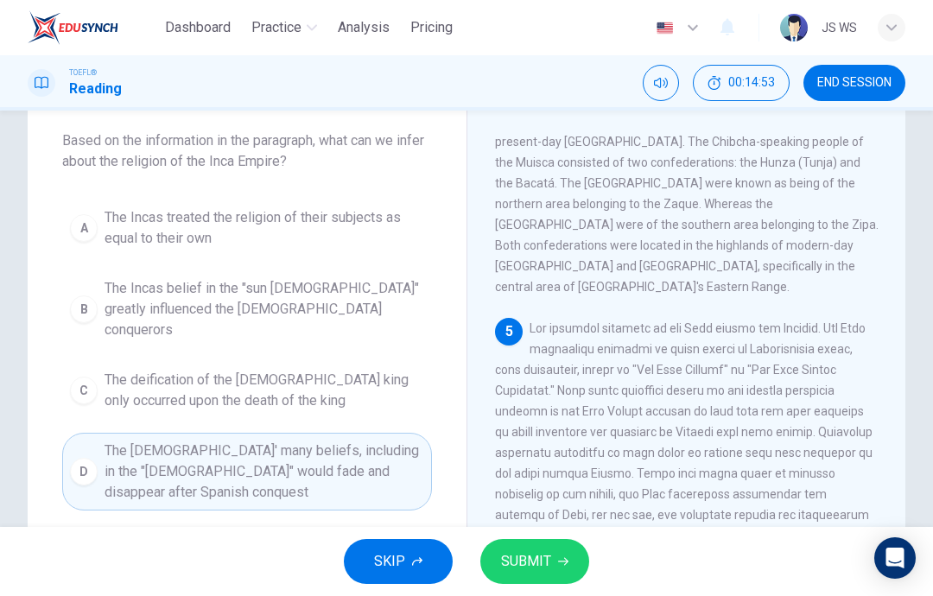
click at [552, 562] on button "SUBMIT" at bounding box center [534, 561] width 109 height 45
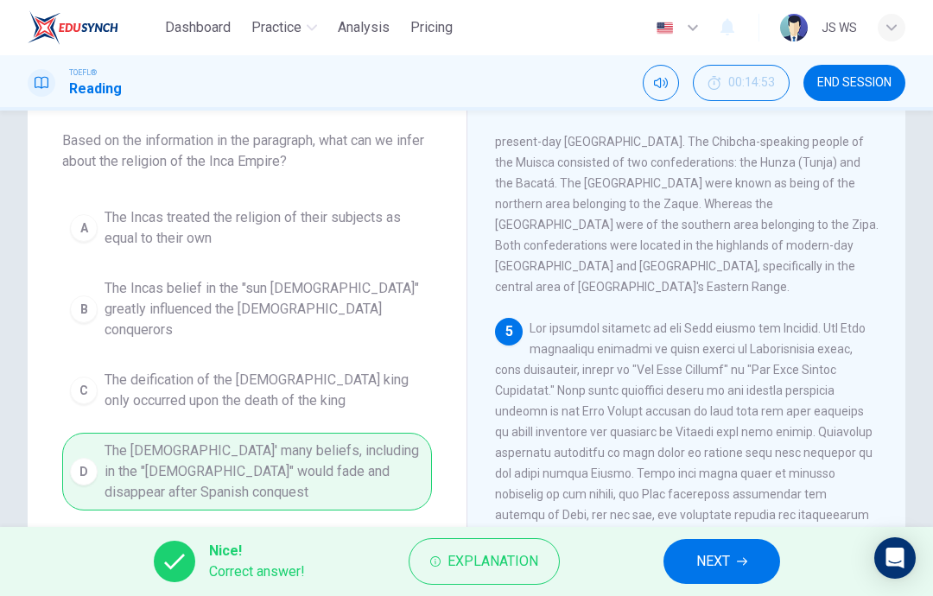
click at [757, 543] on button "NEXT" at bounding box center [721, 561] width 117 height 45
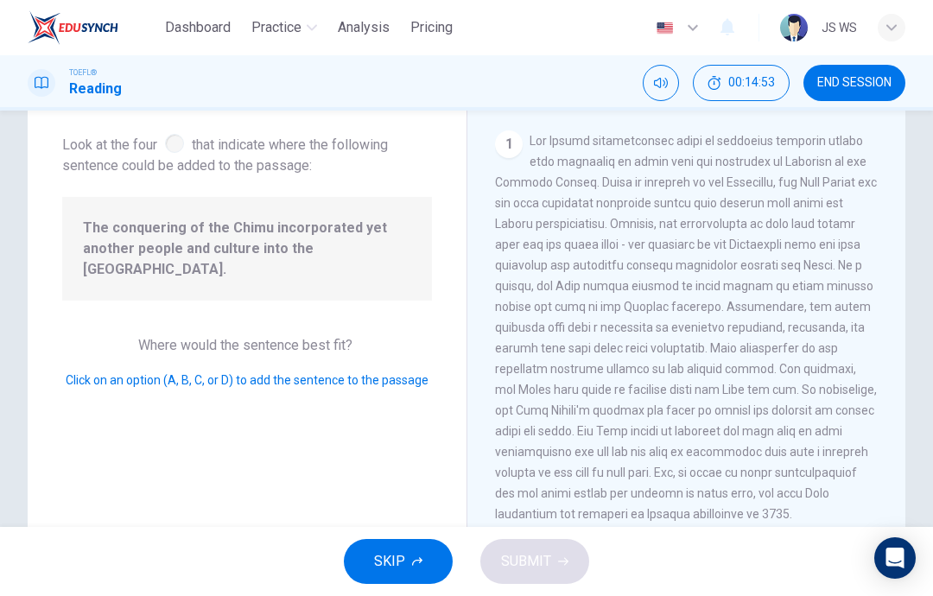
scroll to position [622, 0]
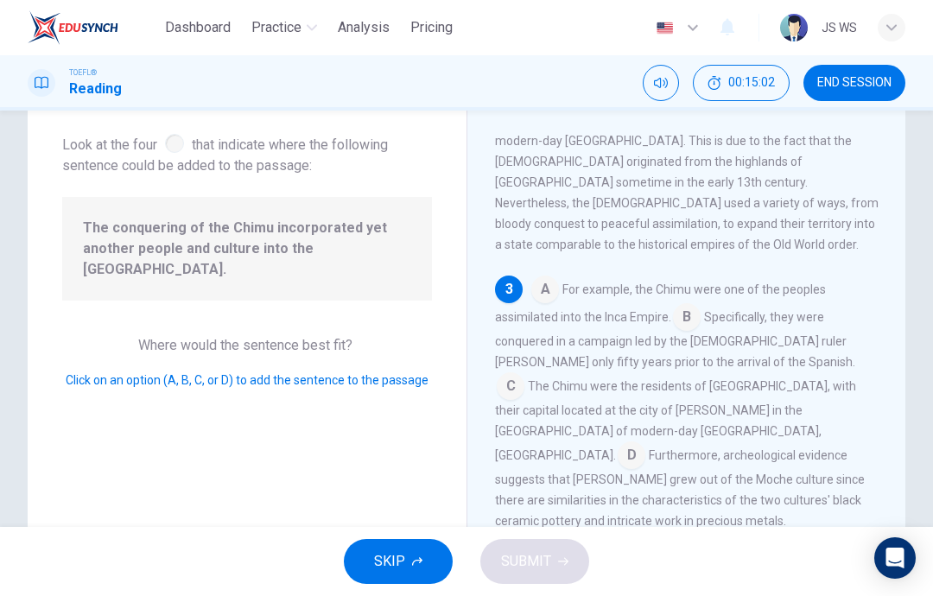
click at [546, 277] on input at bounding box center [545, 291] width 28 height 28
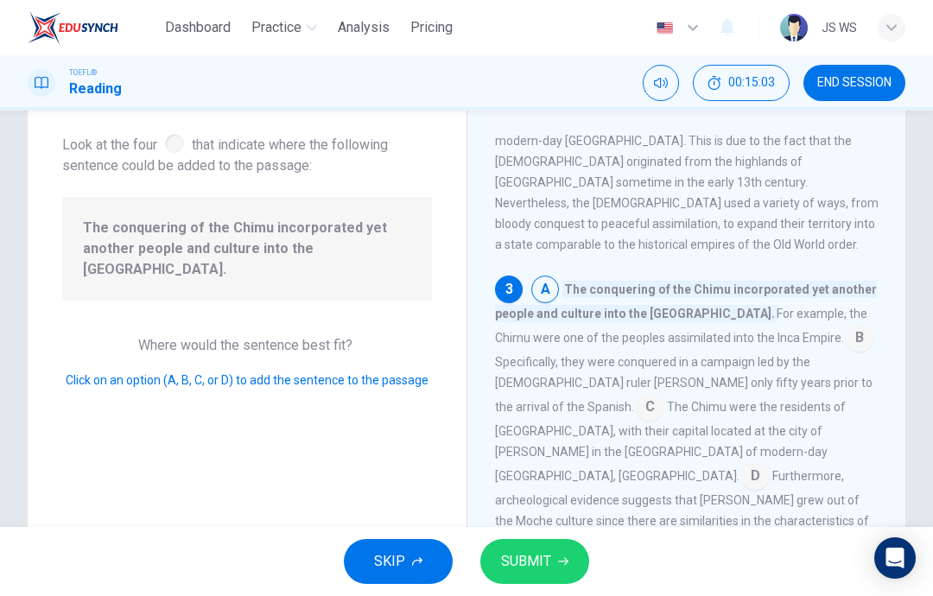
click at [586, 553] on button "SUBMIT" at bounding box center [534, 561] width 109 height 45
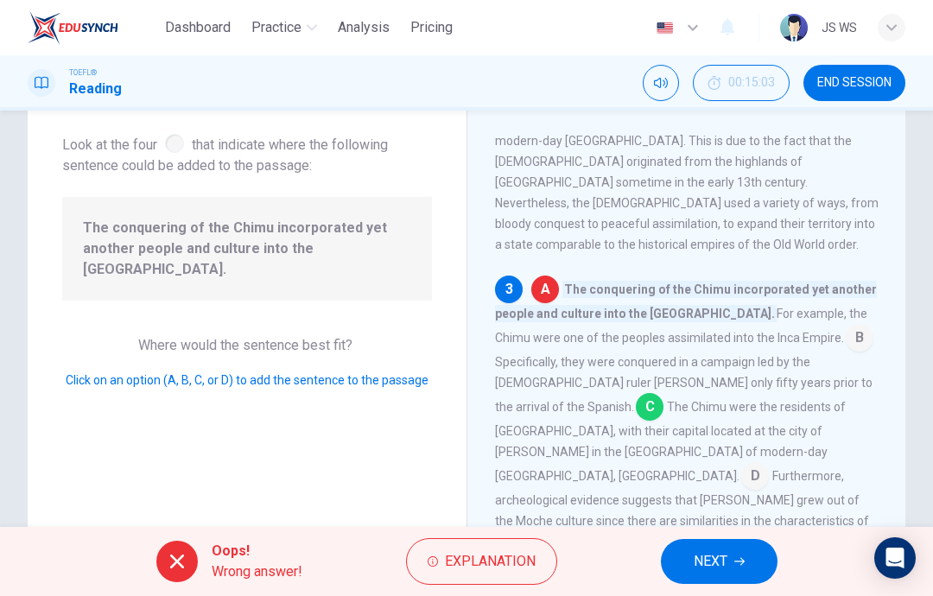
click at [755, 561] on button "NEXT" at bounding box center [719, 561] width 117 height 45
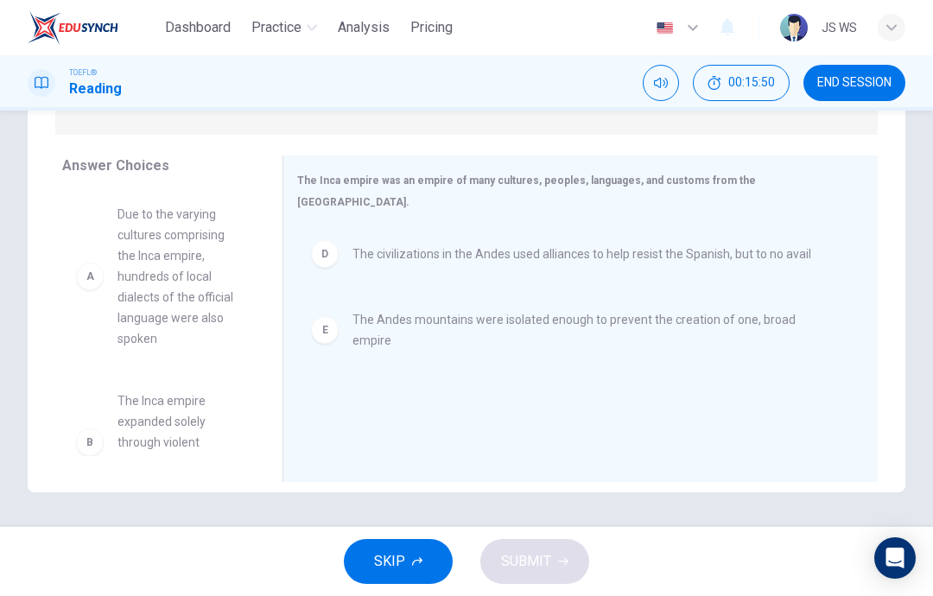
scroll to position [0, 0]
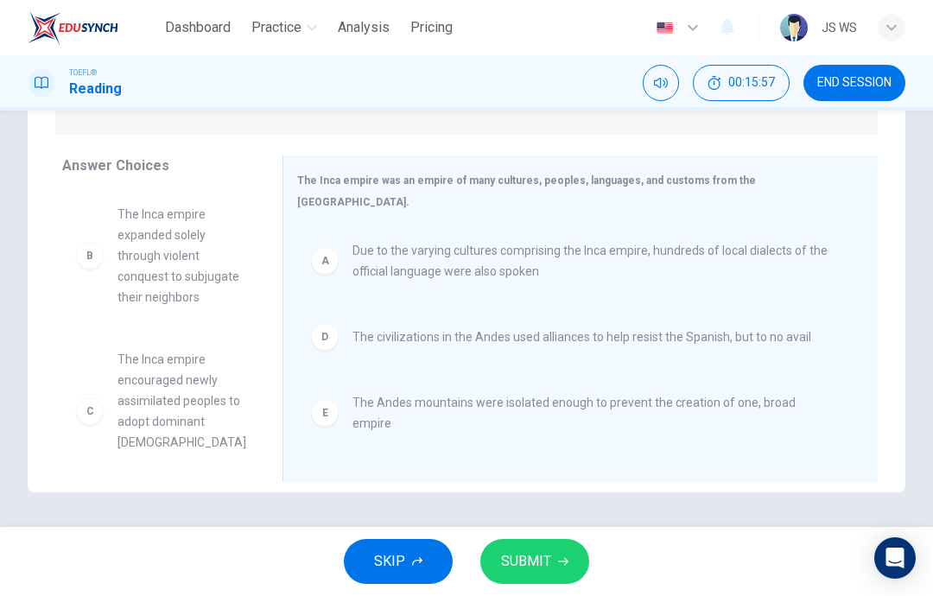
click at [561, 547] on button "SUBMIT" at bounding box center [534, 561] width 109 height 45
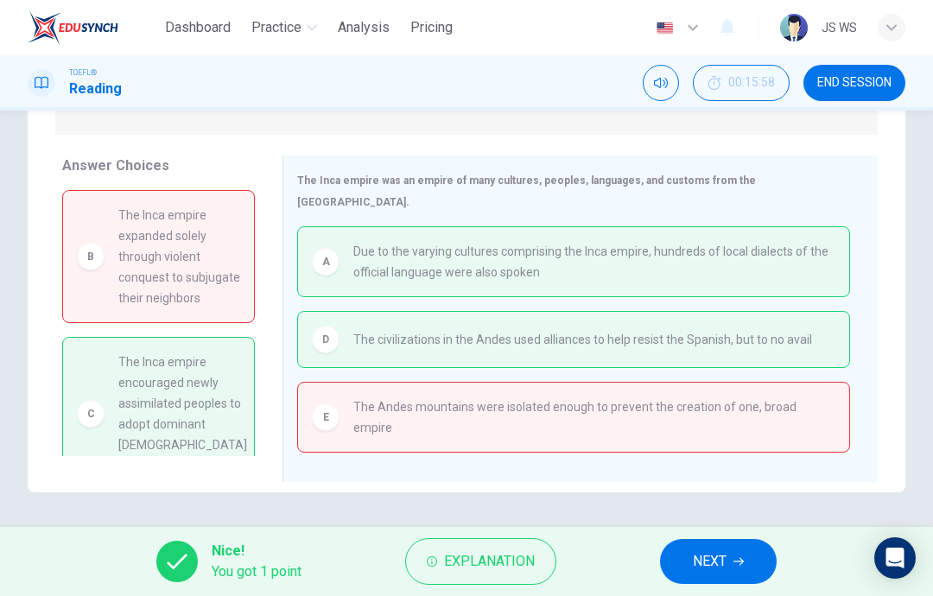
click at [754, 562] on button "NEXT" at bounding box center [718, 561] width 117 height 45
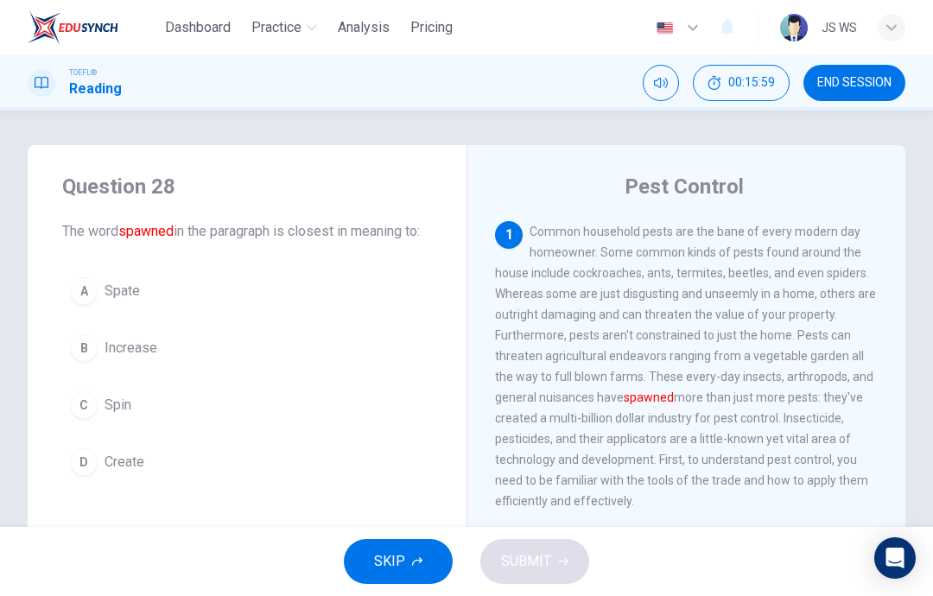
click at [859, 85] on span "END SESSION" at bounding box center [854, 83] width 74 height 14
